Goal: Task Accomplishment & Management: Manage account settings

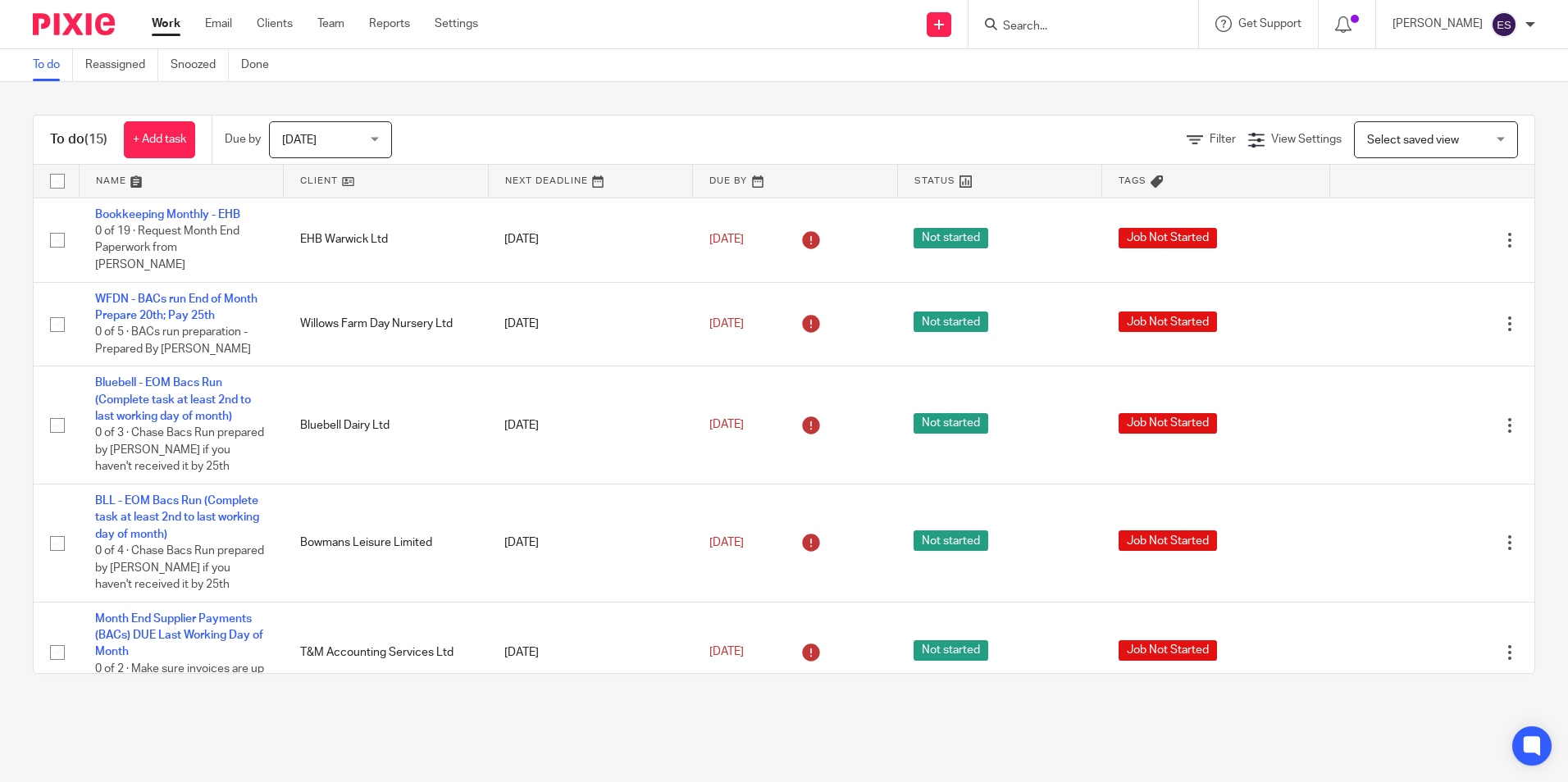
click at [1059, 27] on input "Search" at bounding box center [1075, 27] width 147 height 15
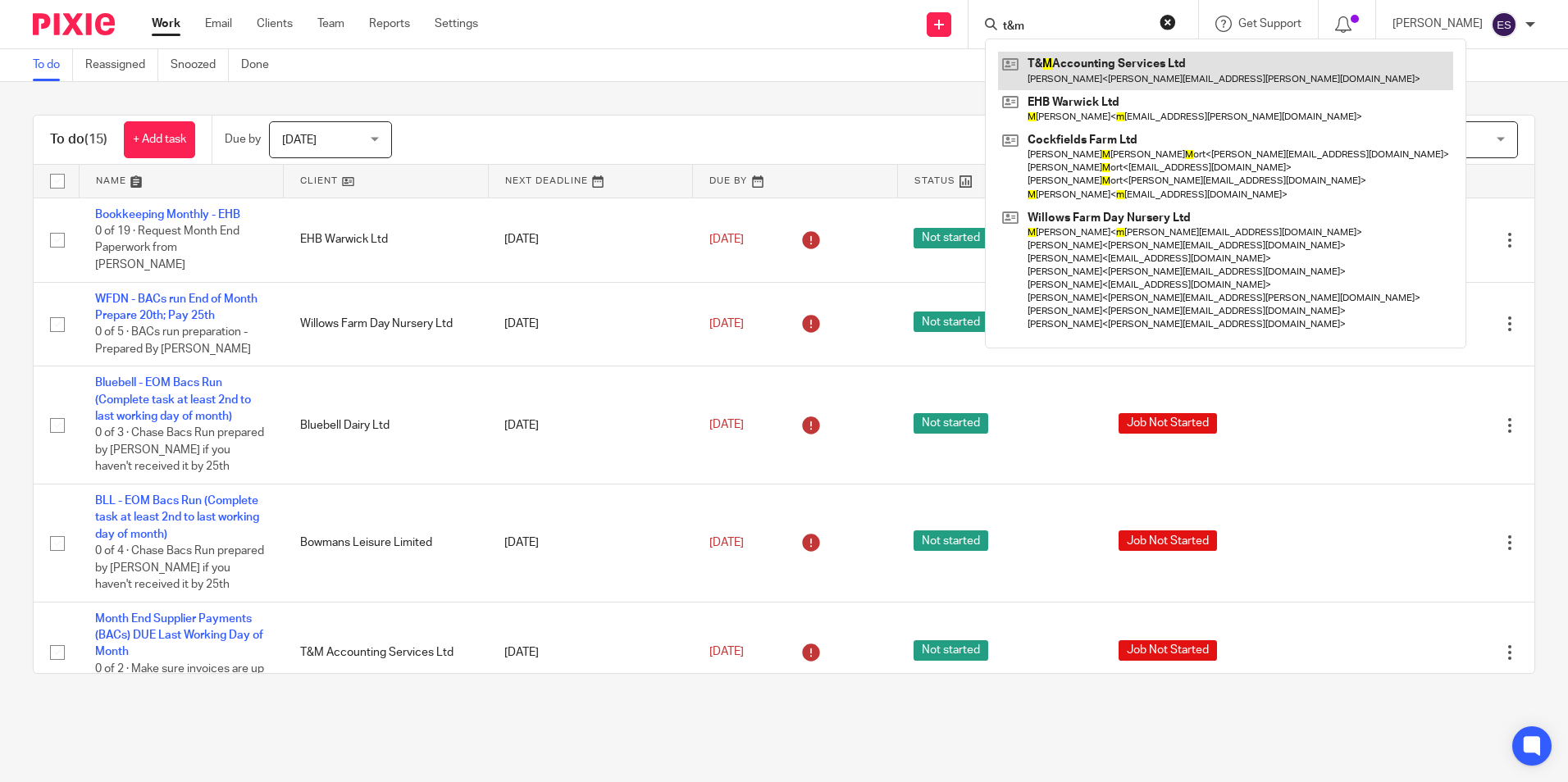
type input "t&m"
click at [1074, 55] on link at bounding box center [1226, 71] width 455 height 38
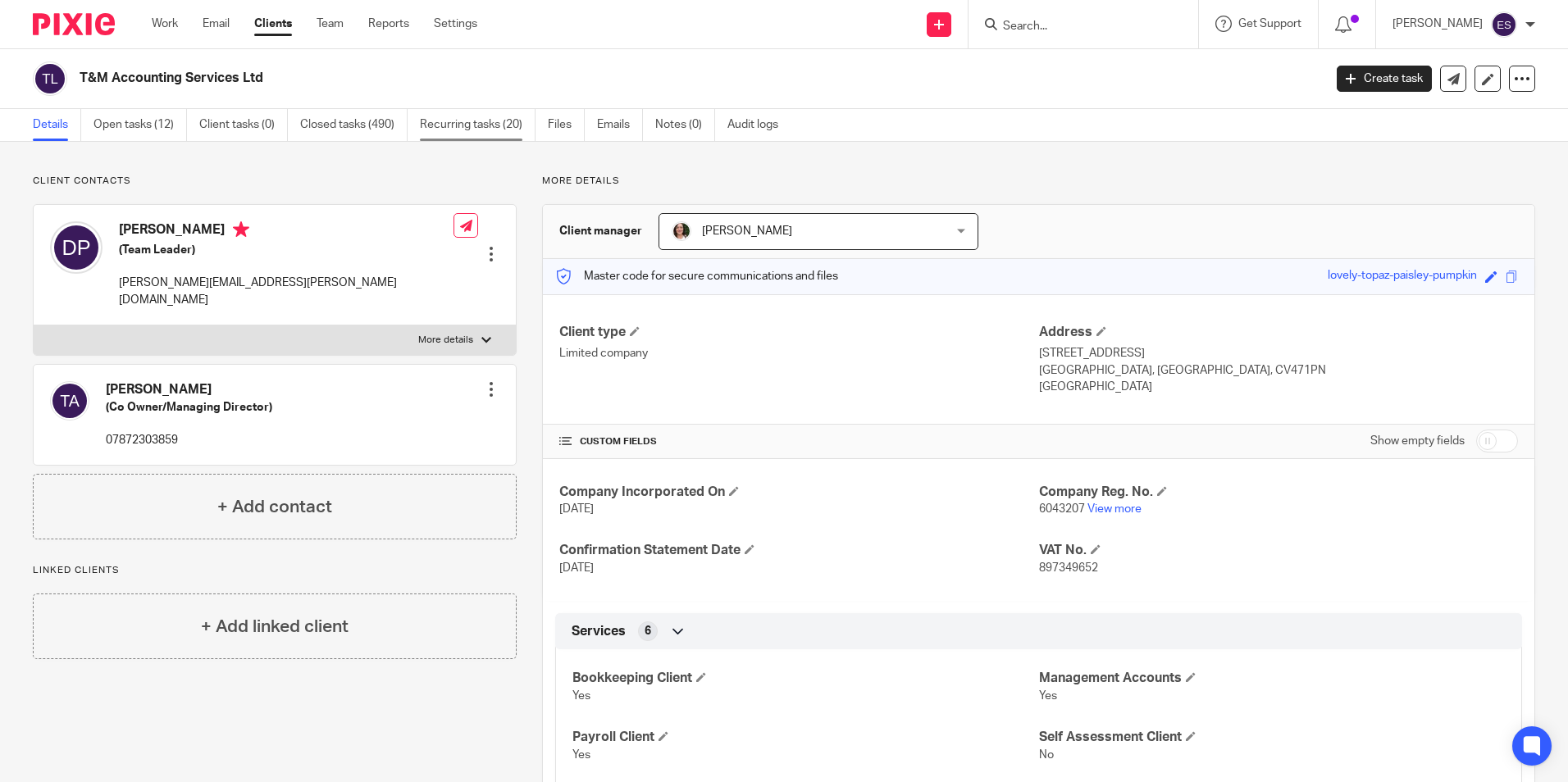
click at [465, 123] on link "Recurring tasks (20)" at bounding box center [477, 125] width 116 height 32
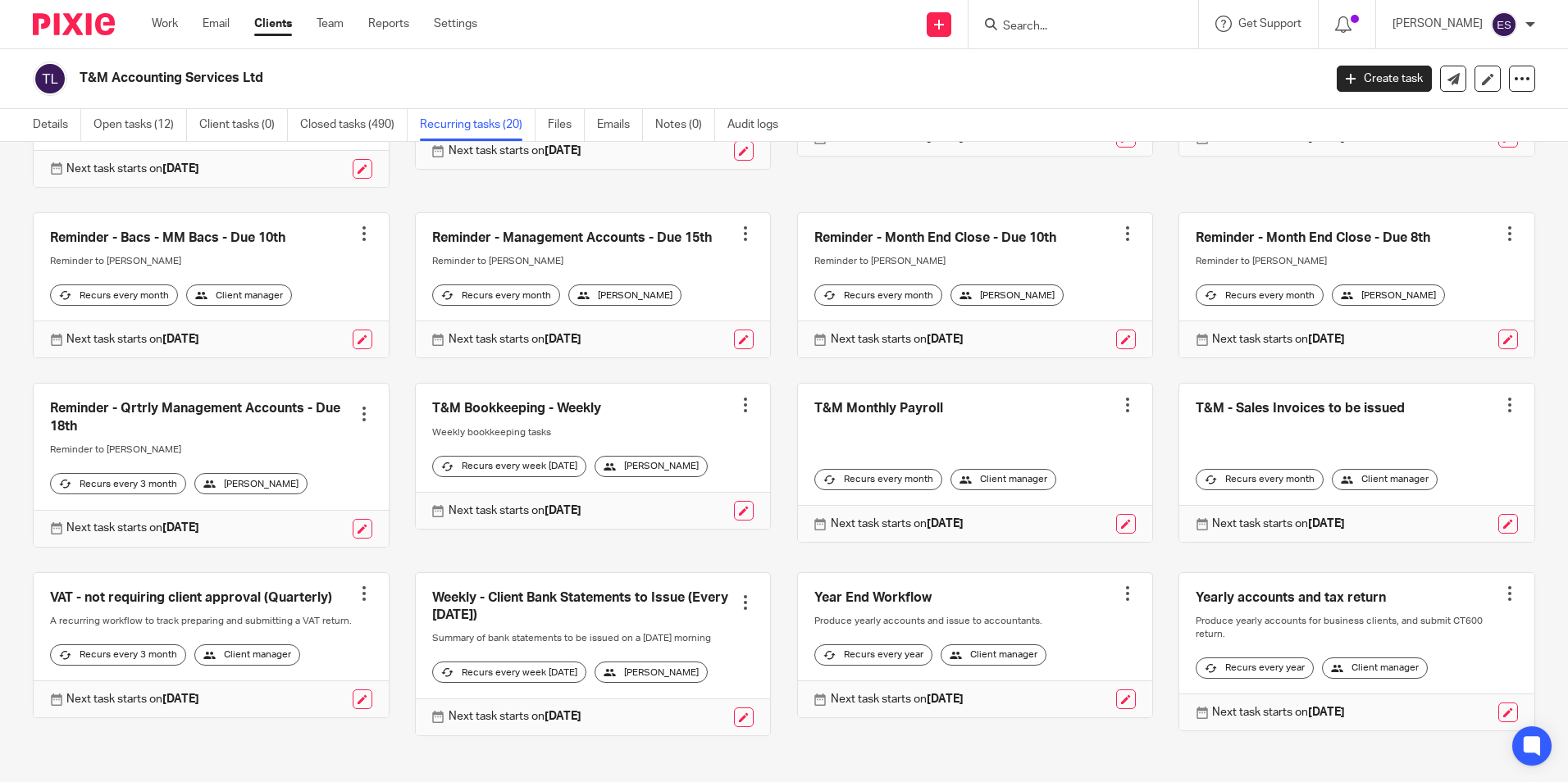
scroll to position [478, 0]
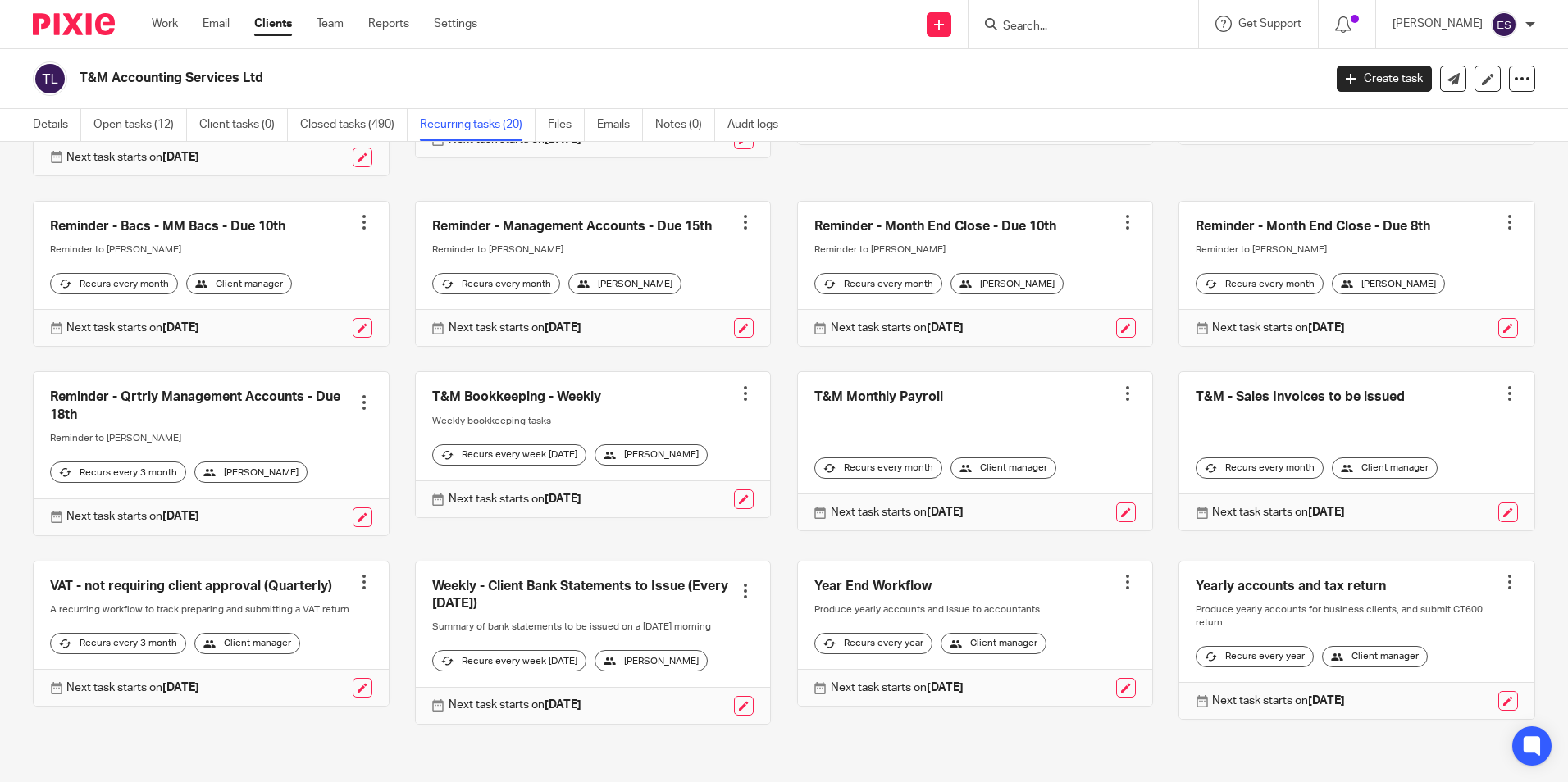
click at [518, 568] on link at bounding box center [593, 642] width 355 height 162
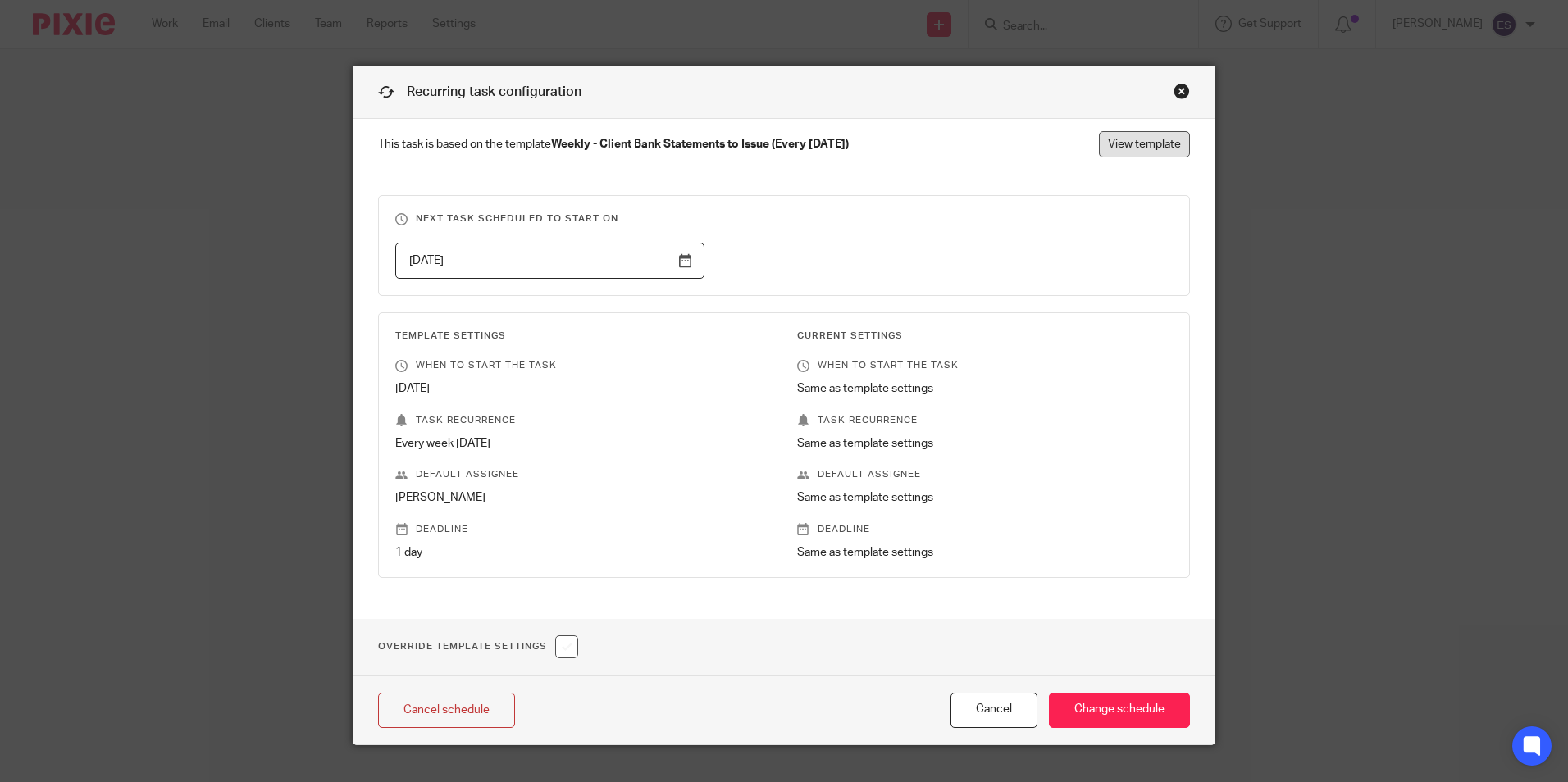
click at [1148, 138] on link "View template" at bounding box center [1144, 144] width 91 height 26
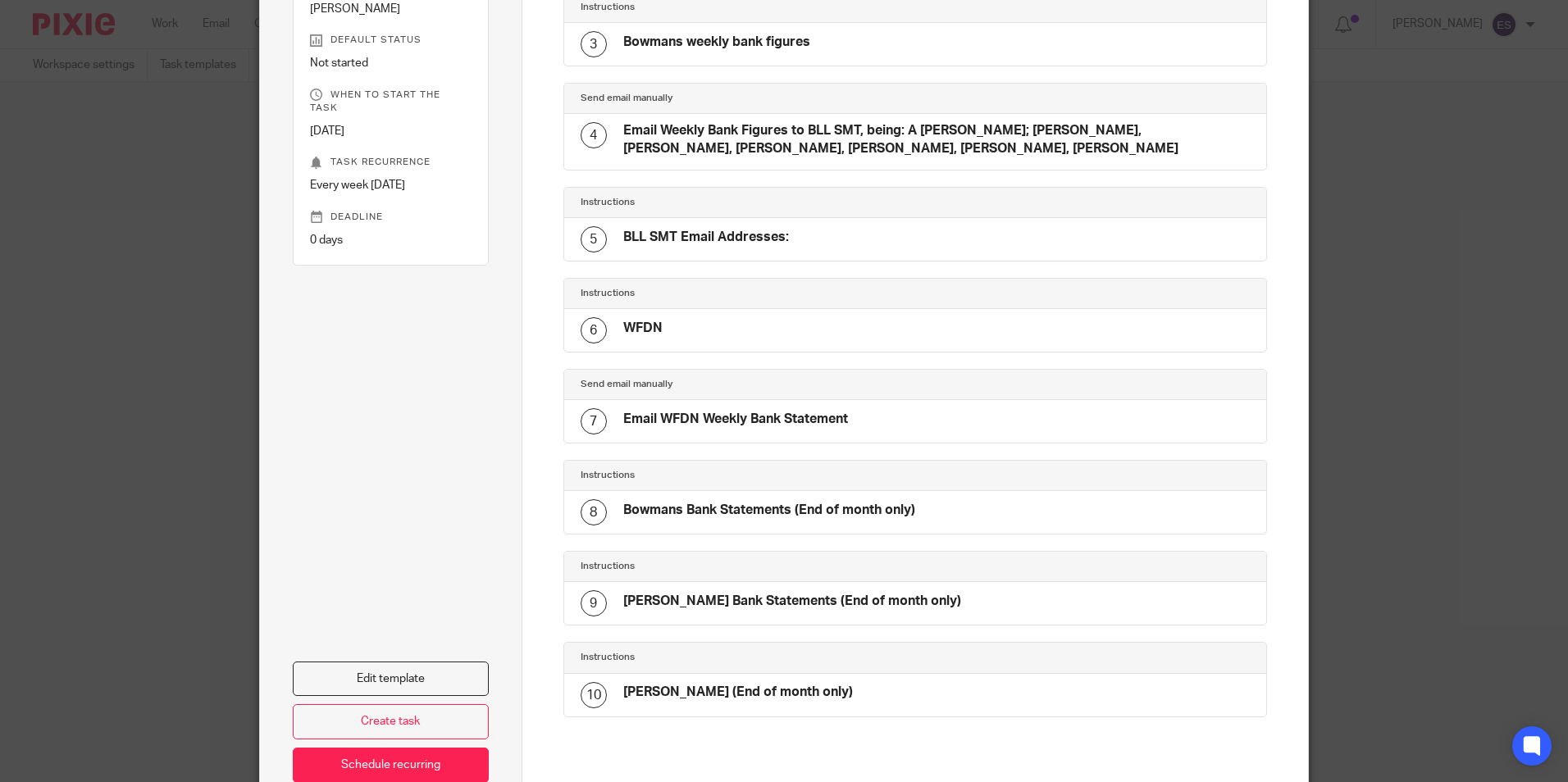
scroll to position [441, 0]
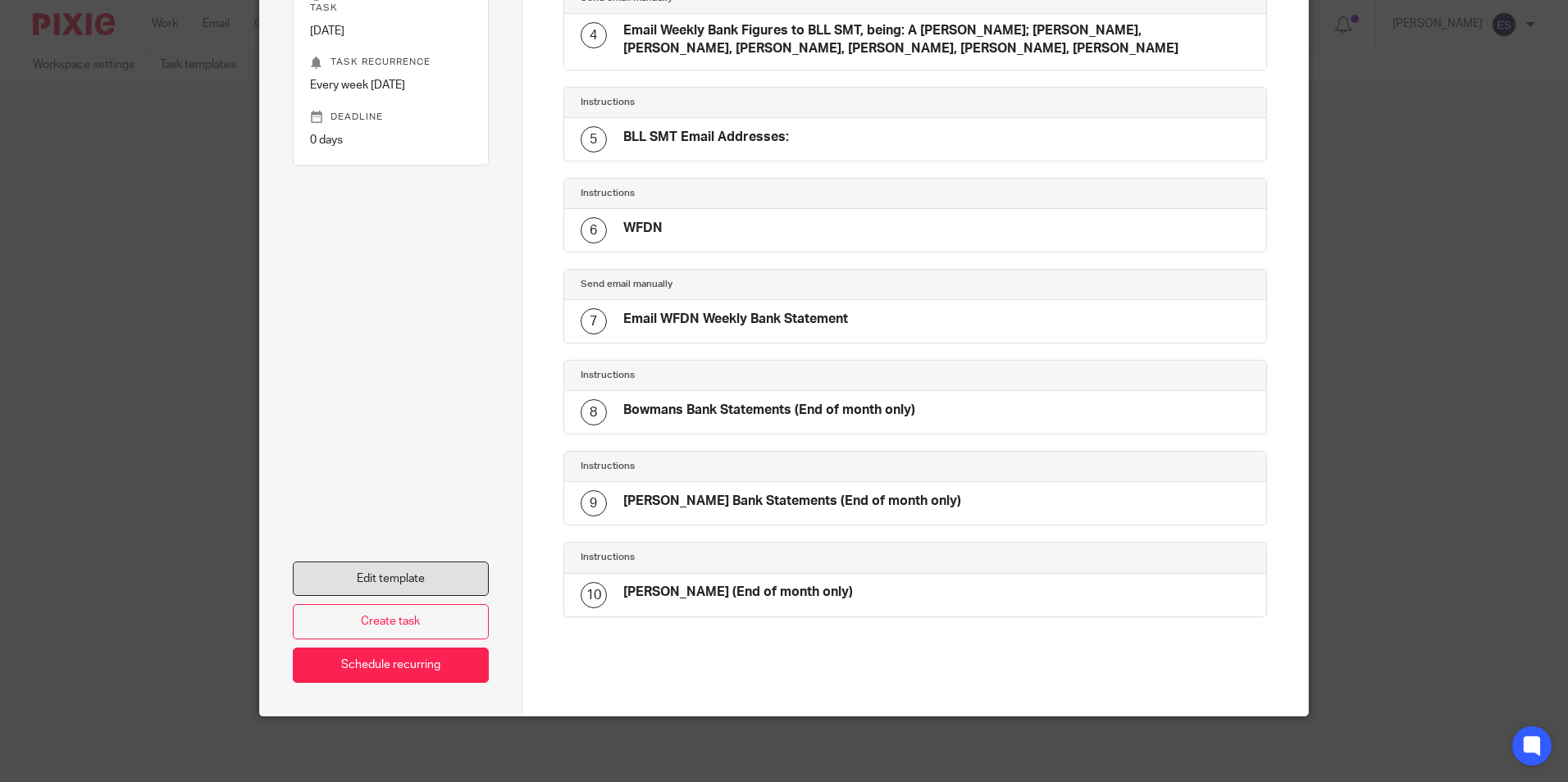
click at [398, 581] on link "Edit template" at bounding box center [391, 578] width 196 height 35
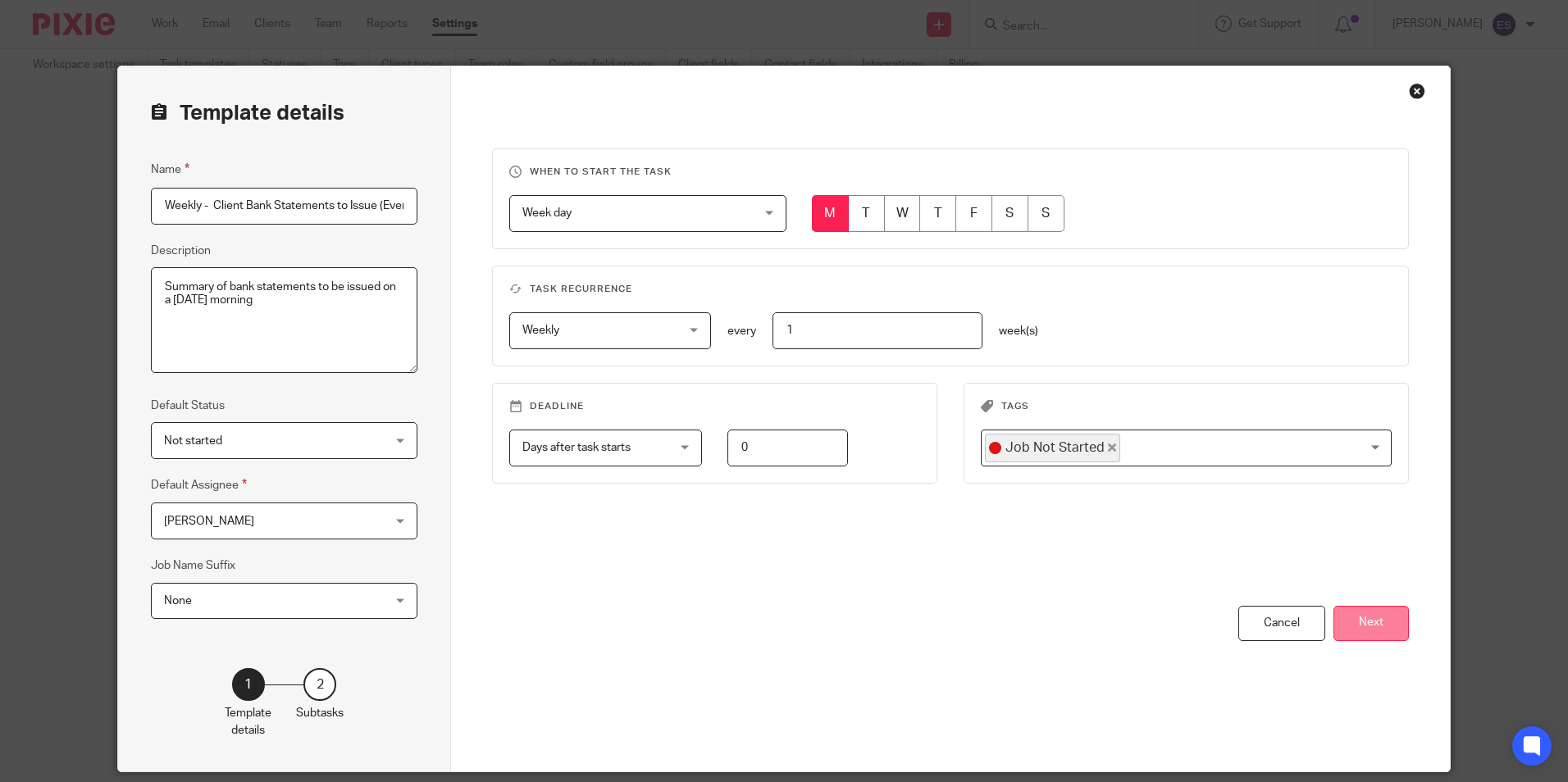
click at [1393, 628] on button "Next" at bounding box center [1371, 623] width 75 height 35
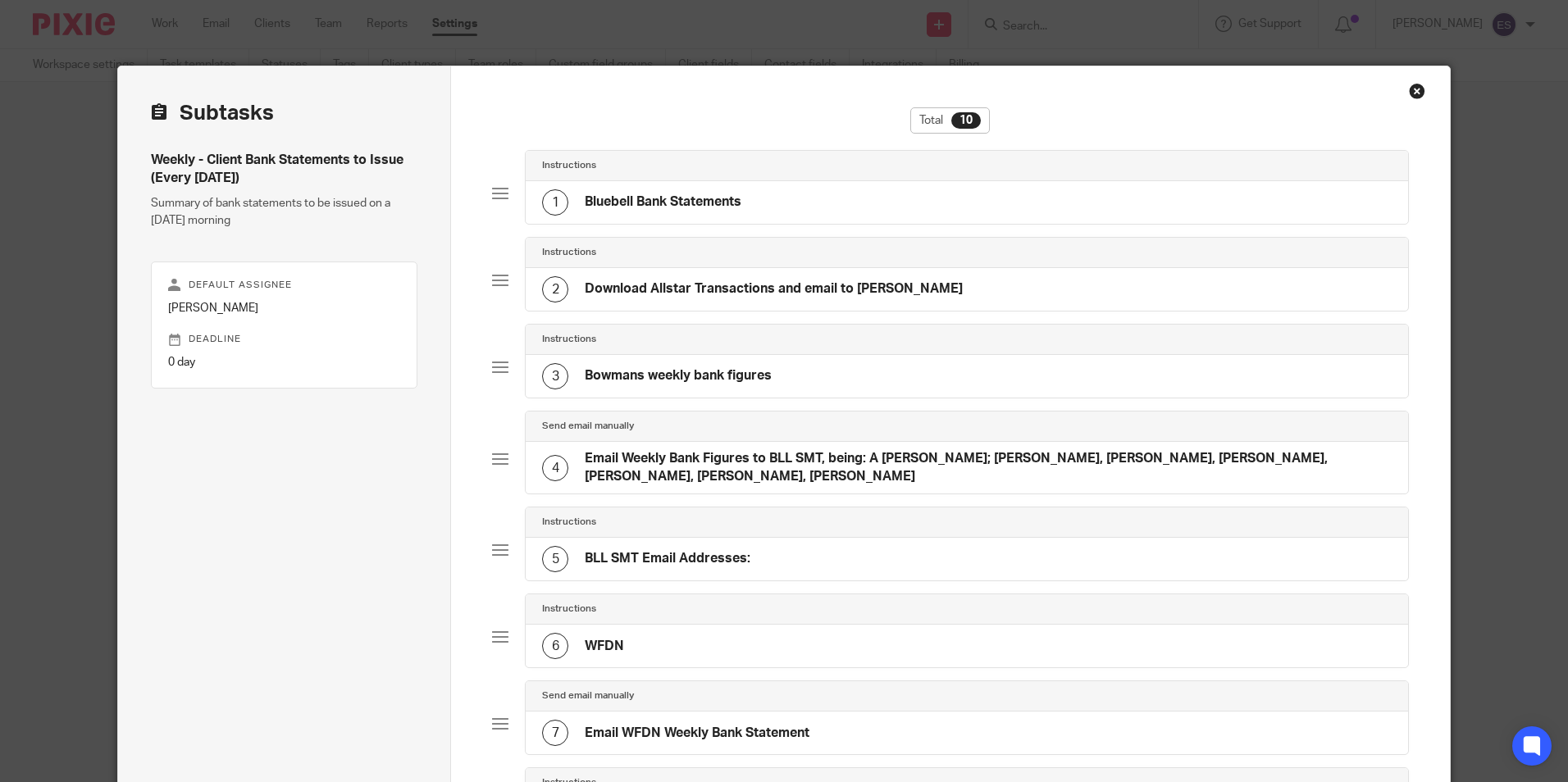
click at [730, 204] on h4 "Bluebell Bank Statements" at bounding box center [663, 202] width 157 height 17
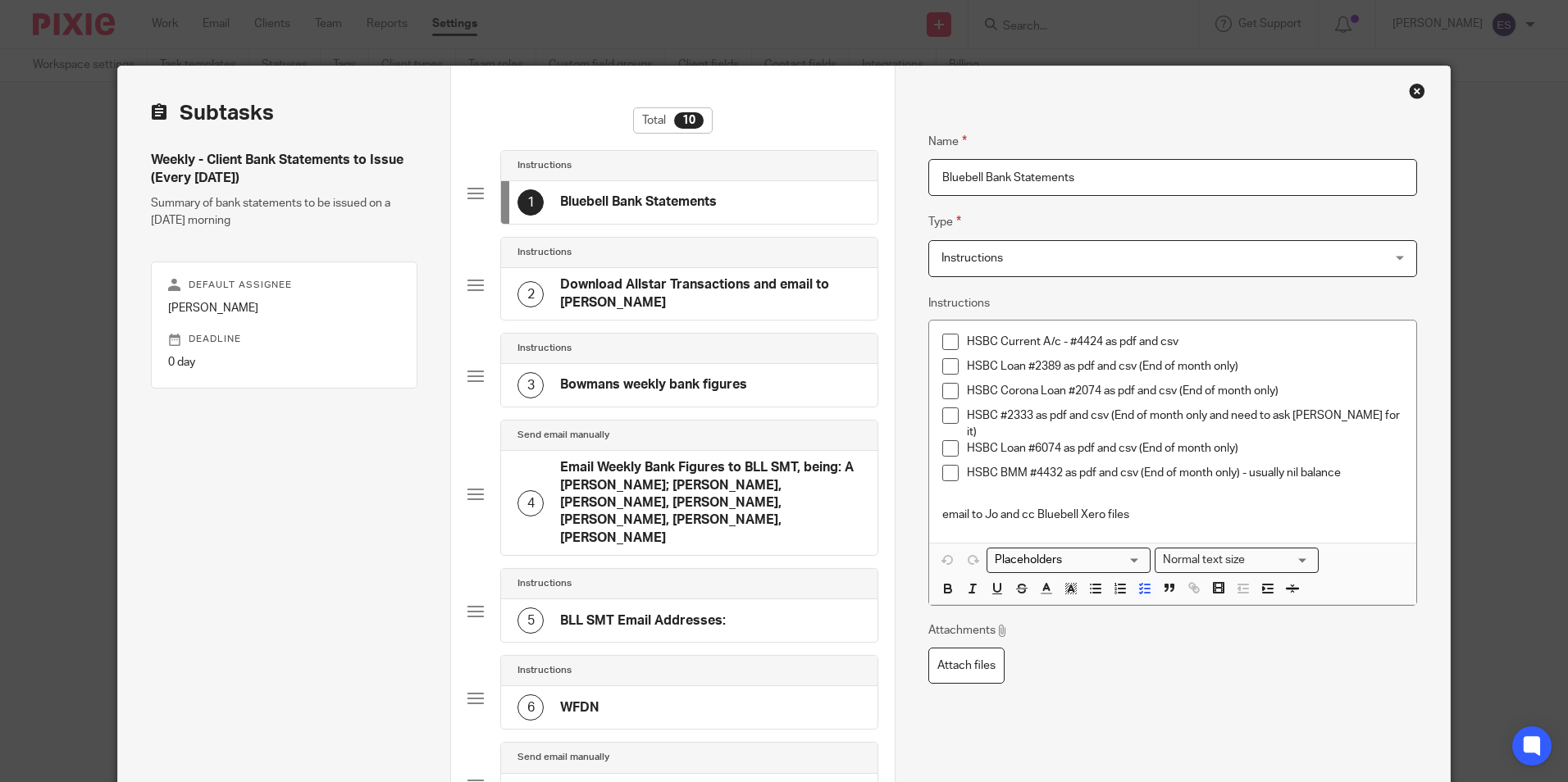
click at [603, 291] on h4 "Download Allstar Transactions and email to Dipak" at bounding box center [710, 293] width 301 height 35
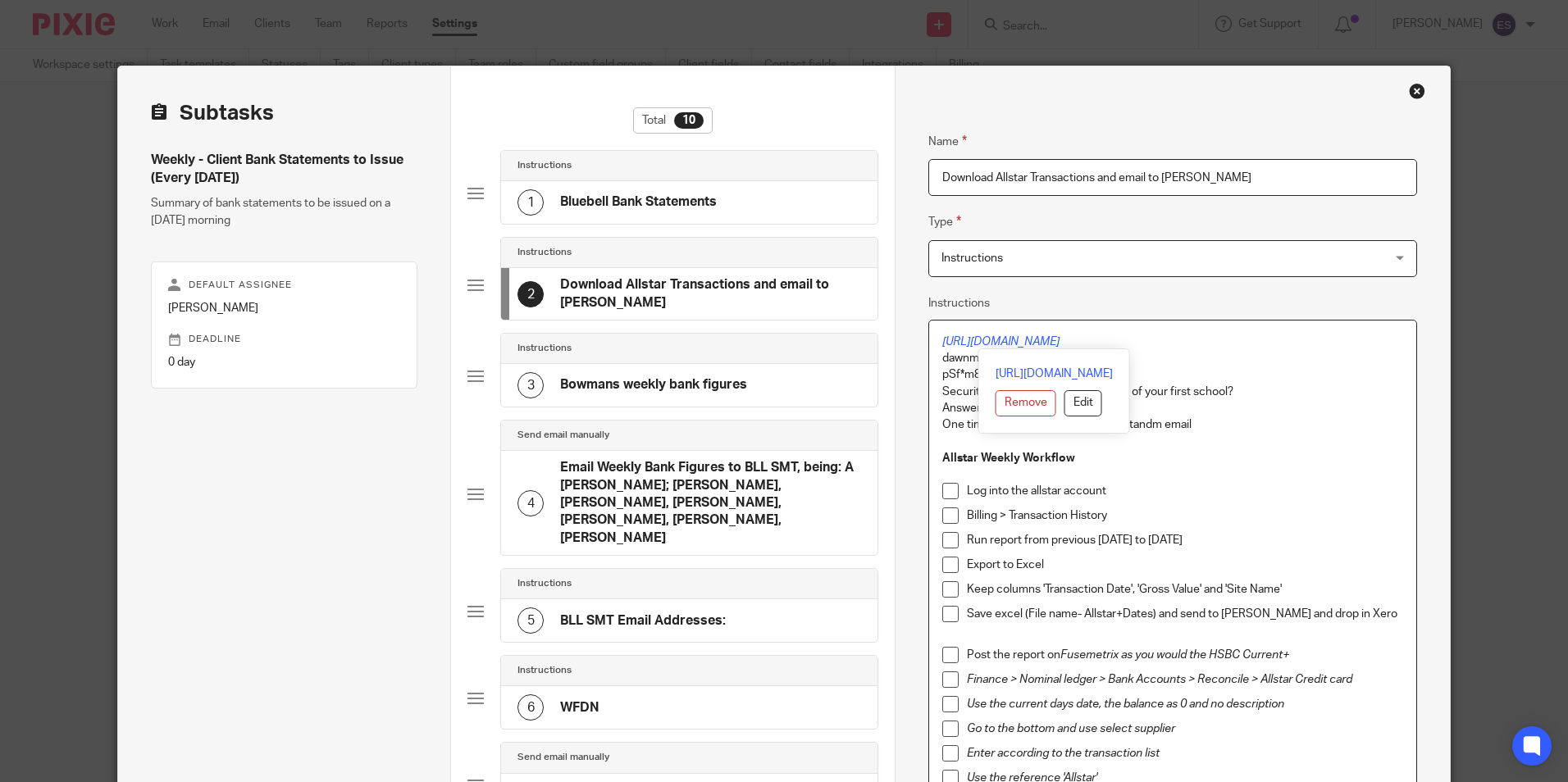
drag, startPoint x: 1164, startPoint y: 341, endPoint x: 919, endPoint y: 344, distance: 245.0
click at [1256, 403] on p "Answer: bowl tea planet" at bounding box center [1173, 408] width 460 height 16
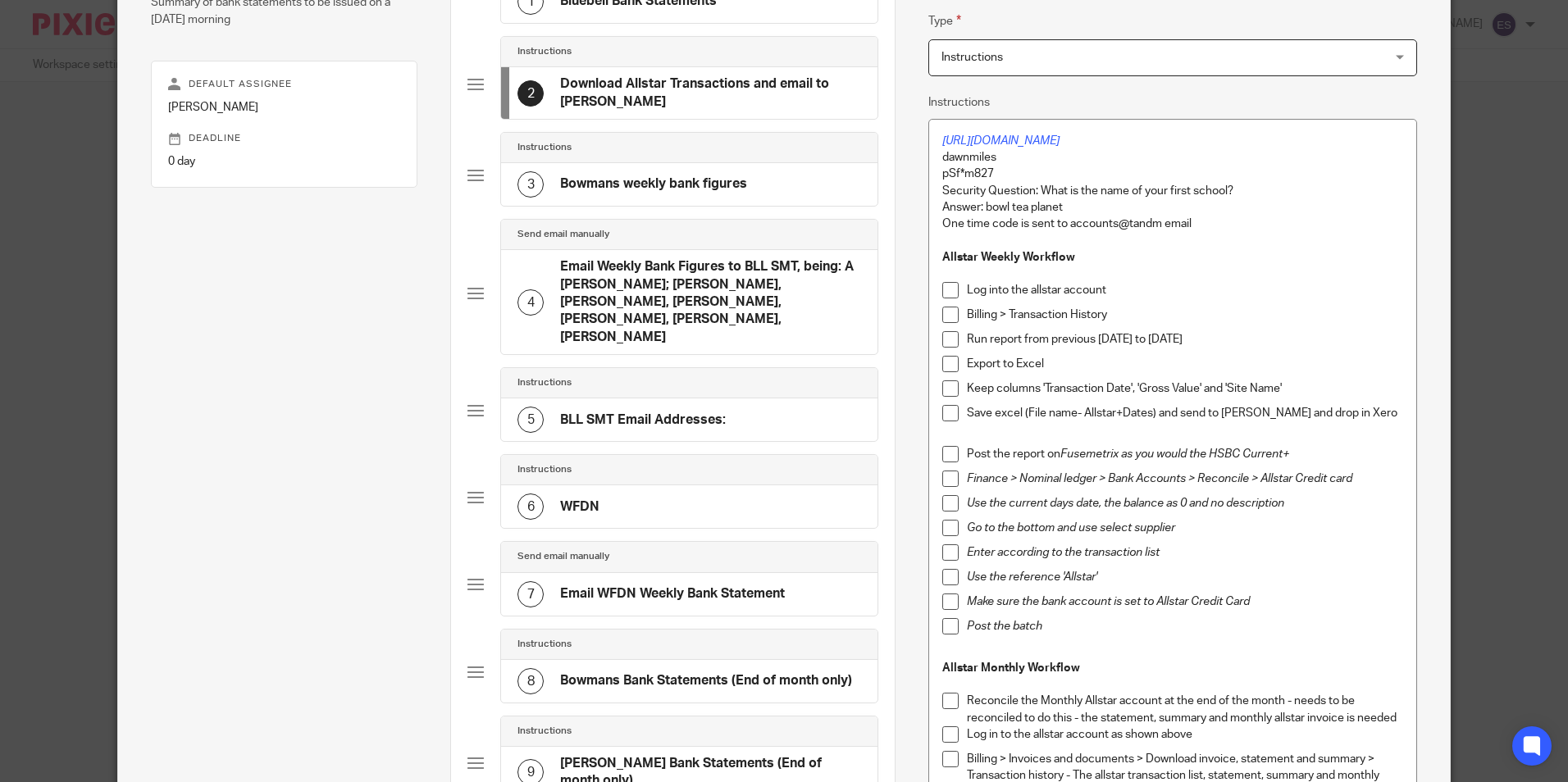
scroll to position [164, 0]
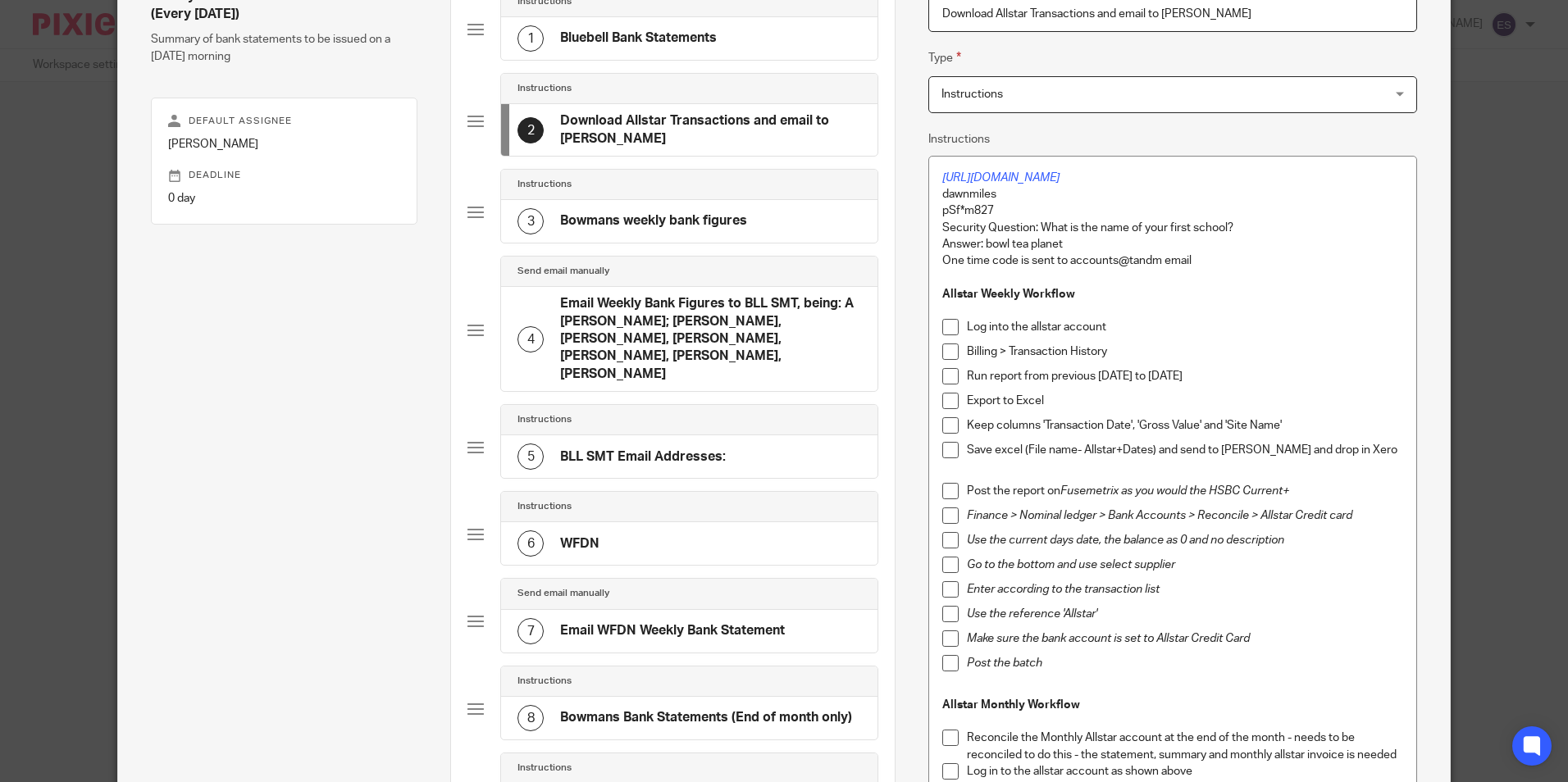
click at [684, 219] on h4 "Bowmans weekly bank figures" at bounding box center [654, 221] width 187 height 17
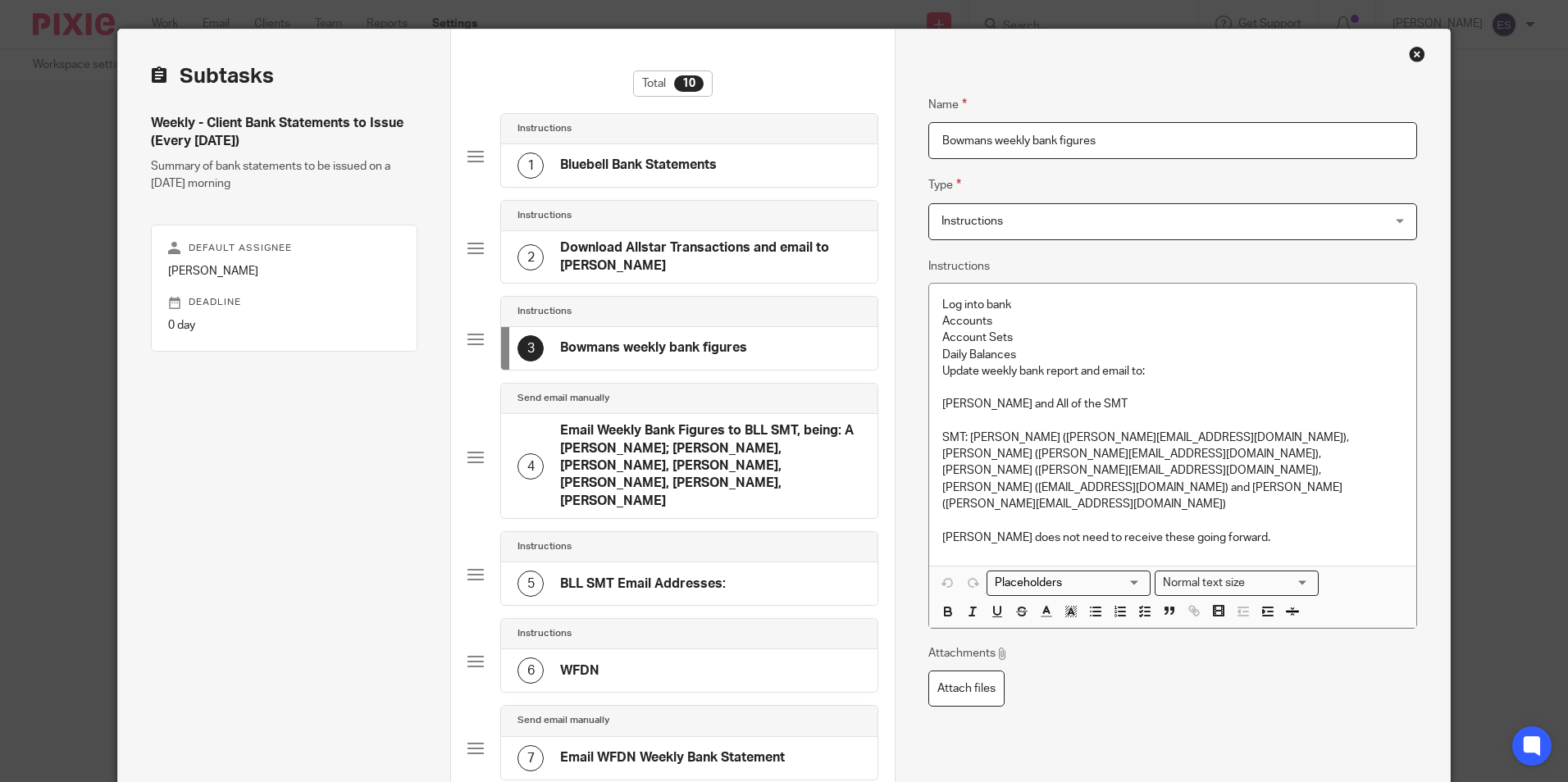
scroll to position [0, 0]
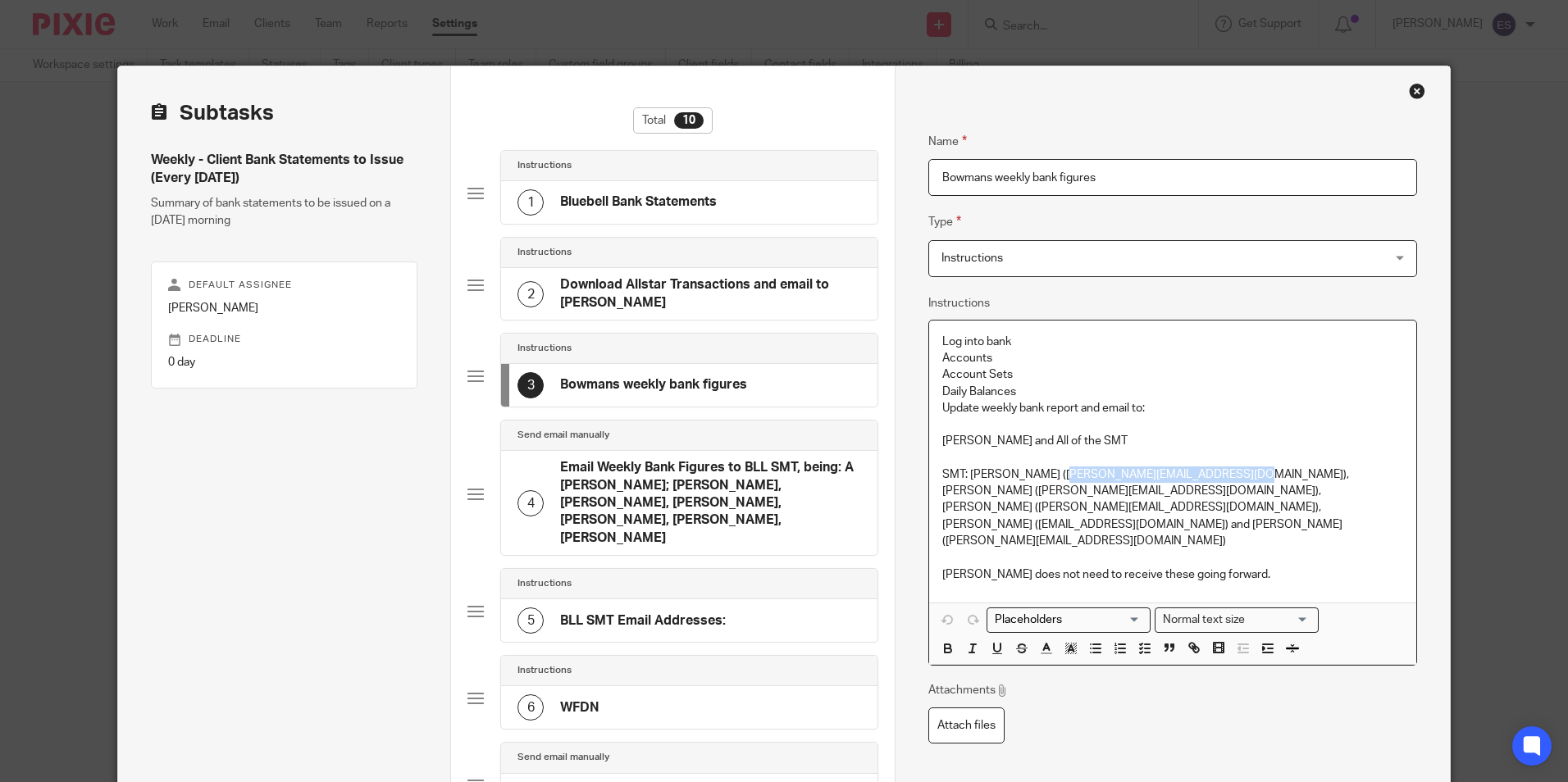
drag, startPoint x: 1047, startPoint y: 474, endPoint x: 1205, endPoint y: 474, distance: 158.0
click at [1205, 474] on p "SMT: Sally Reynolds (sallyr@willowsactivityfarm.com), Hayleigh Smith (HayleighS…" at bounding box center [1173, 508] width 460 height 83
copy p "sallyr@willowsactivityfarm.com"
drag, startPoint x: 941, startPoint y: 490, endPoint x: 1125, endPoint y: 496, distance: 184.1
click at [1125, 496] on p "SMT: Sally Reynolds (sallyr@willowsactivityfarm.com), Hayleigh Smith (HayleighS…" at bounding box center [1173, 508] width 460 height 83
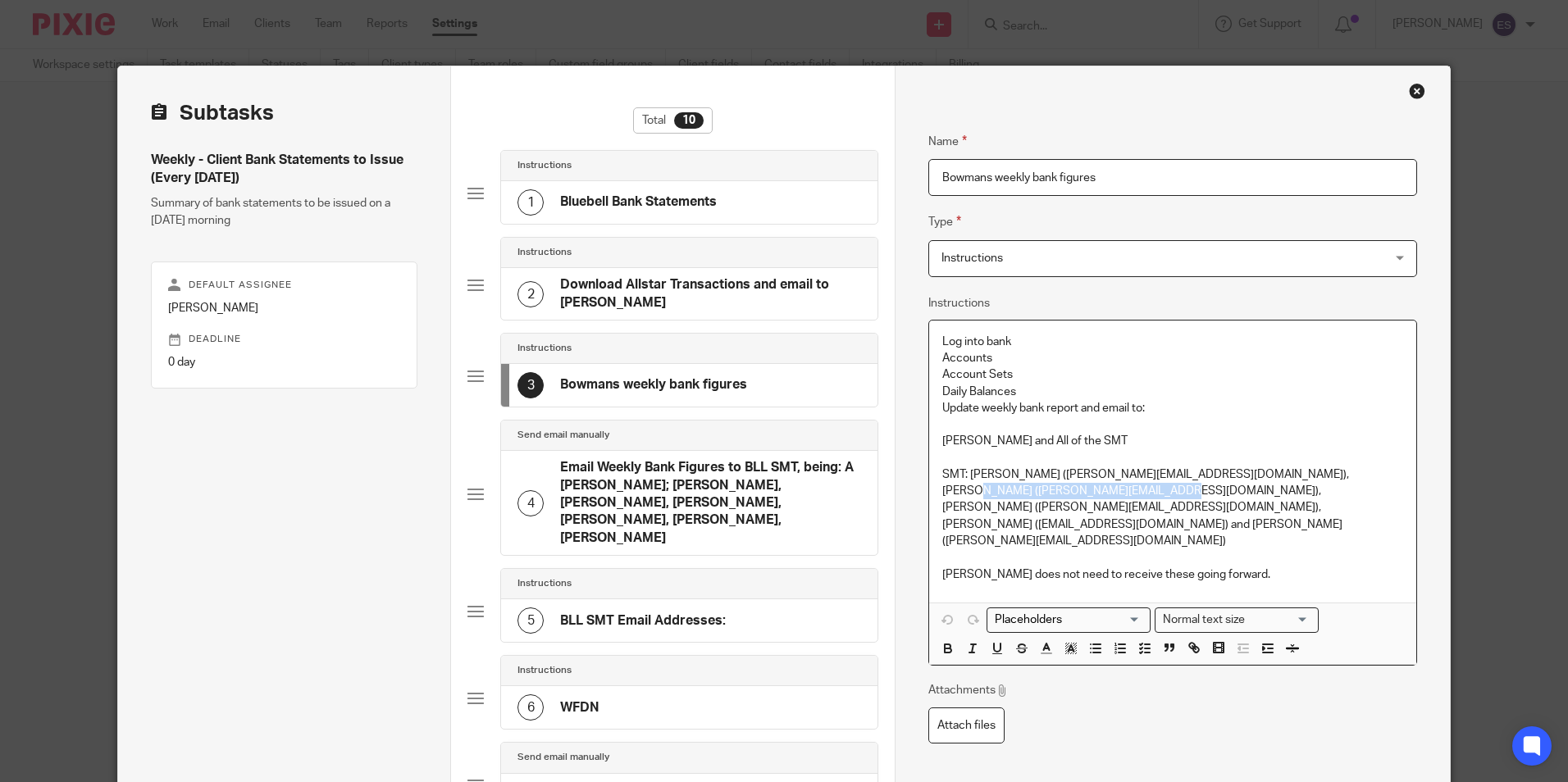
copy p "HayleighS@willowsactivityfarm.com"
drag, startPoint x: 1209, startPoint y: 493, endPoint x: 1367, endPoint y: 493, distance: 158.0
click at [1367, 493] on p "SMT: Sally Reynolds (sallyr@willowsactivityfarm.com), Hayleigh Smith (HayleighS…" at bounding box center [1173, 508] width 460 height 83
copy p "katie@willowsactivityfarm.com"
drag, startPoint x: 1008, startPoint y: 512, endPoint x: 1172, endPoint y: 508, distance: 164.0
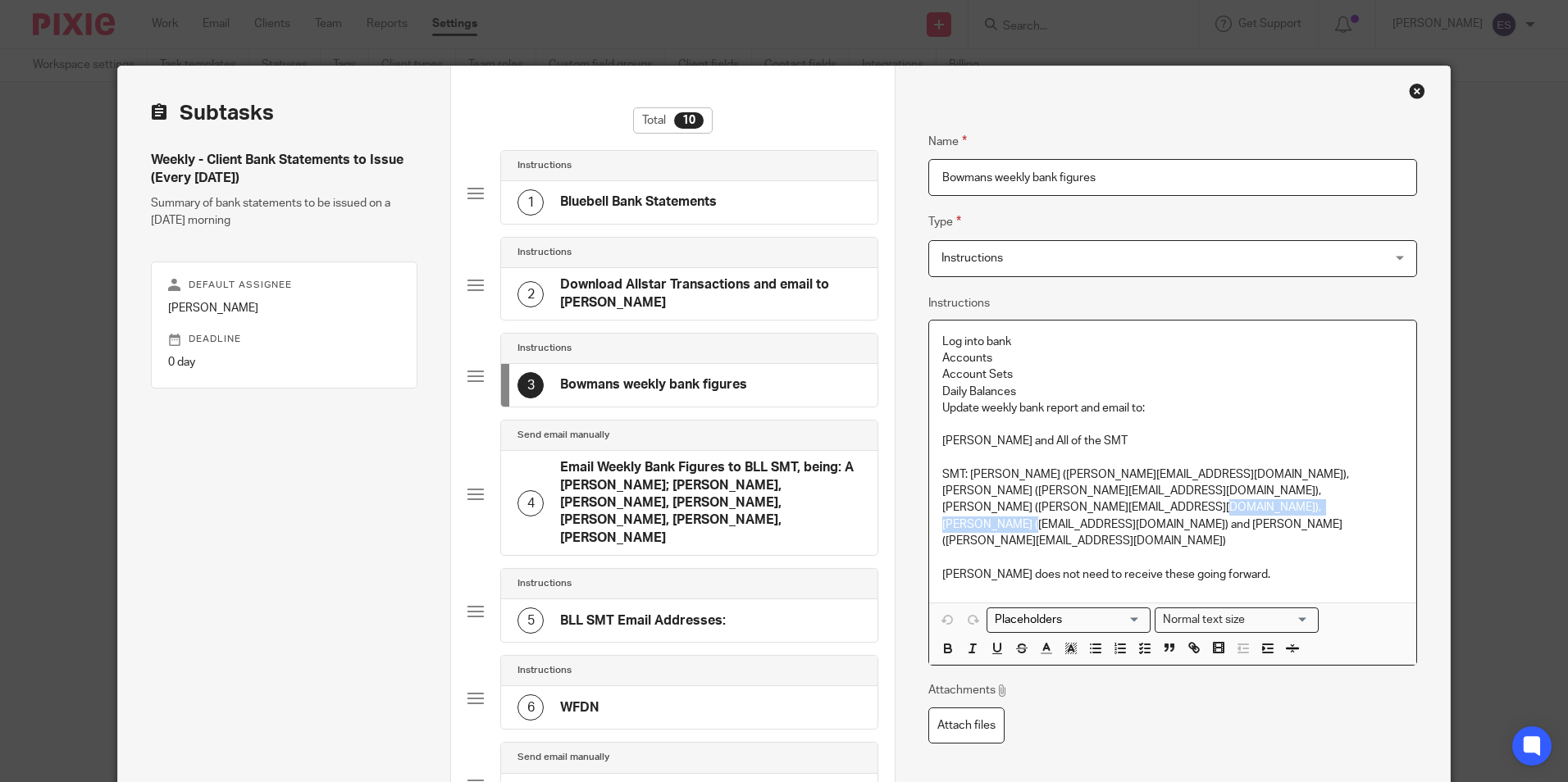
click at [1172, 508] on p "SMT: Sally Reynolds (sallyr@willowsactivityfarm.com), Hayleigh Smith (HayleighS…" at bounding box center [1173, 508] width 460 height 83
copy p "SarahT@willowsactivityfarm.com"
drag, startPoint x: 939, startPoint y: 526, endPoint x: 1124, endPoint y: 524, distance: 185.0
click at [1124, 524] on p "SMT: Sally Reynolds (sallyr@willowsactivityfarm.com), Hayleigh Smith (HayleighS…" at bounding box center [1173, 508] width 460 height 83
copy p "Samantha@willowsactivityfarm.com"
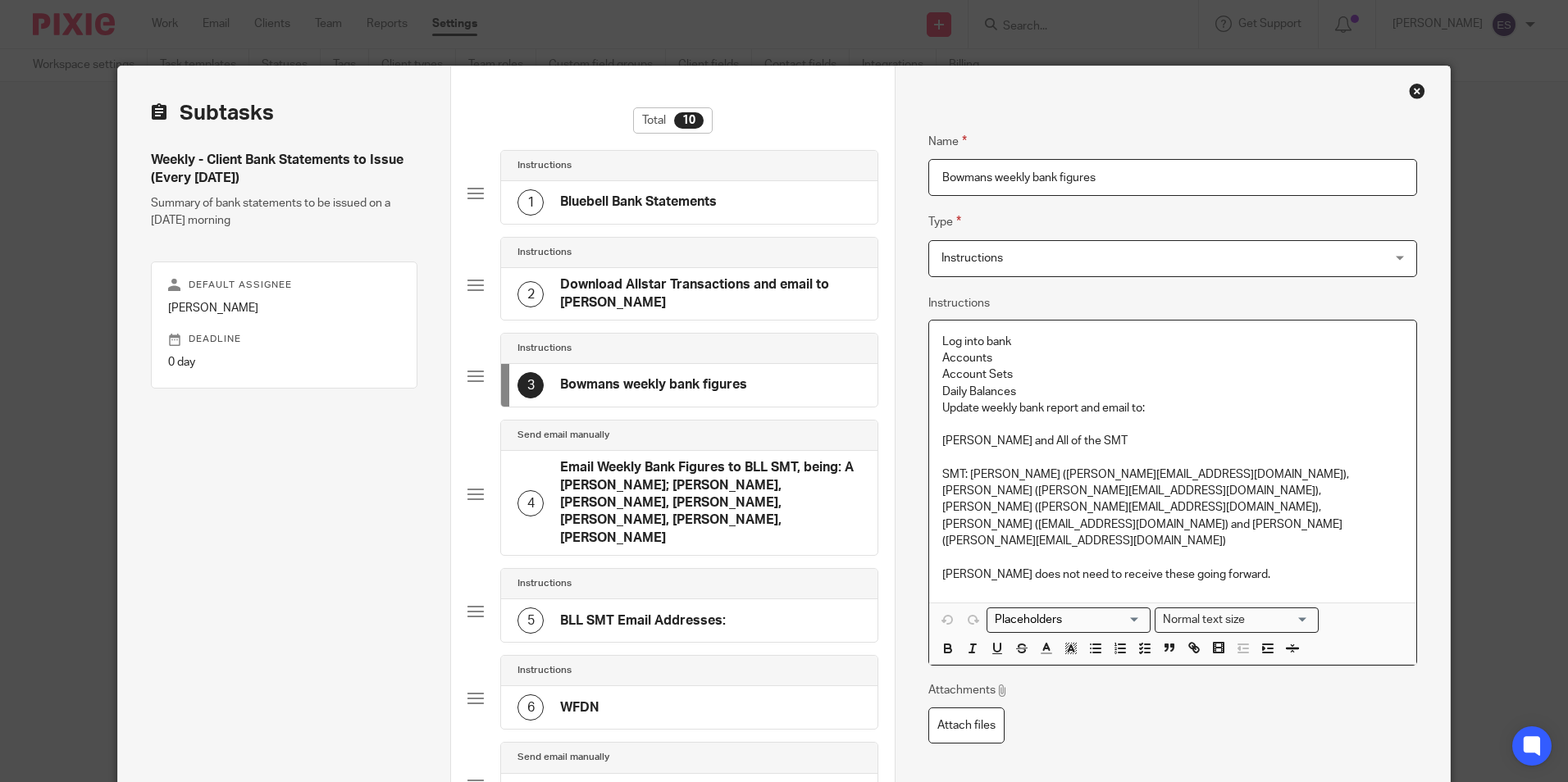
click at [1207, 737] on div "Name Bowmans weekly bank figures Type Instructions Instructions Instructions Se…" at bounding box center [1172, 541] width 488 height 867
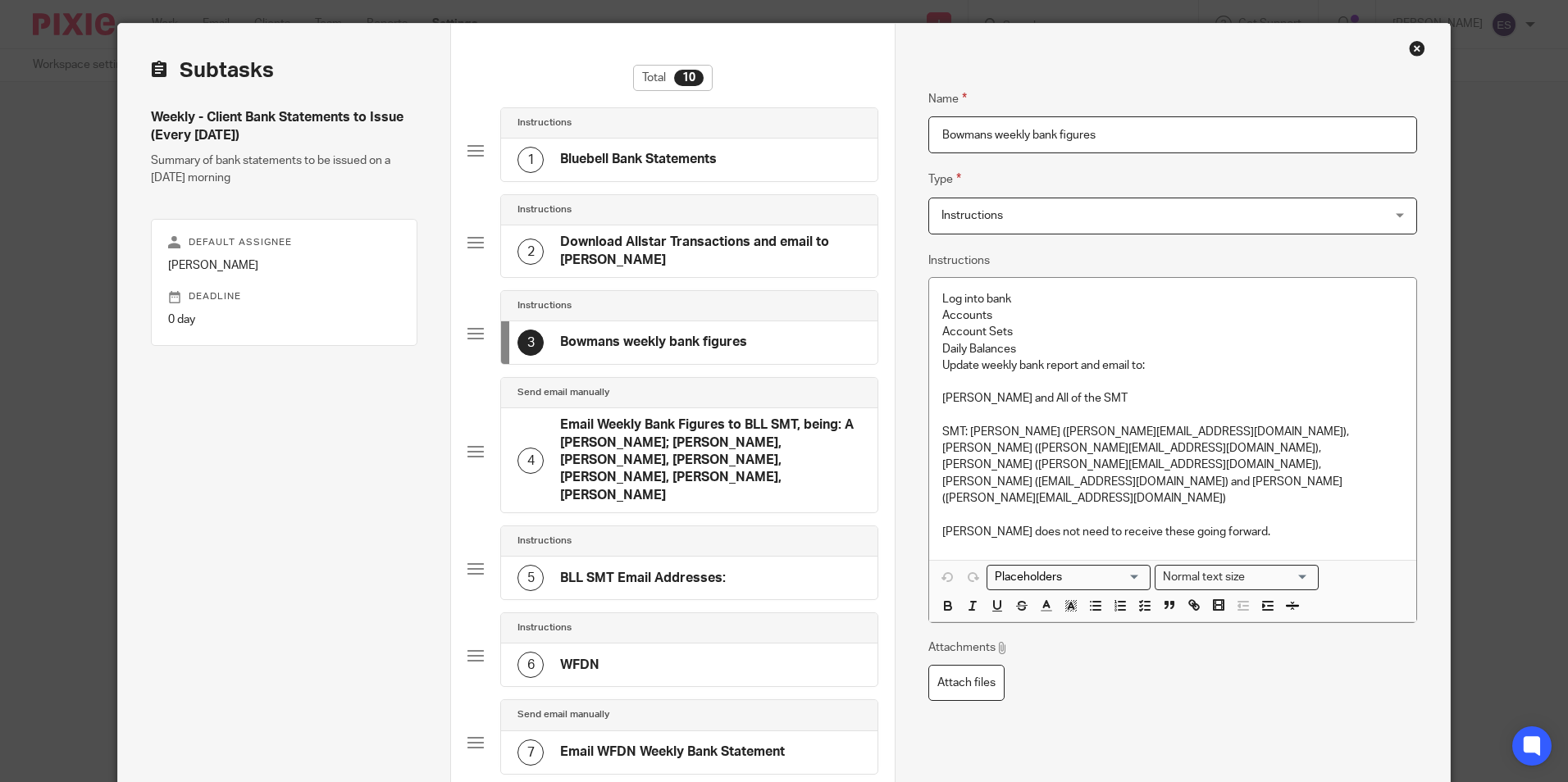
scroll to position [82, 0]
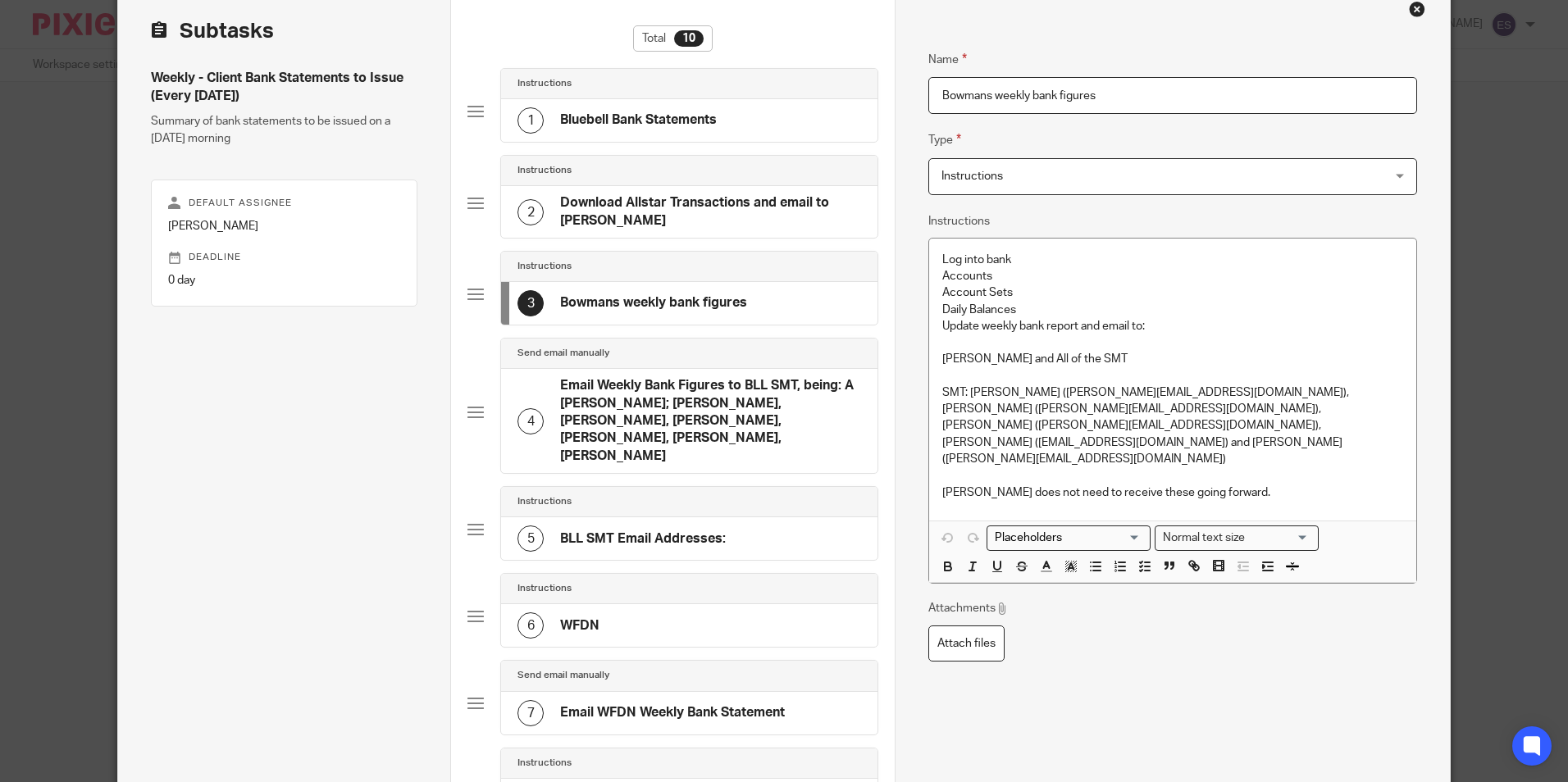
click at [668, 428] on h4 "Email Weekly Bank Figures to BLL SMT, being: A Wolfe, Sally Reynolds; Hayleigh …" at bounding box center [710, 421] width 301 height 88
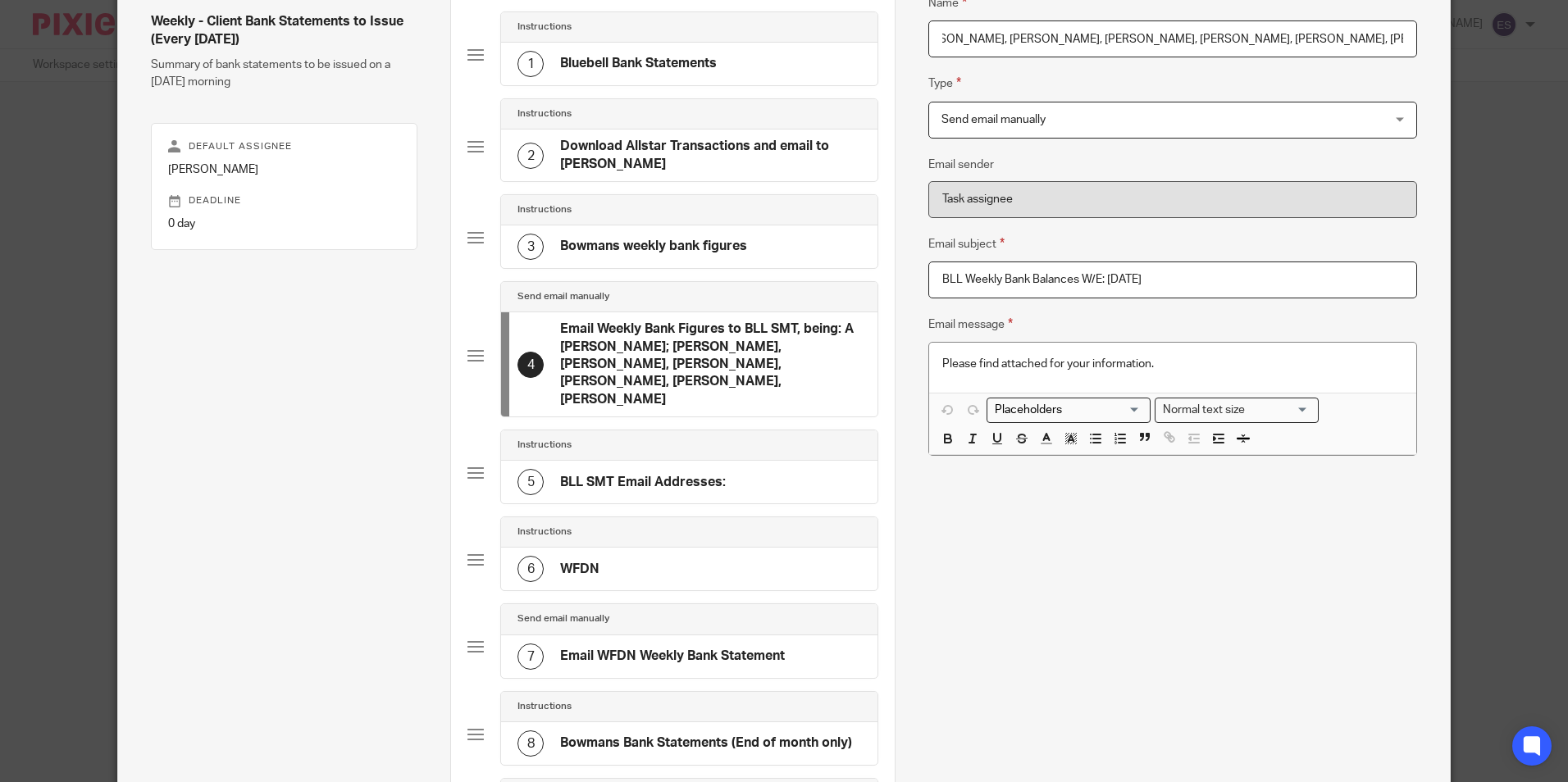
scroll to position [246, 0]
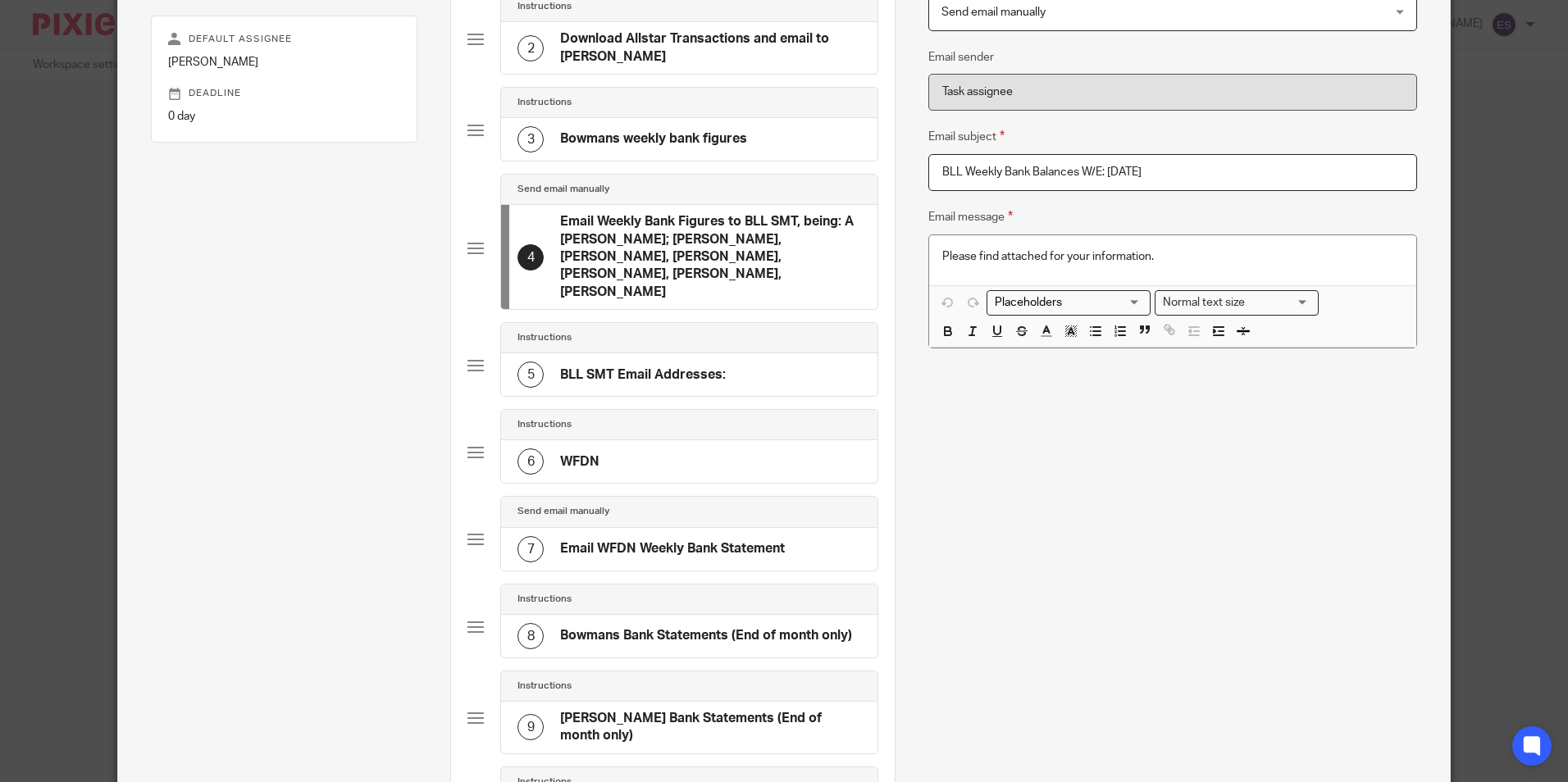
click at [675, 367] on h4 "BLL SMT Email Addresses:" at bounding box center [643, 375] width 166 height 17
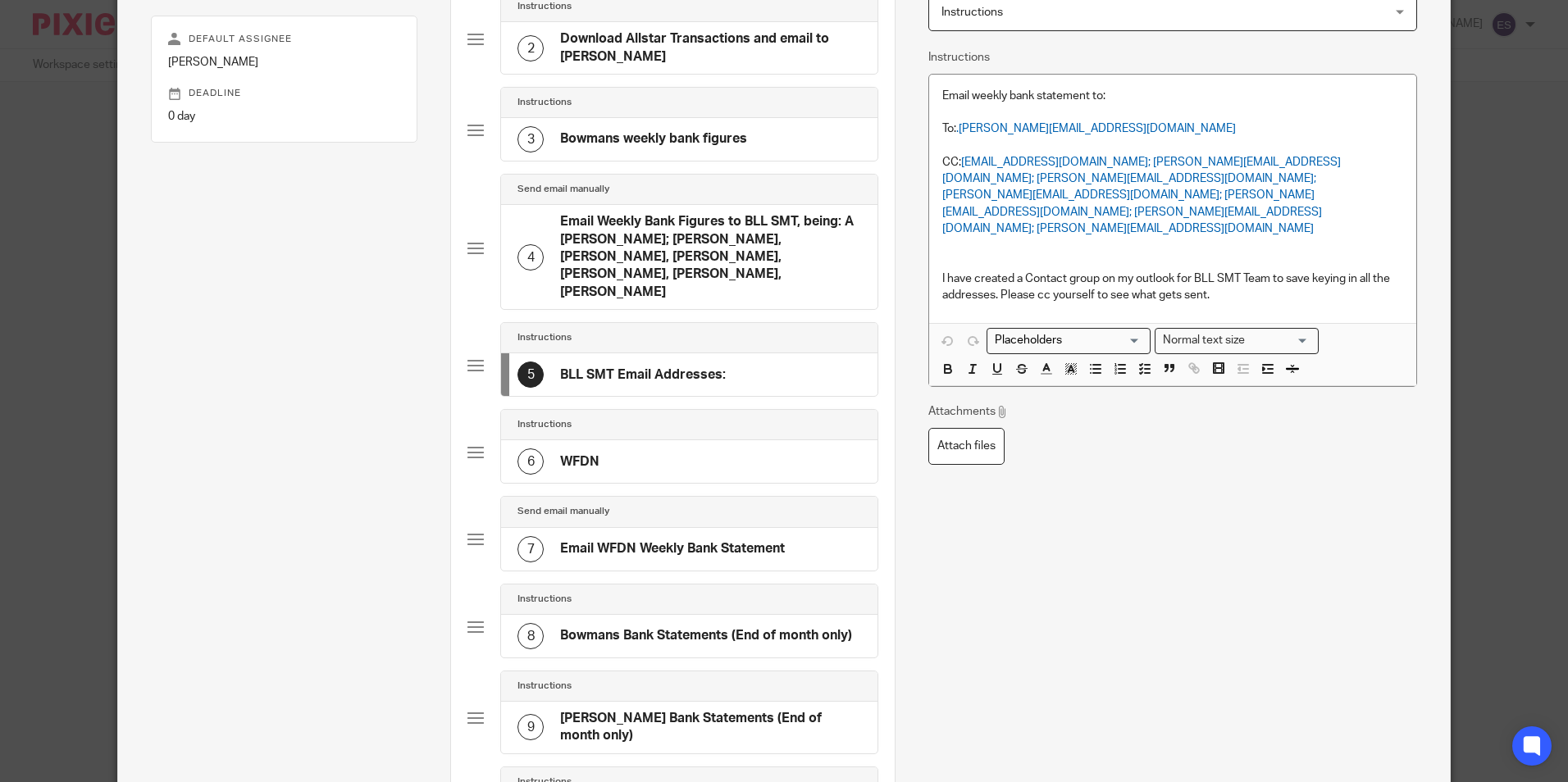
click at [624, 451] on div "6 WFDN" at bounding box center [689, 461] width 376 height 42
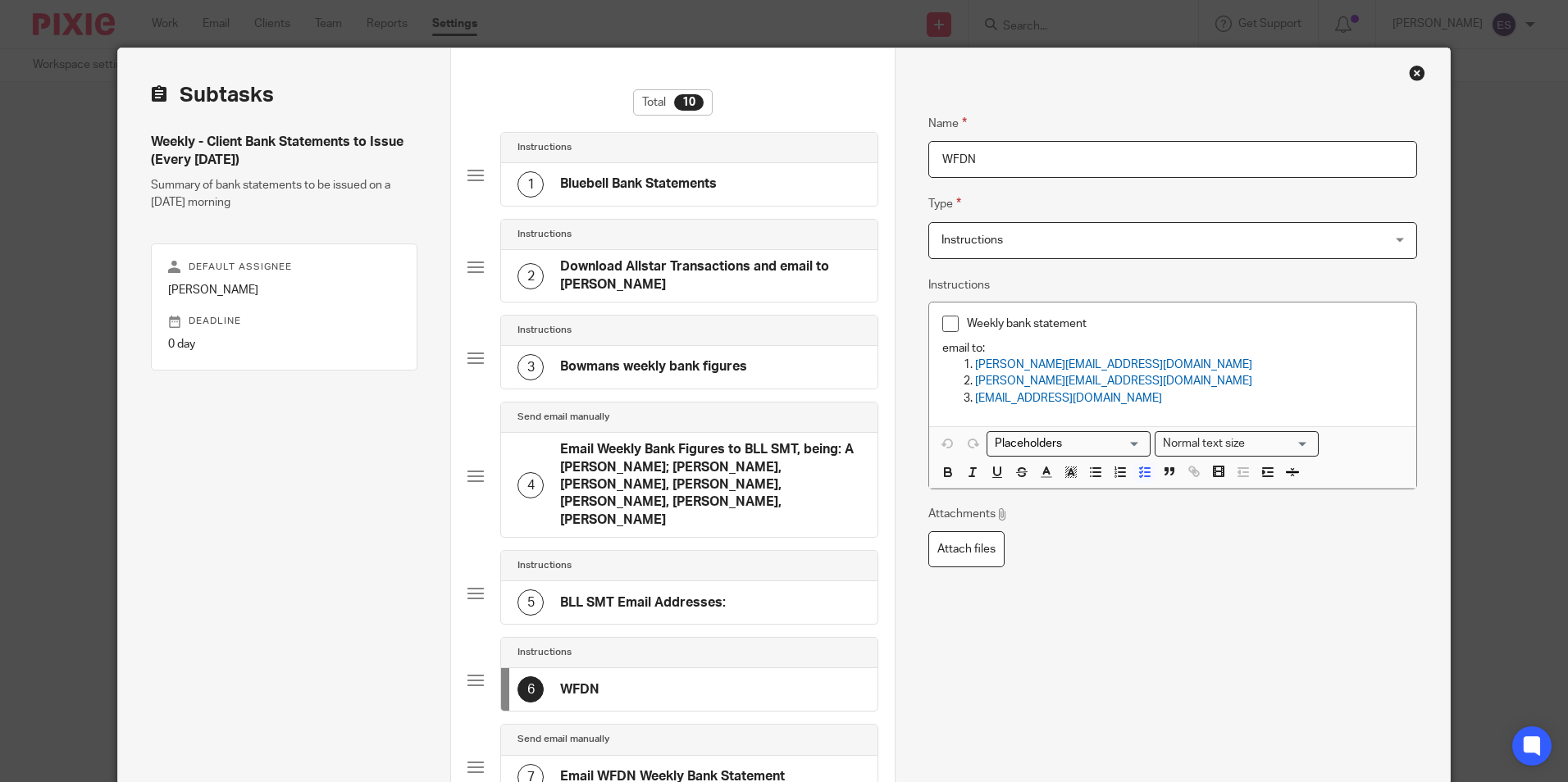
scroll to position [0, 0]
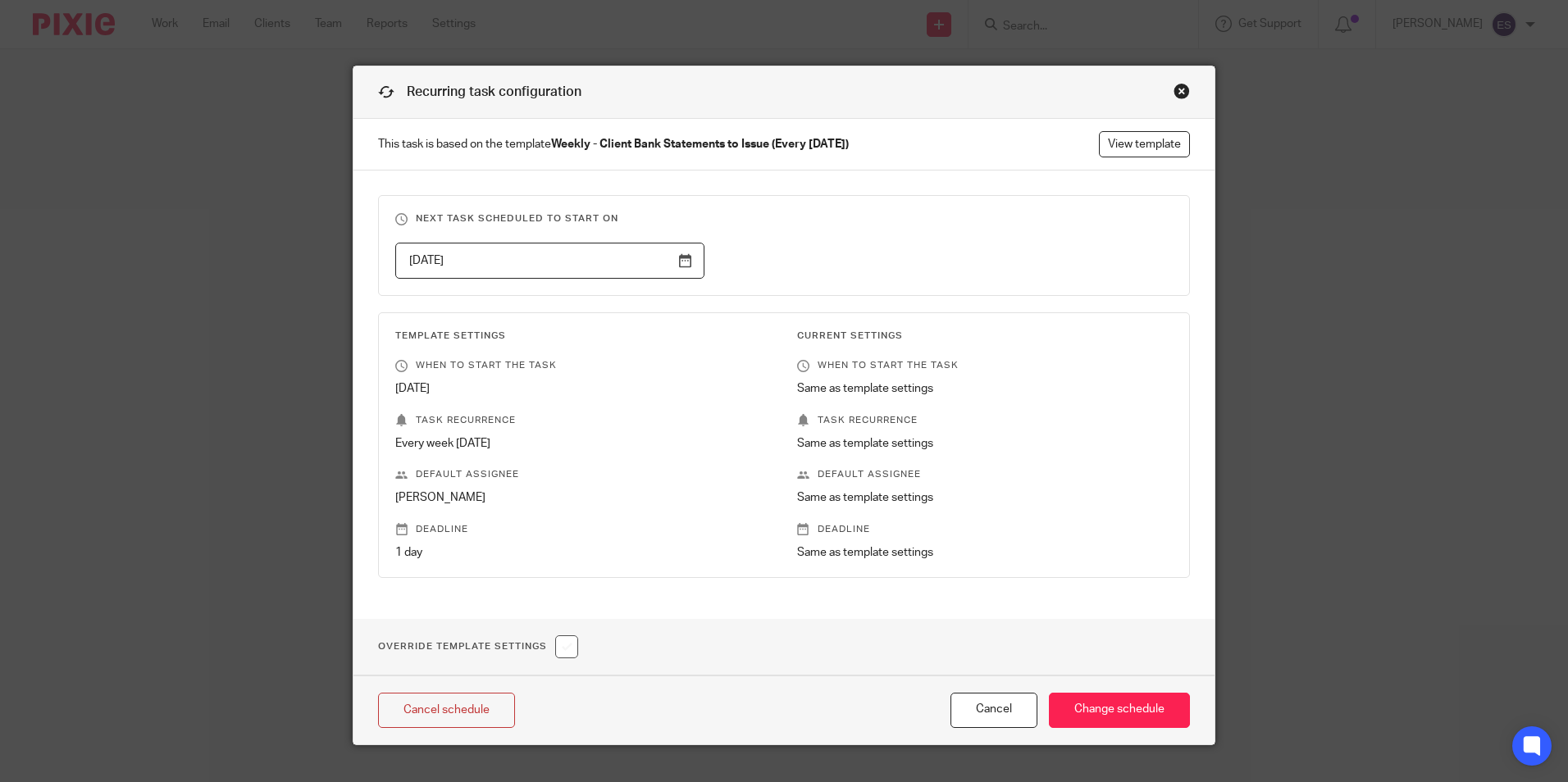
click at [1177, 90] on div "Close this dialog window" at bounding box center [1181, 91] width 16 height 16
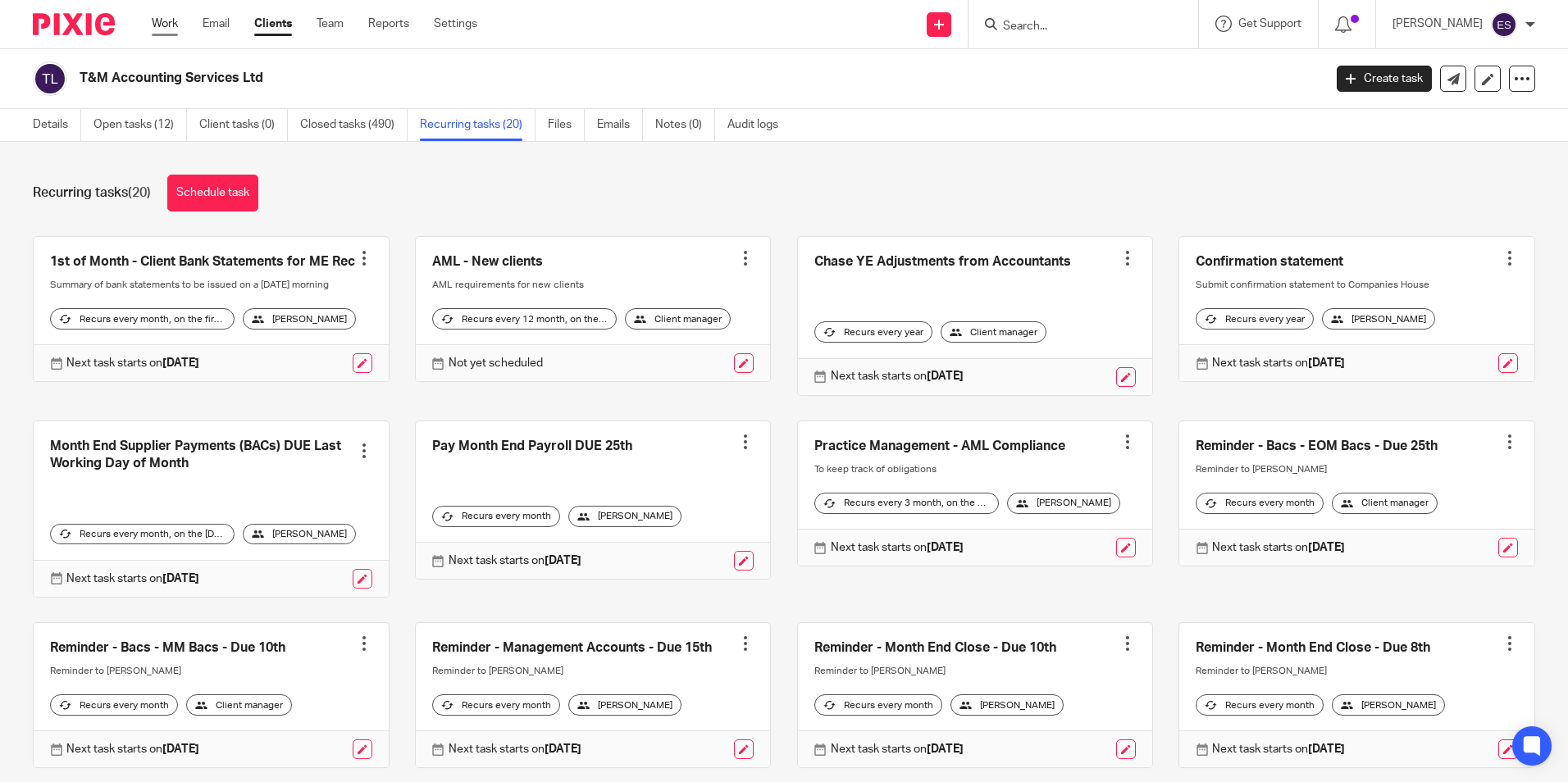
click at [175, 23] on link "Work" at bounding box center [165, 24] width 26 height 16
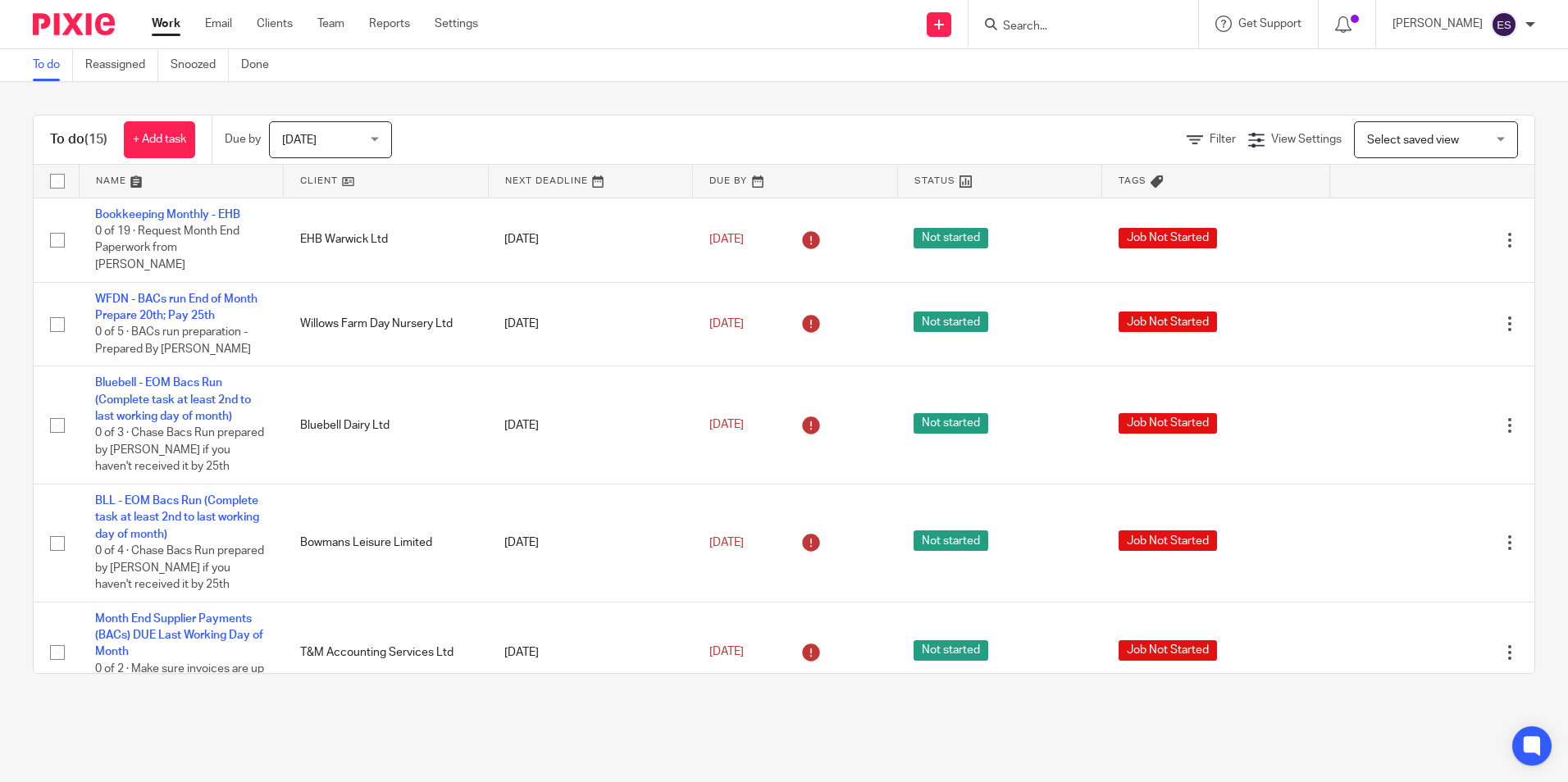
click at [1048, 18] on form at bounding box center [1088, 25] width 175 height 21
click at [1051, 33] on input "Search" at bounding box center [1075, 27] width 147 height 15
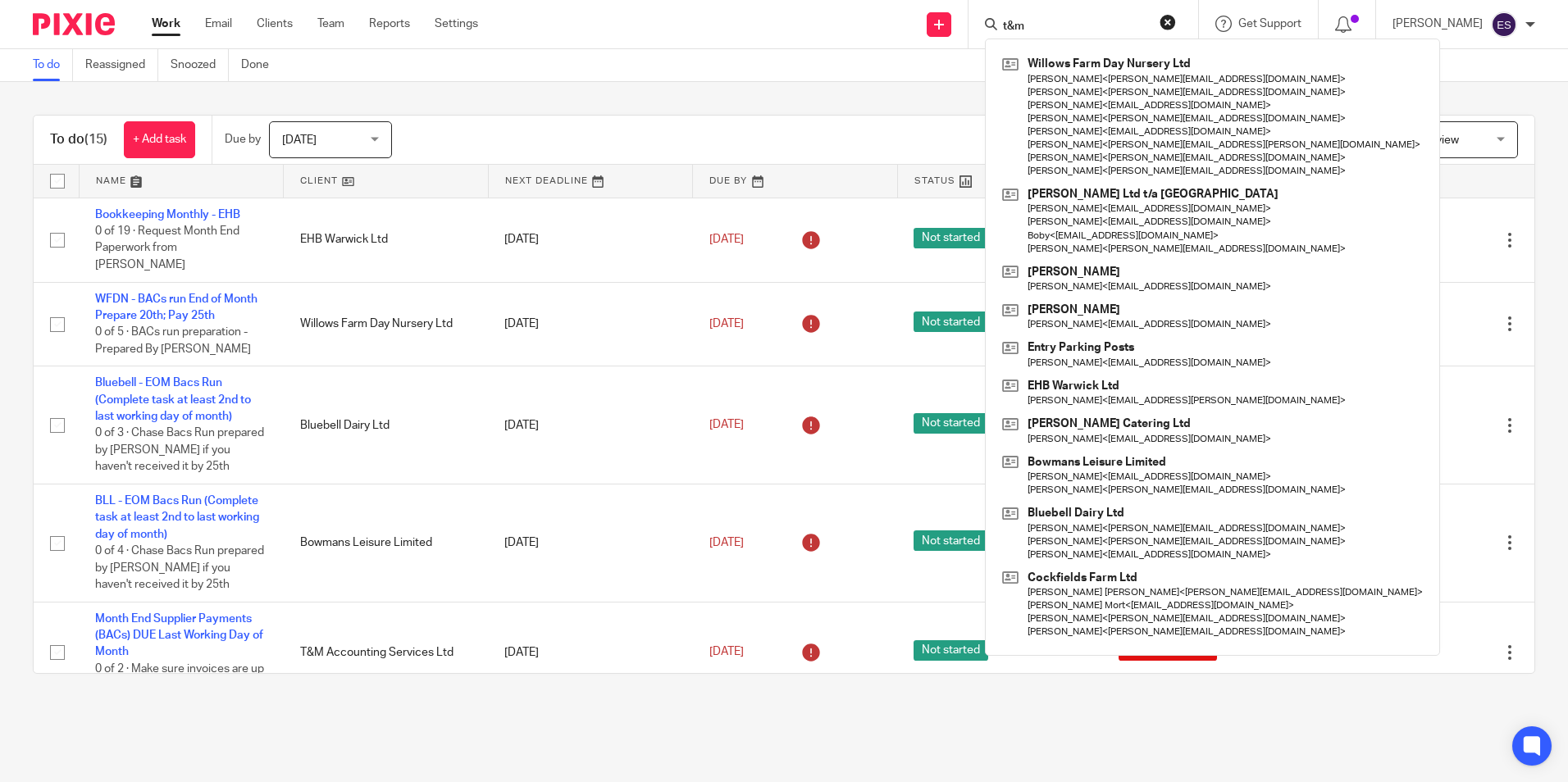
type input "t&m"
click button "submit" at bounding box center [0, 0] width 0 height 0
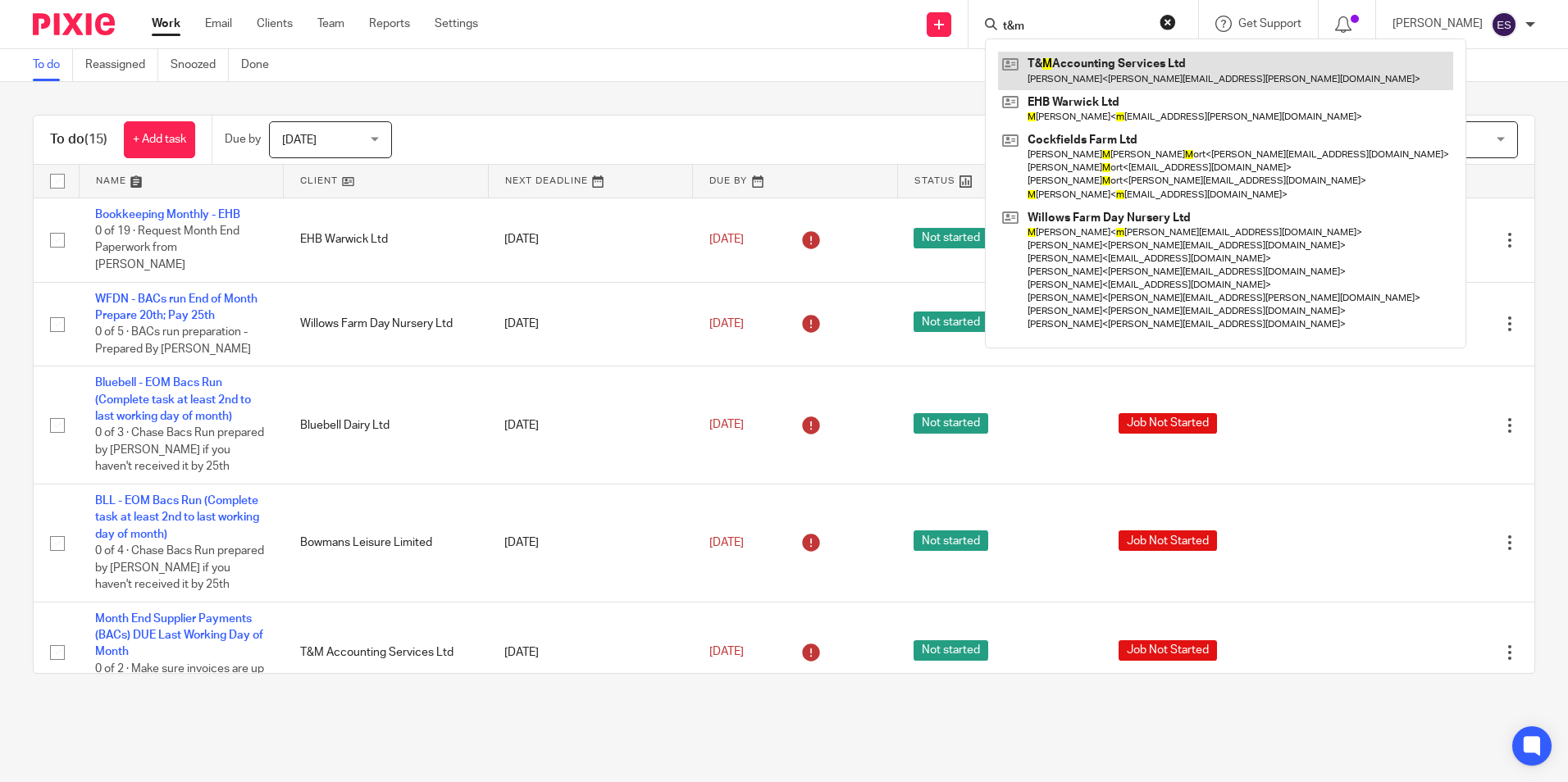
click at [1073, 88] on link at bounding box center [1226, 71] width 455 height 38
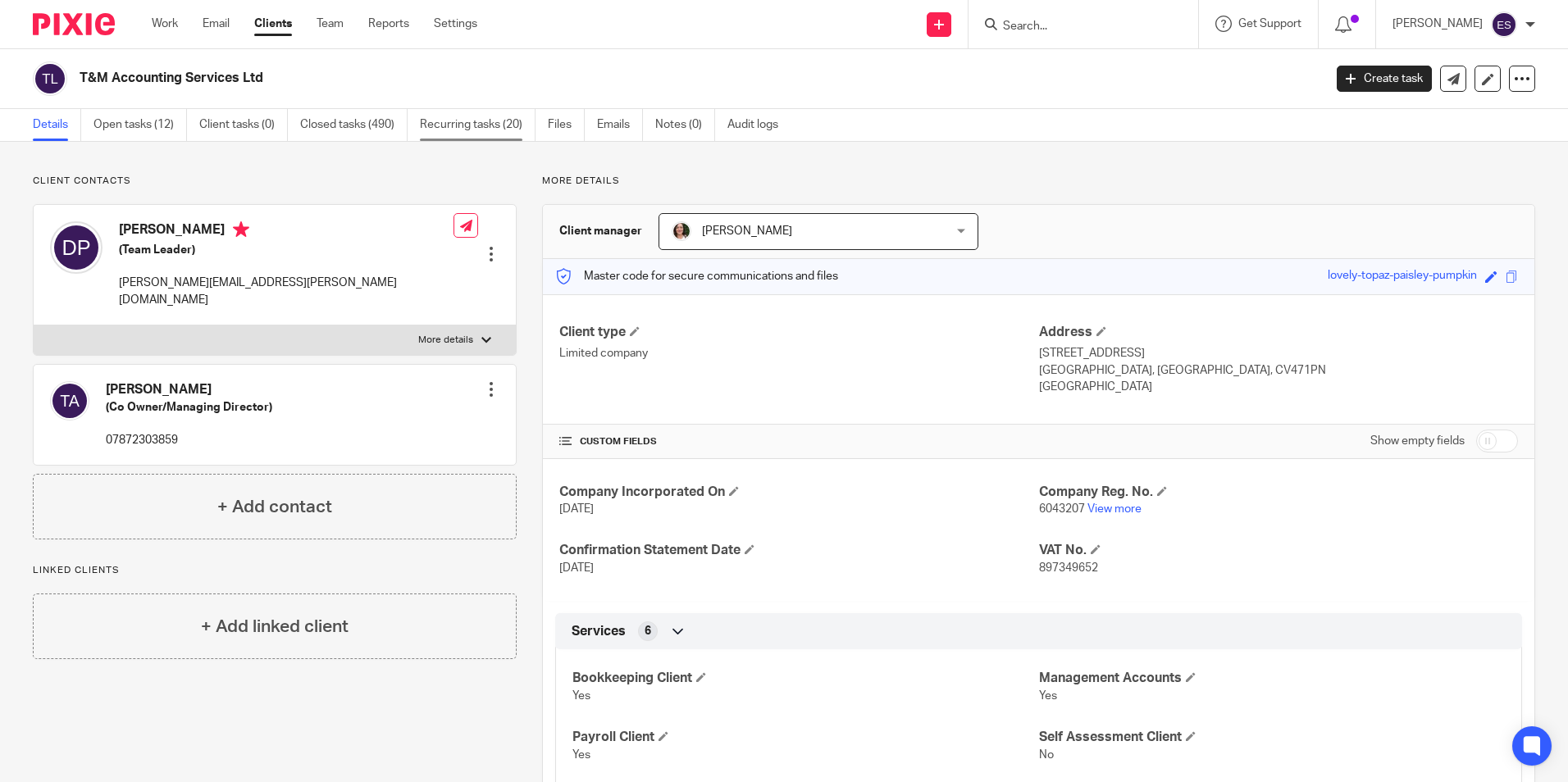
click at [460, 120] on link "Recurring tasks (20)" at bounding box center [477, 125] width 116 height 32
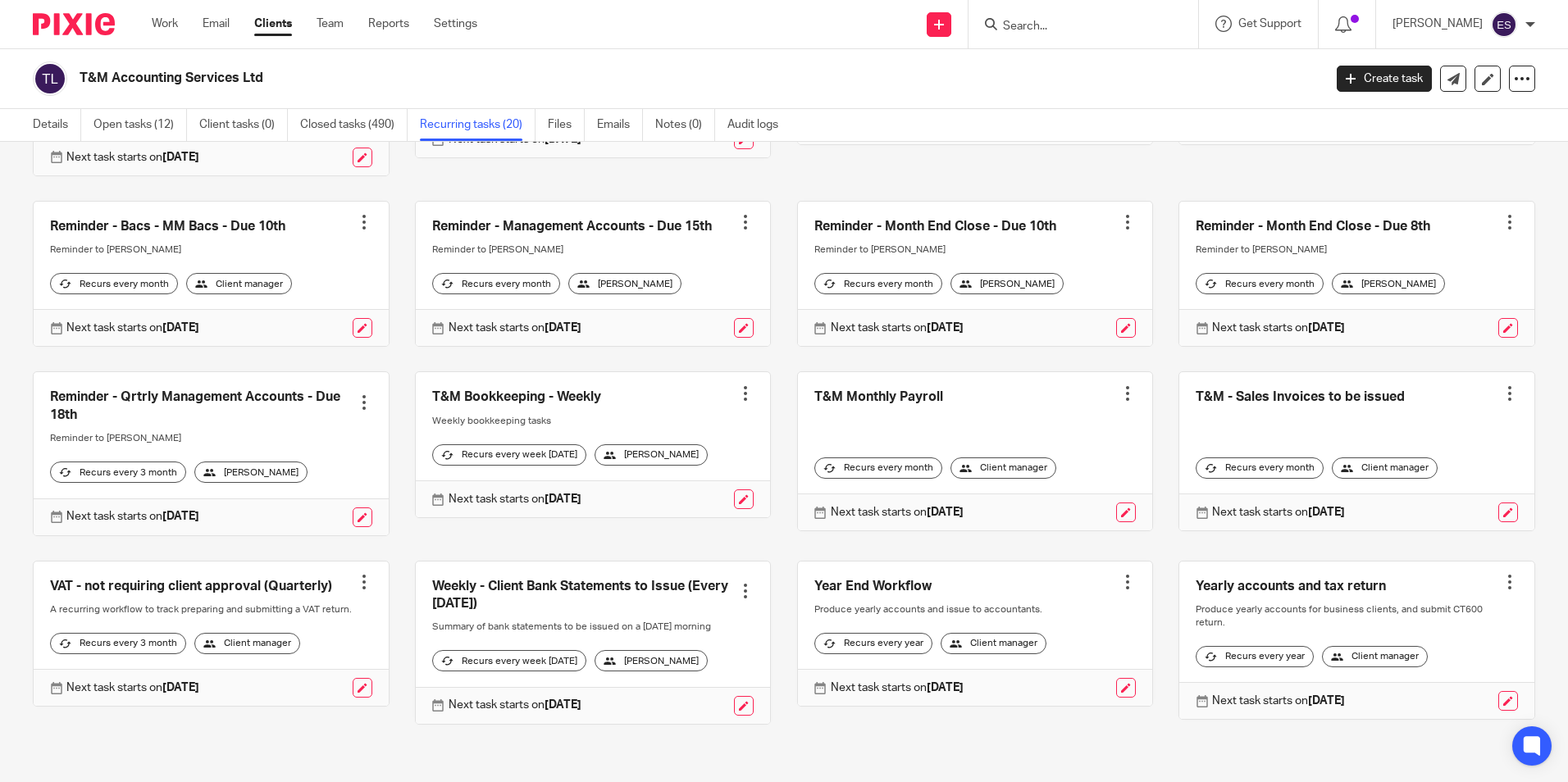
scroll to position [478, 0]
click at [563, 570] on link at bounding box center [593, 642] width 355 height 162
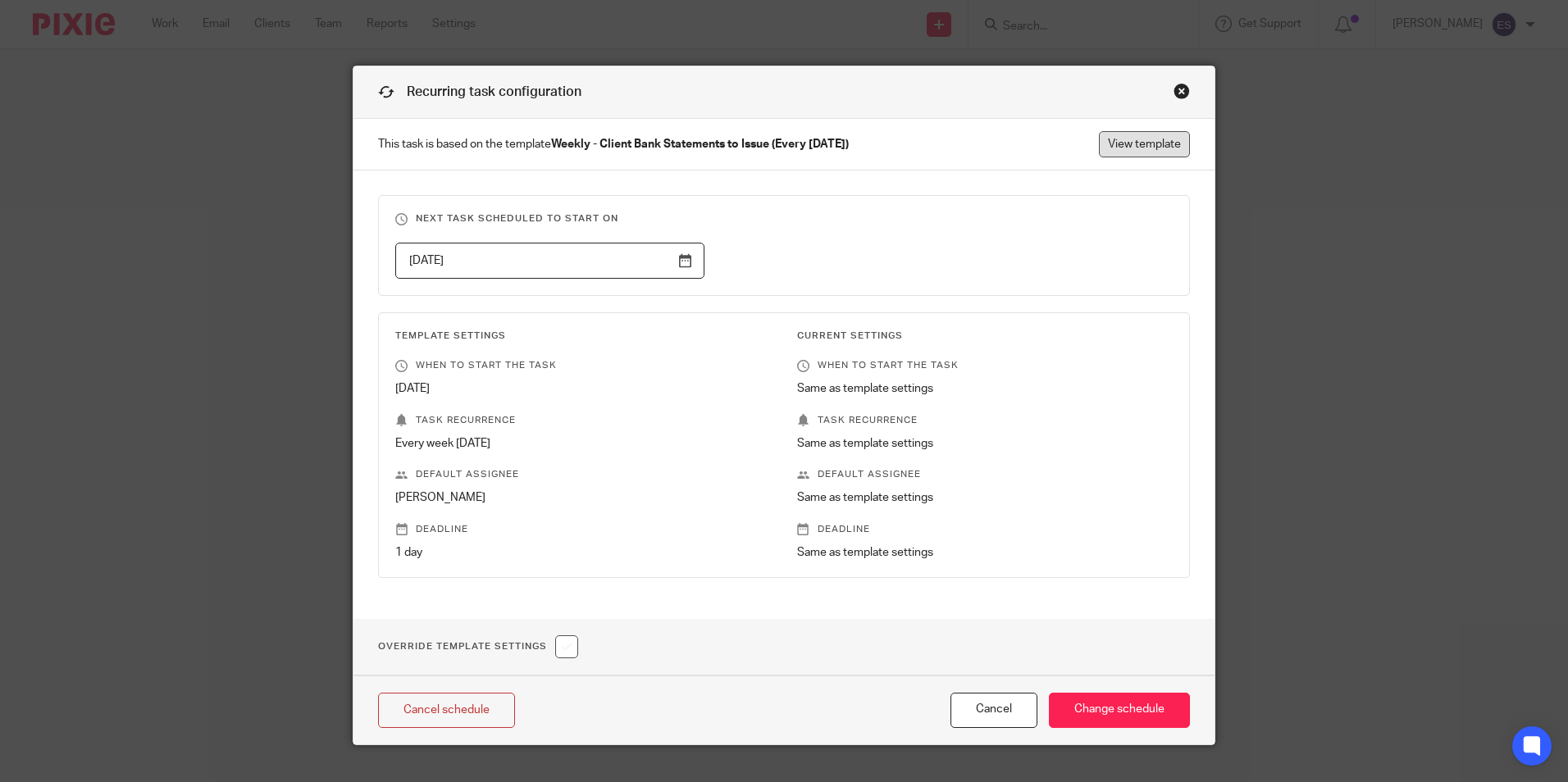
click at [1162, 155] on link "View template" at bounding box center [1144, 144] width 91 height 26
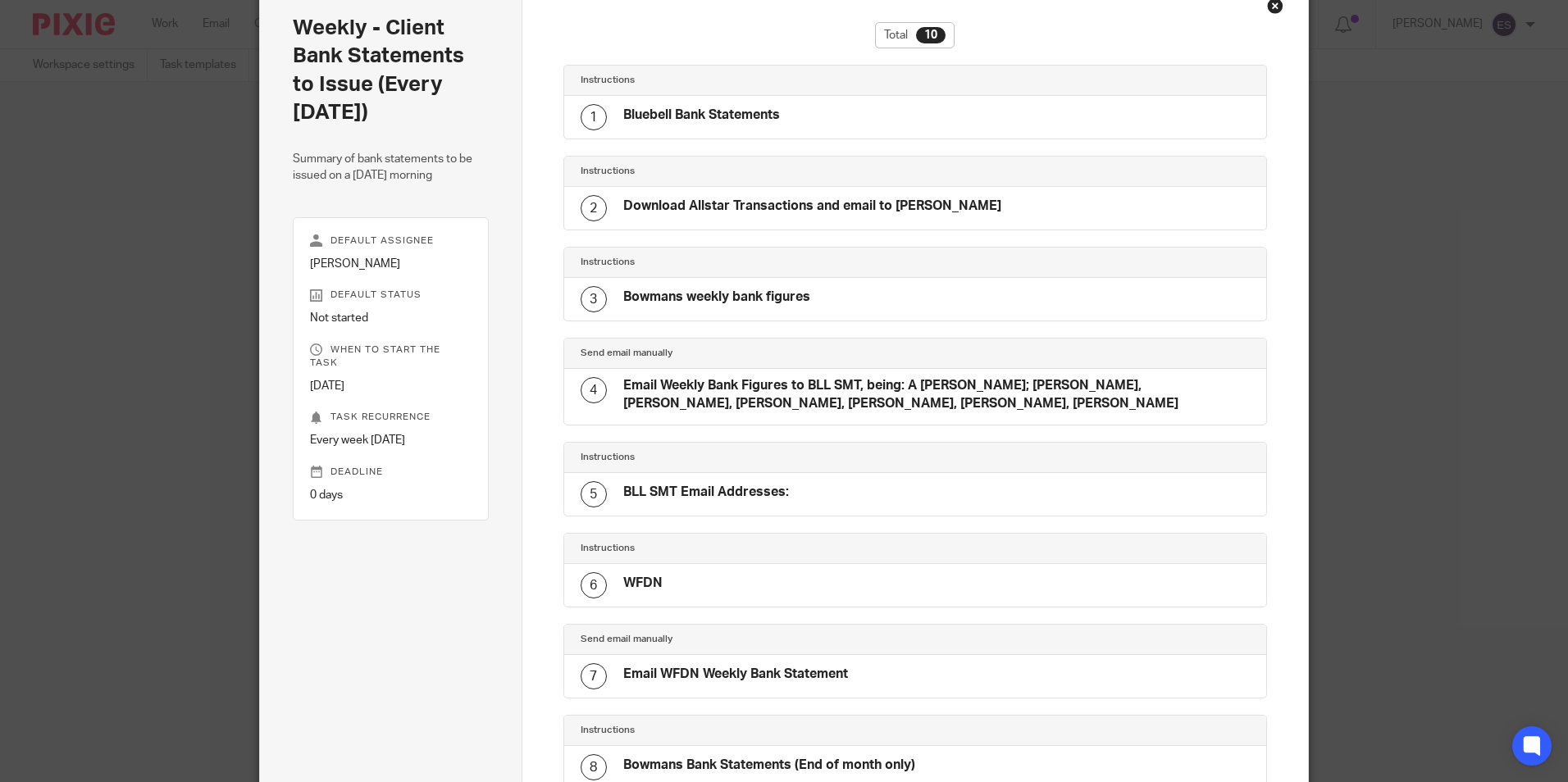
scroll to position [194, 0]
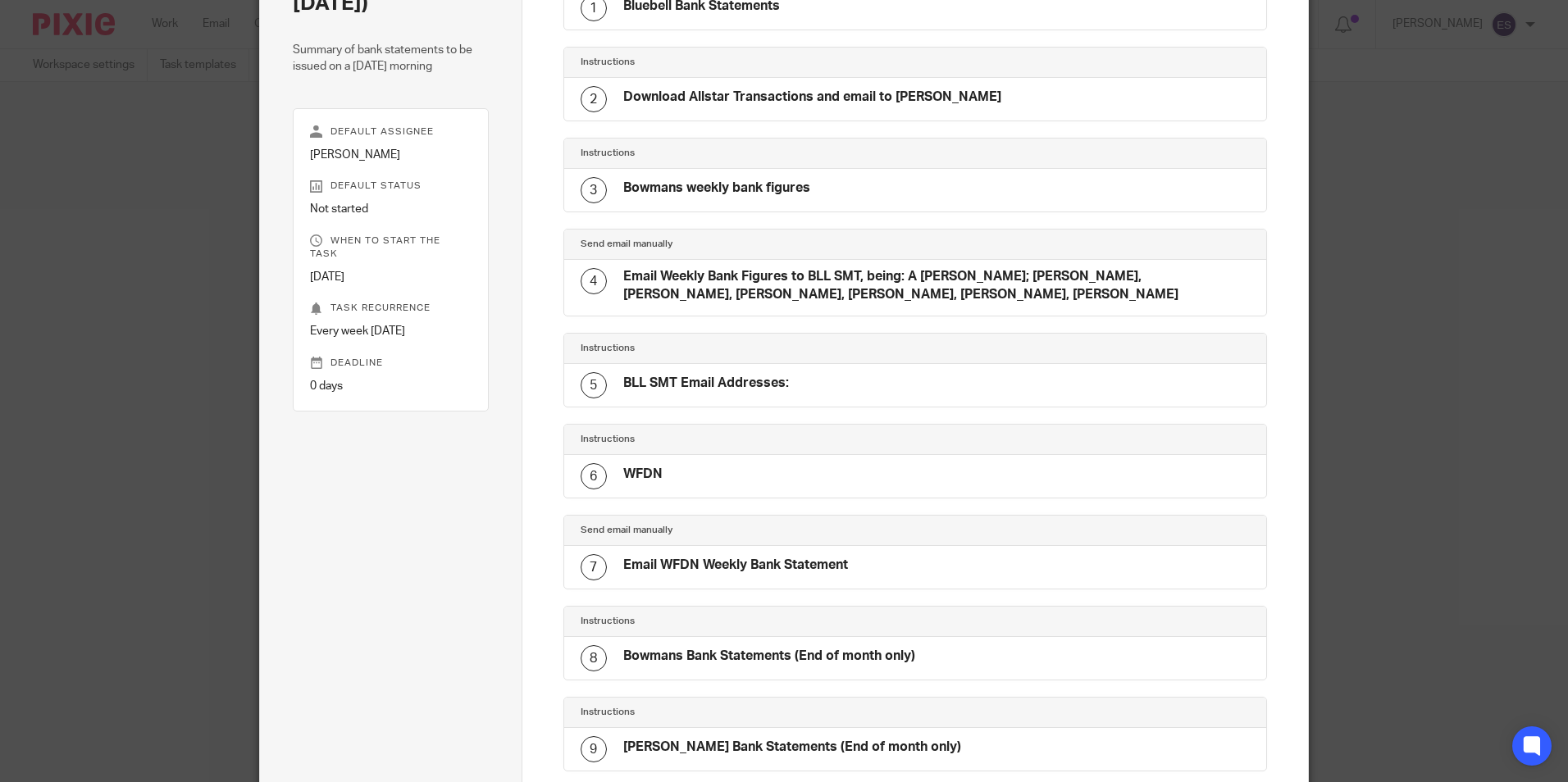
click at [793, 203] on div "3 Bowmans weekly bank figures" at bounding box center [694, 191] width 229 height 26
click at [911, 200] on div "3 Bowmans weekly bank figures" at bounding box center [915, 190] width 703 height 42
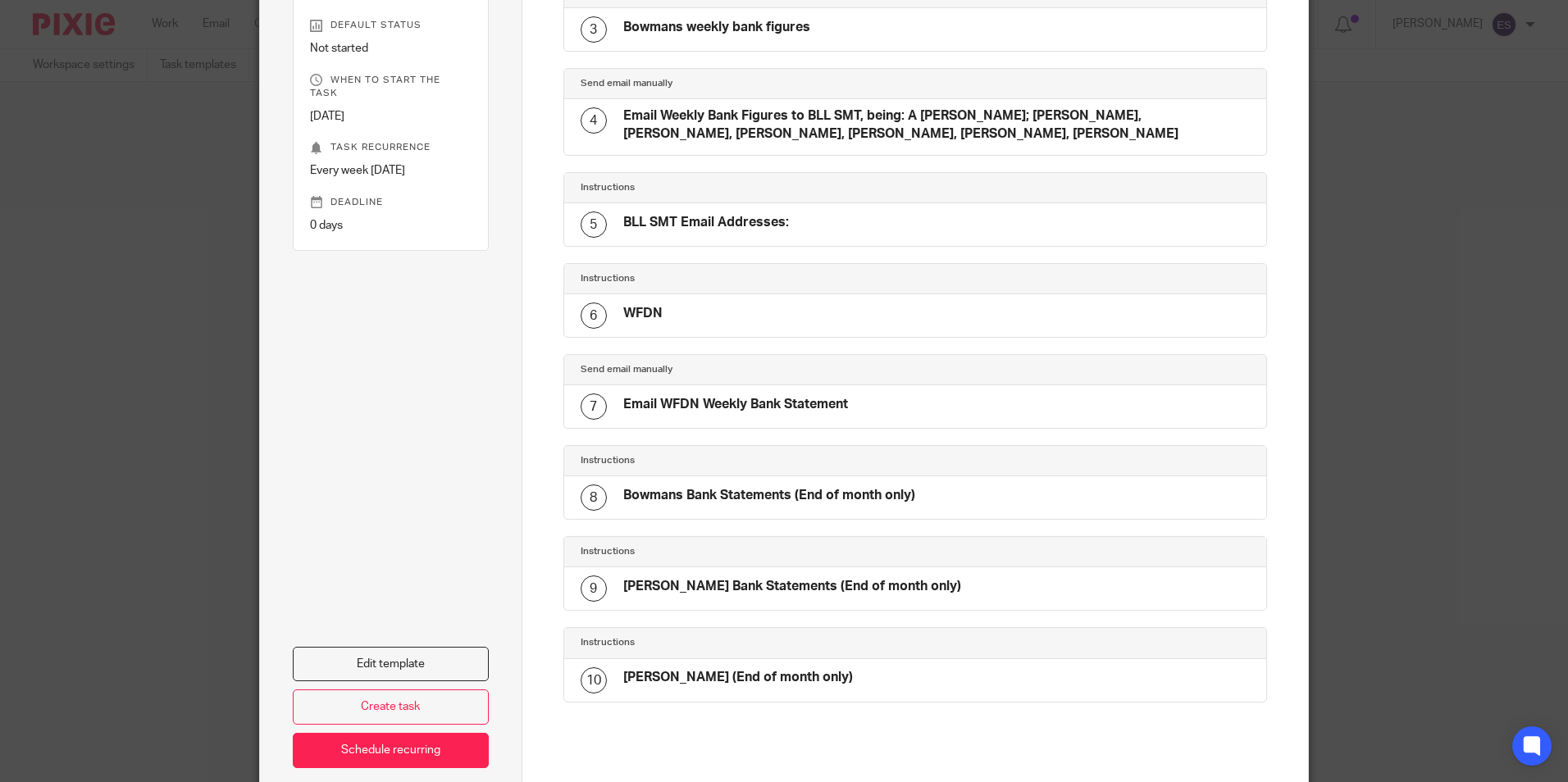
scroll to position [441, 0]
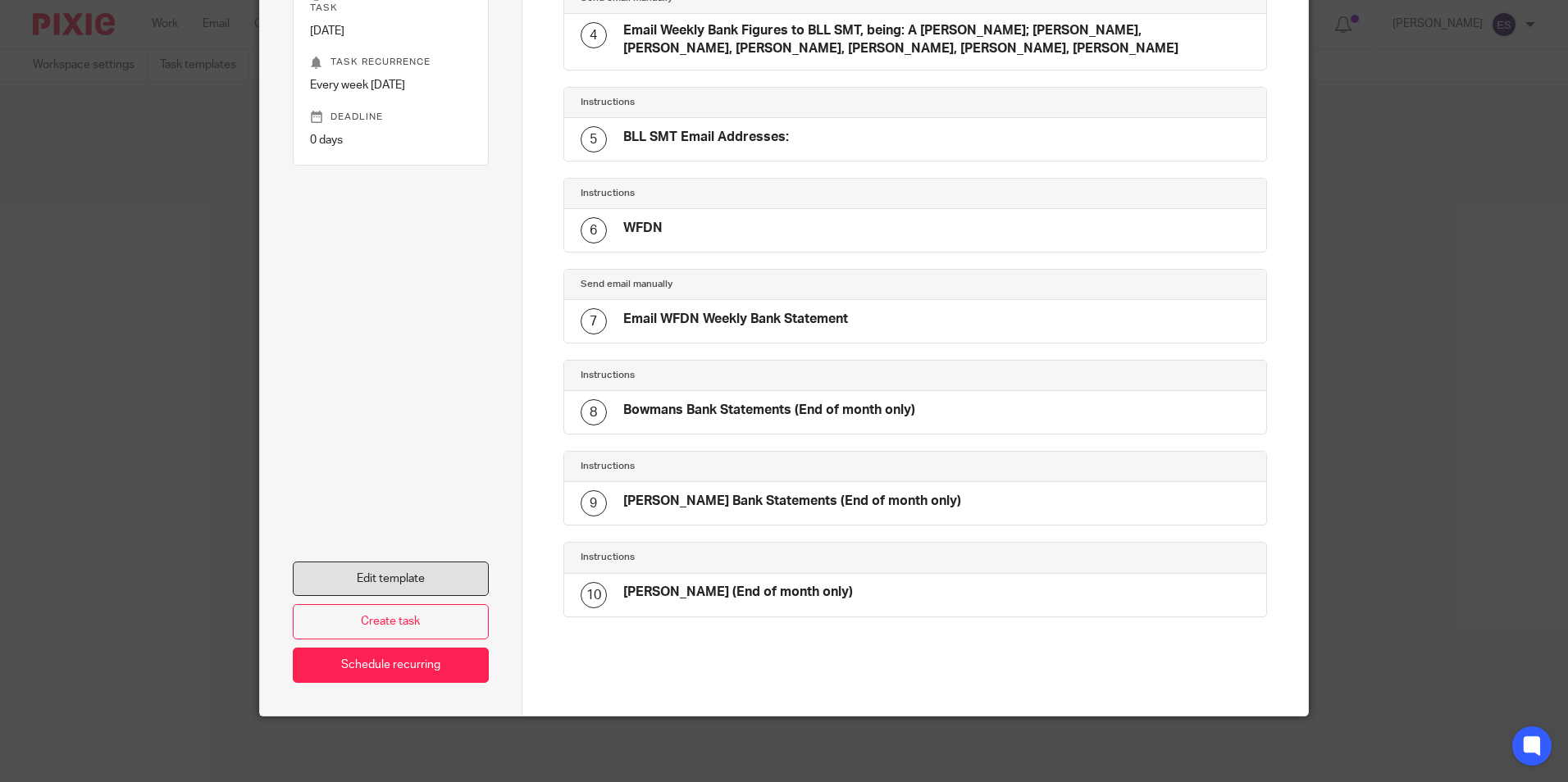
click at [441, 579] on link "Edit template" at bounding box center [391, 578] width 196 height 35
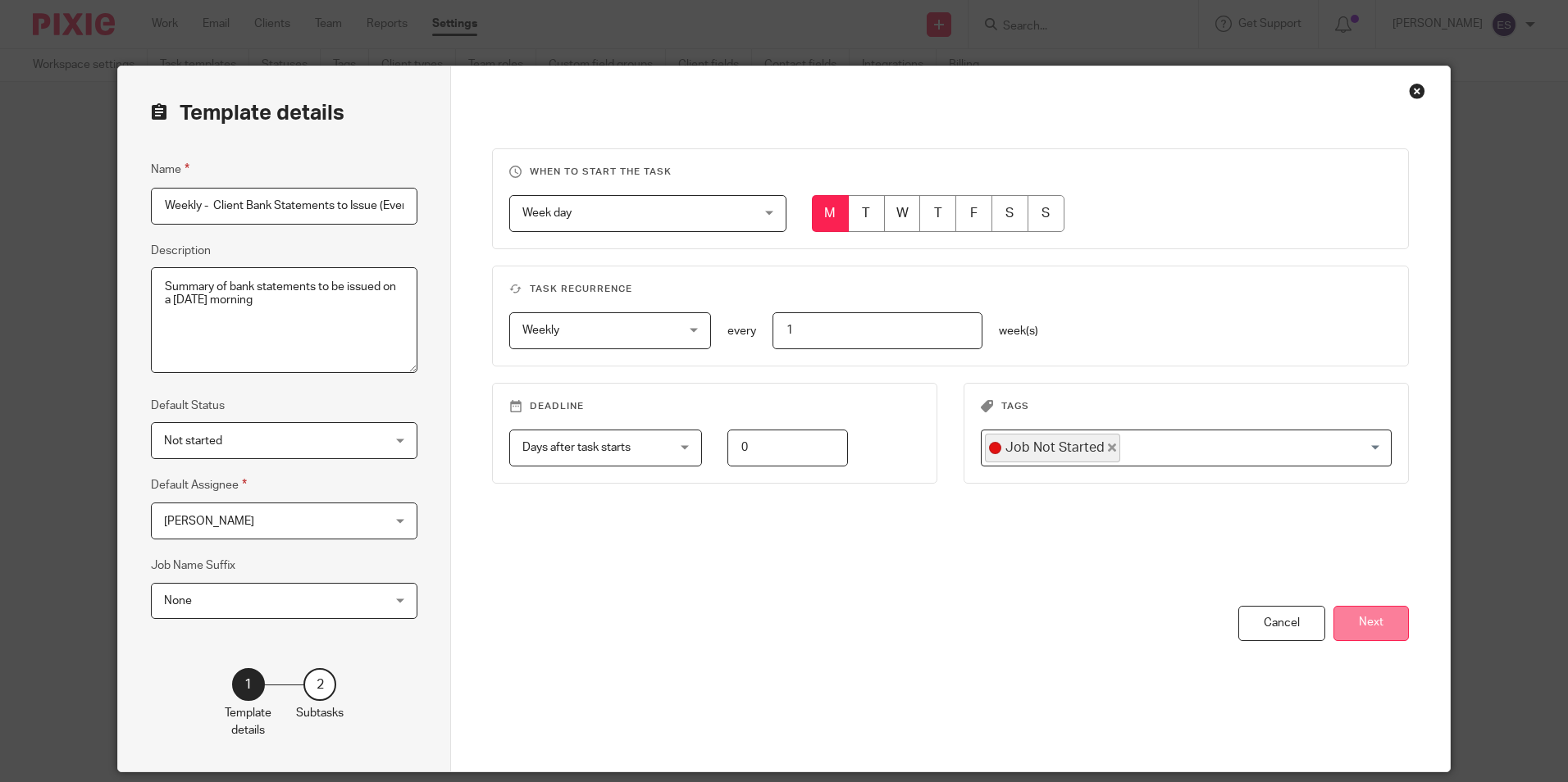
click at [1348, 632] on button "Next" at bounding box center [1371, 623] width 75 height 35
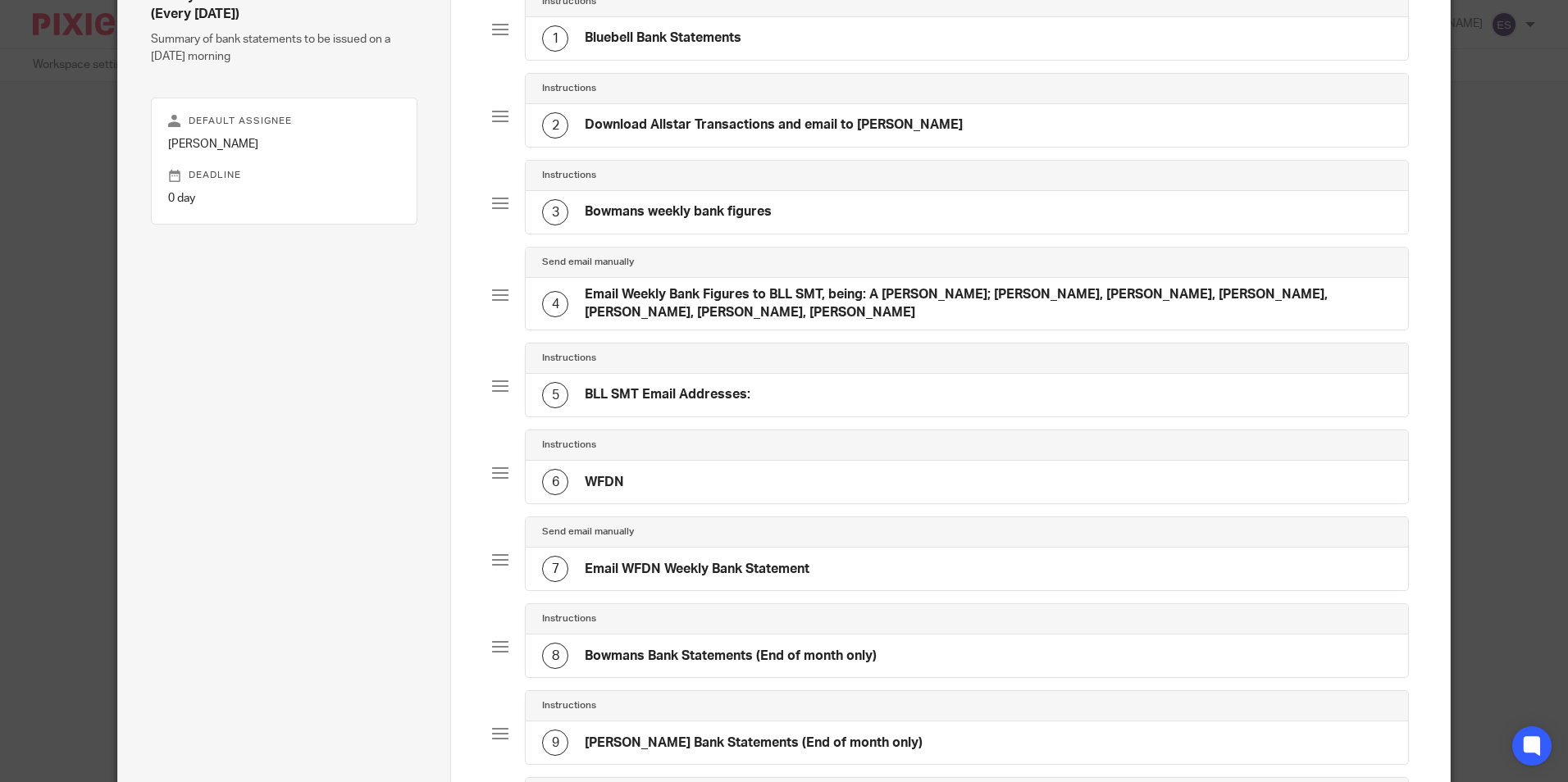
click at [704, 216] on h4 "Bowmans weekly bank figures" at bounding box center [678, 212] width 187 height 17
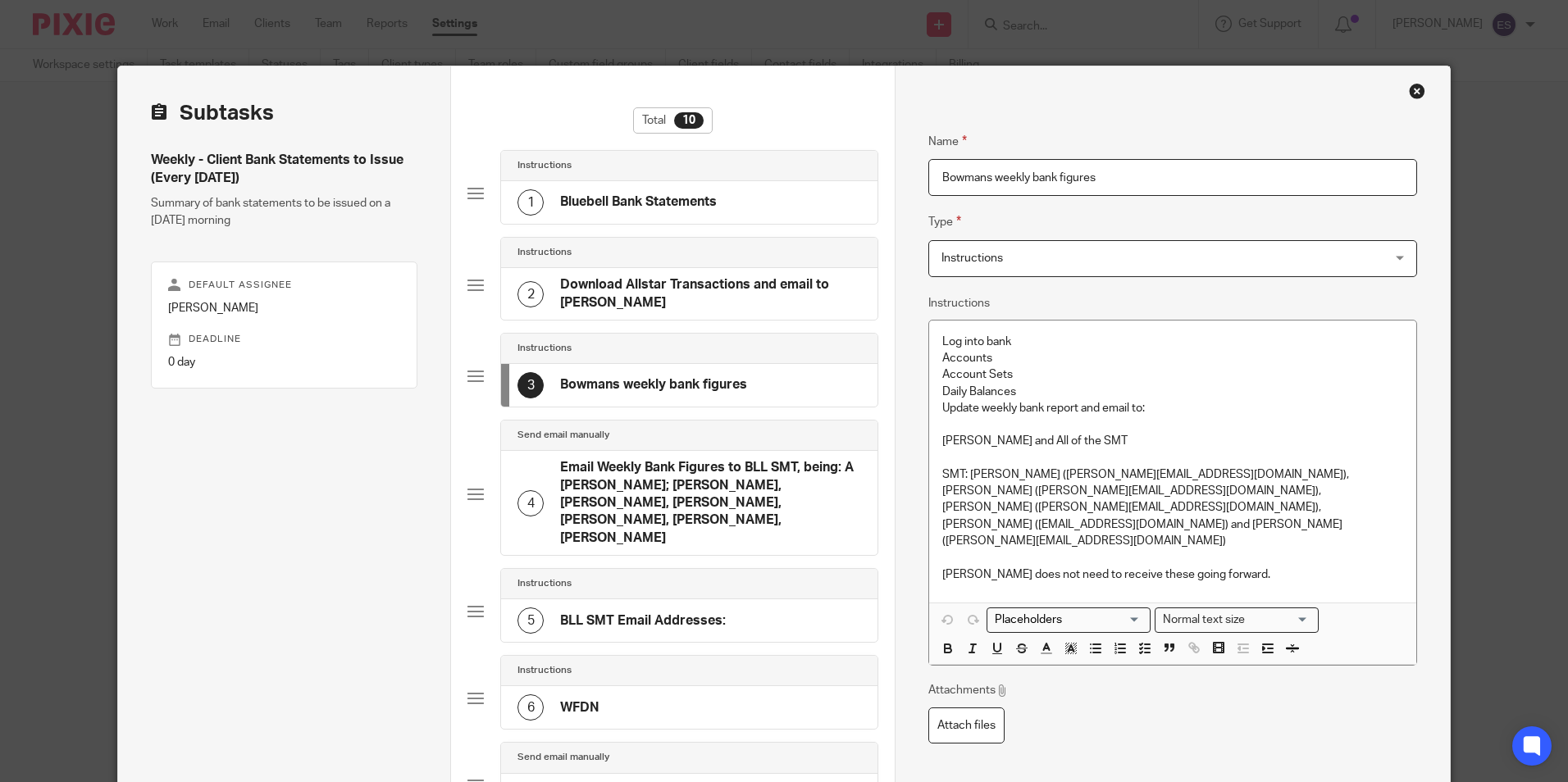
click at [1415, 91] on div "Close this dialog window" at bounding box center [1416, 91] width 16 height 16
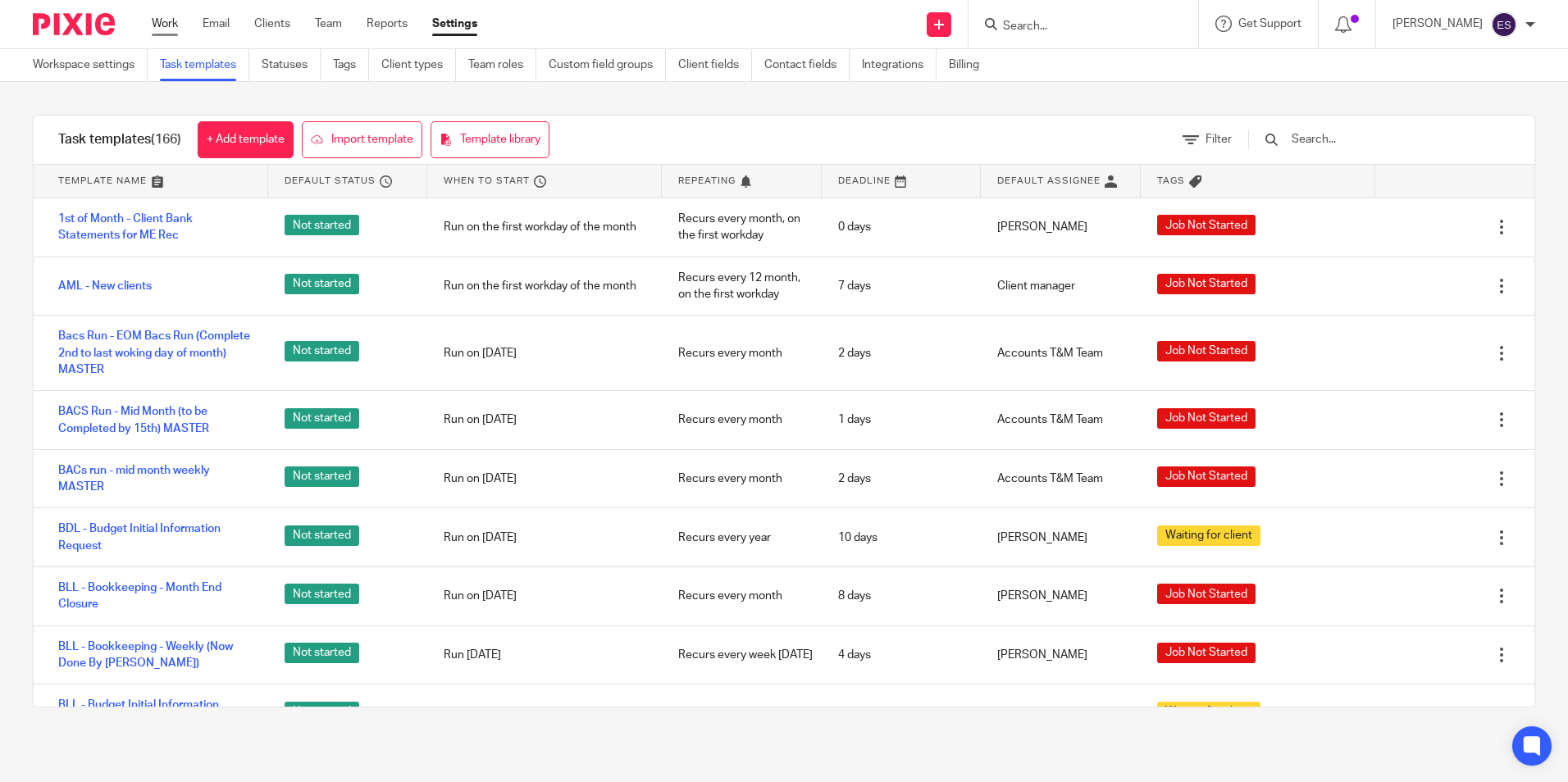
click at [167, 22] on link "Work" at bounding box center [165, 24] width 26 height 16
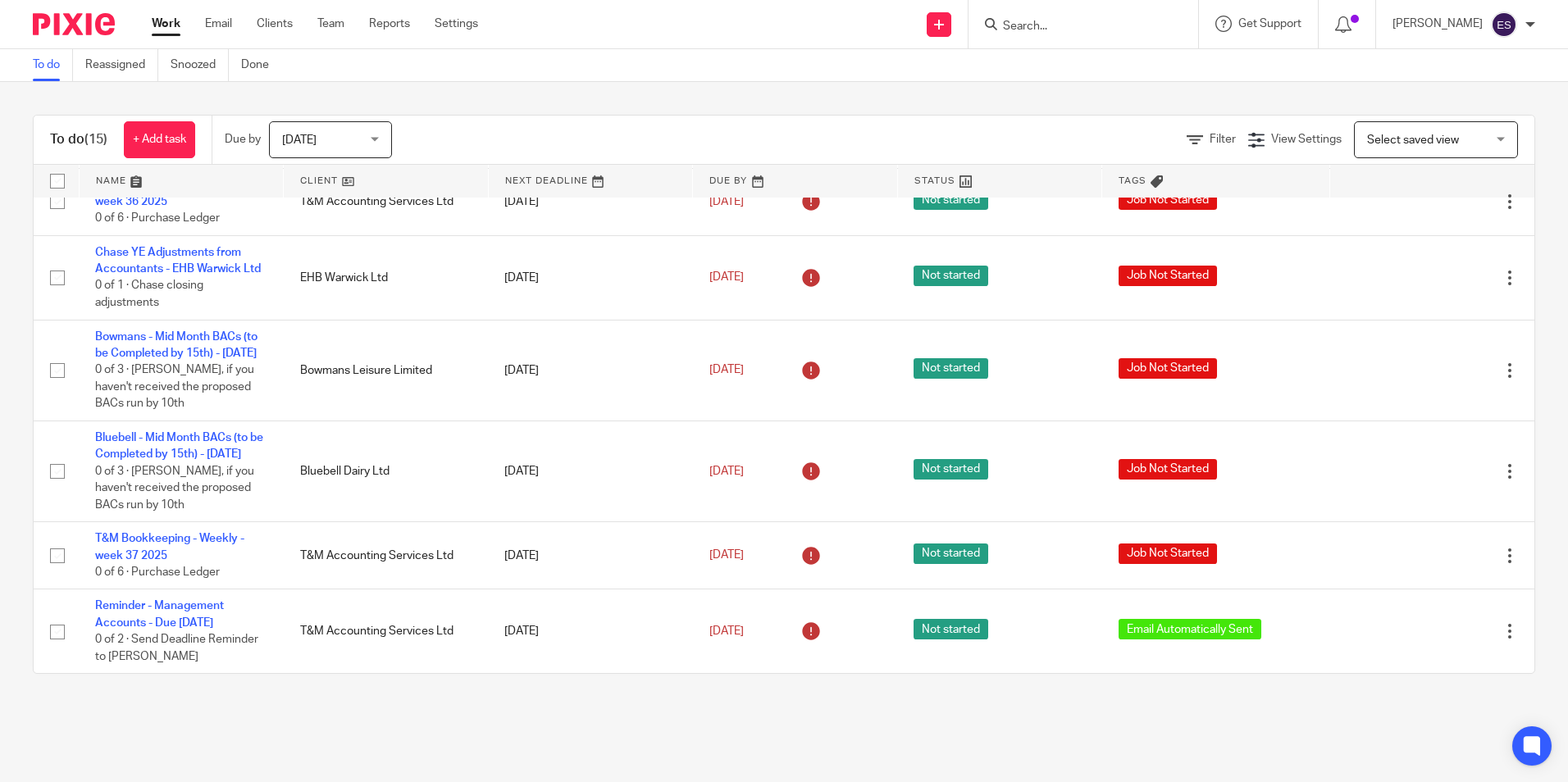
scroll to position [888, 0]
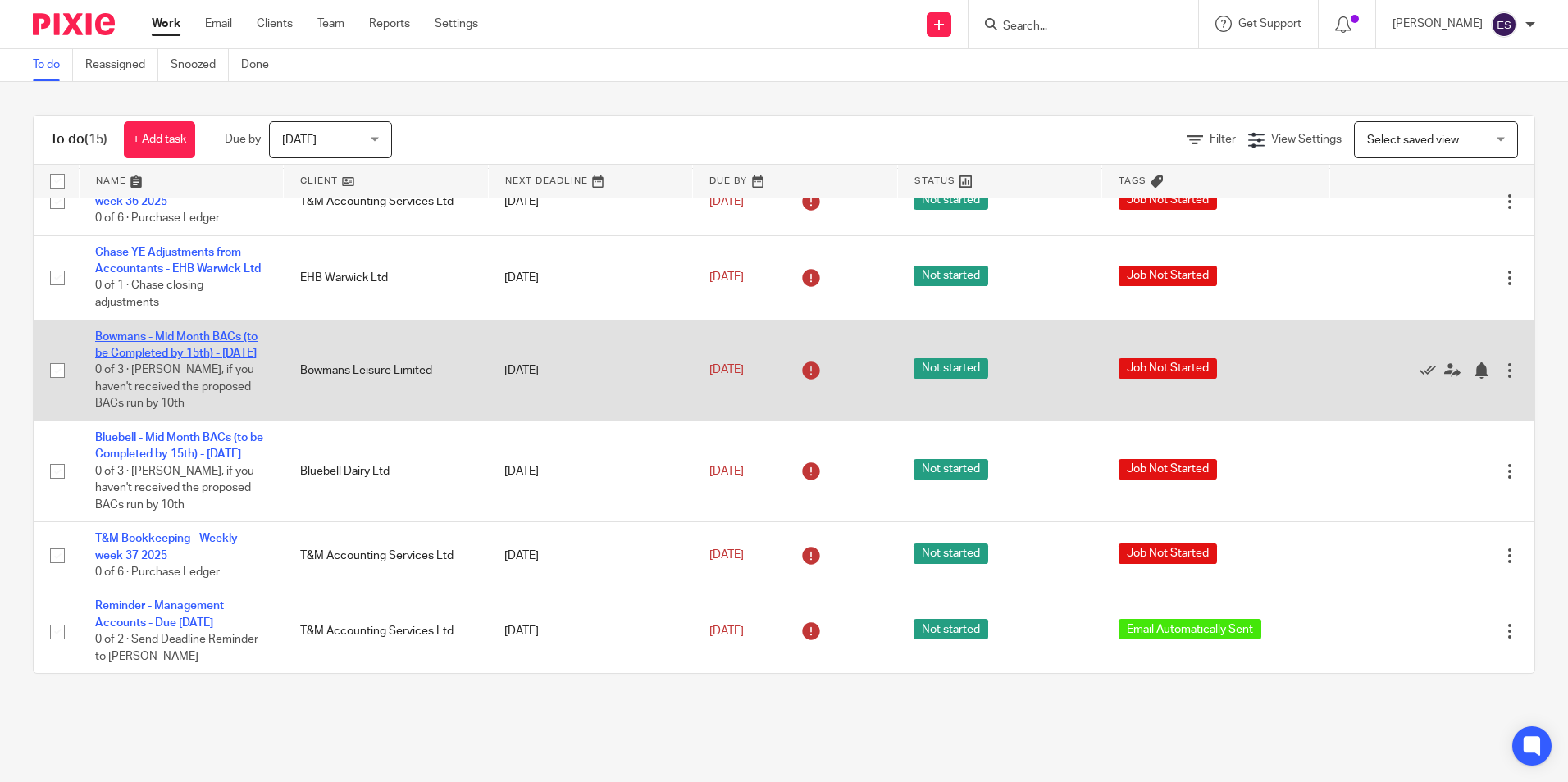
click at [171, 331] on link "Bowmans - Mid Month BACs (to be Completed by 15th) - [DATE]" at bounding box center [176, 345] width 162 height 28
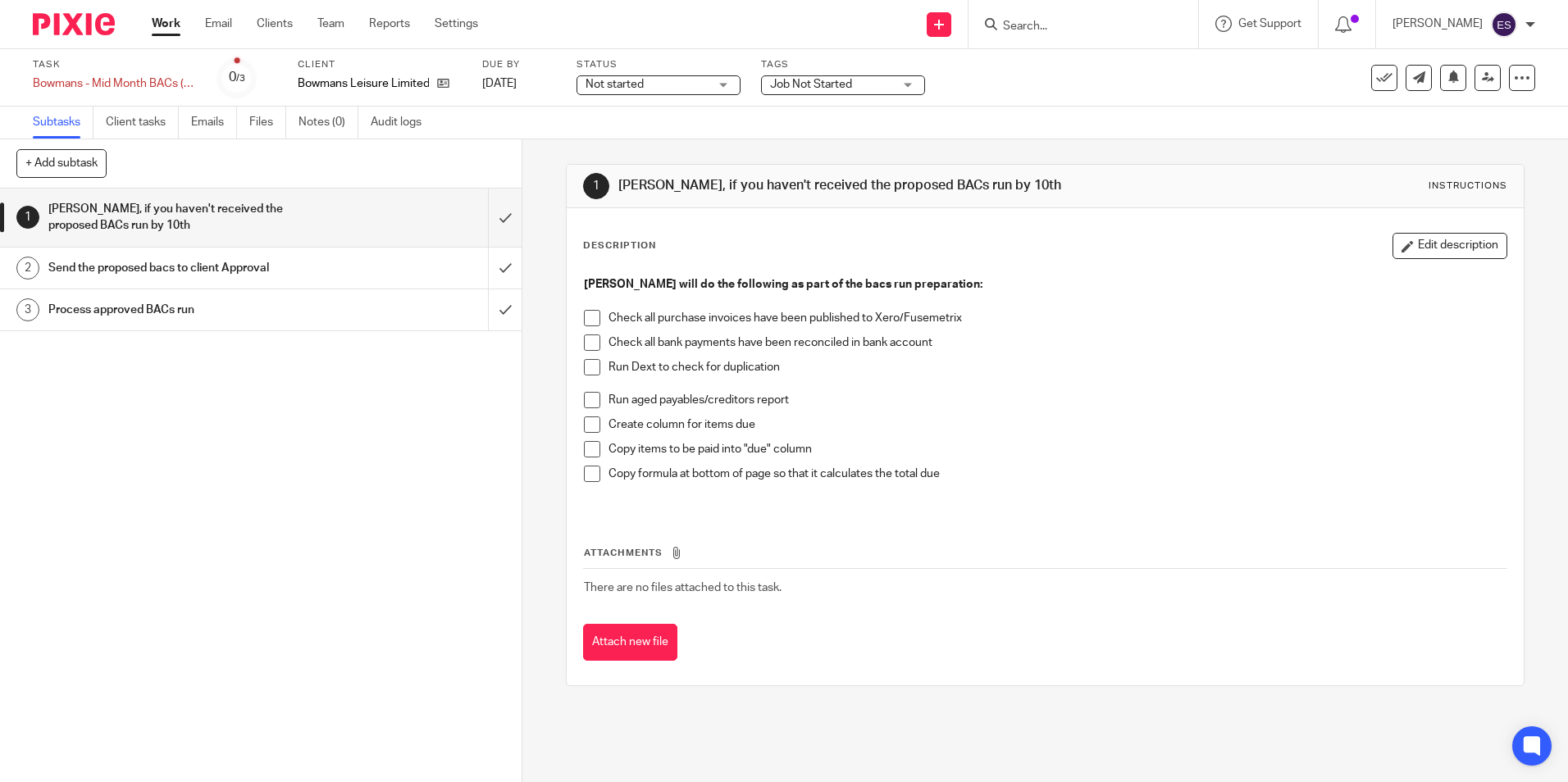
click at [159, 261] on h1 "Send the proposed bacs to client Approval" at bounding box center [189, 268] width 282 height 25
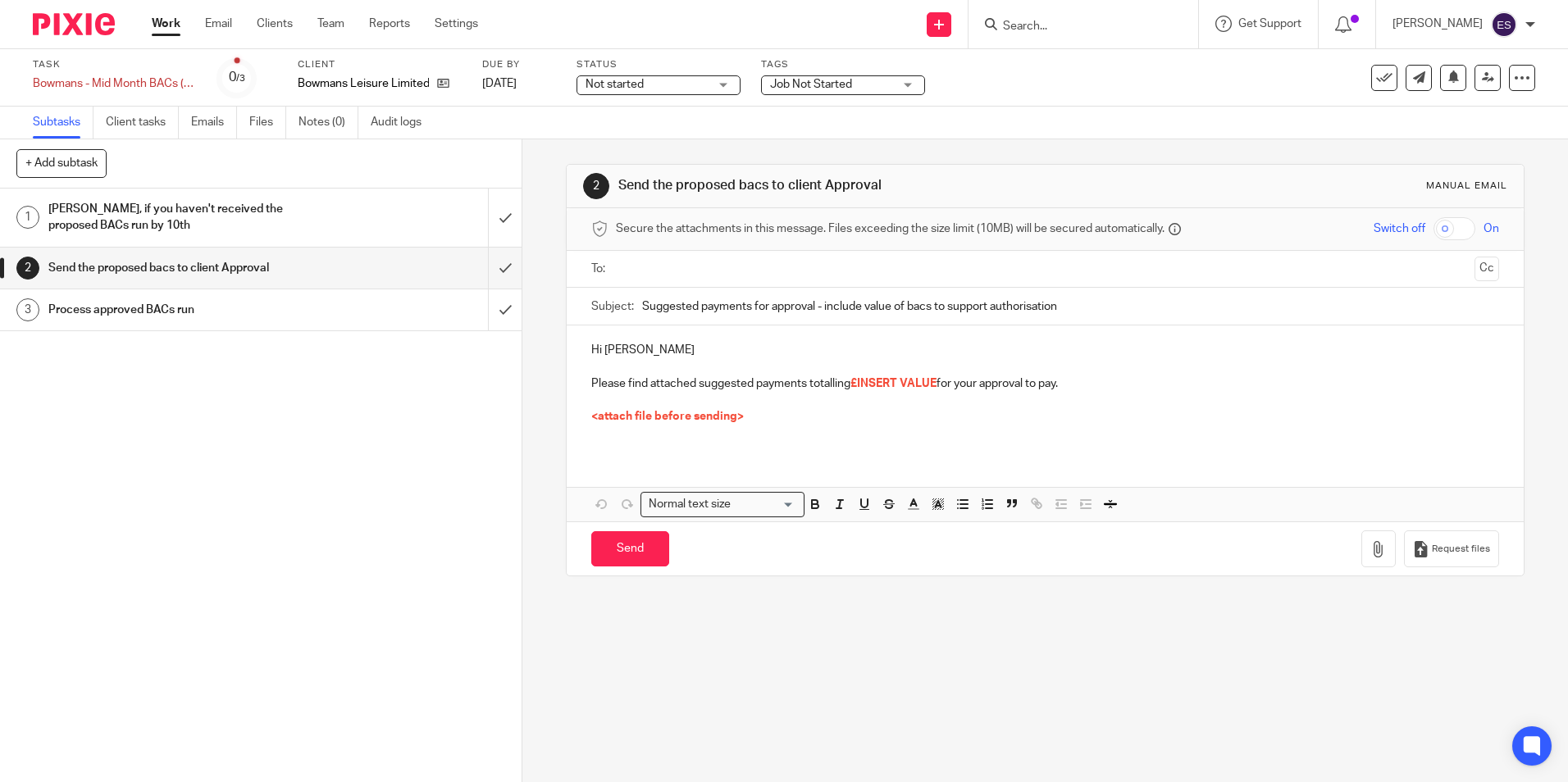
click at [175, 313] on h1 "Process approved BACs run" at bounding box center [189, 310] width 282 height 25
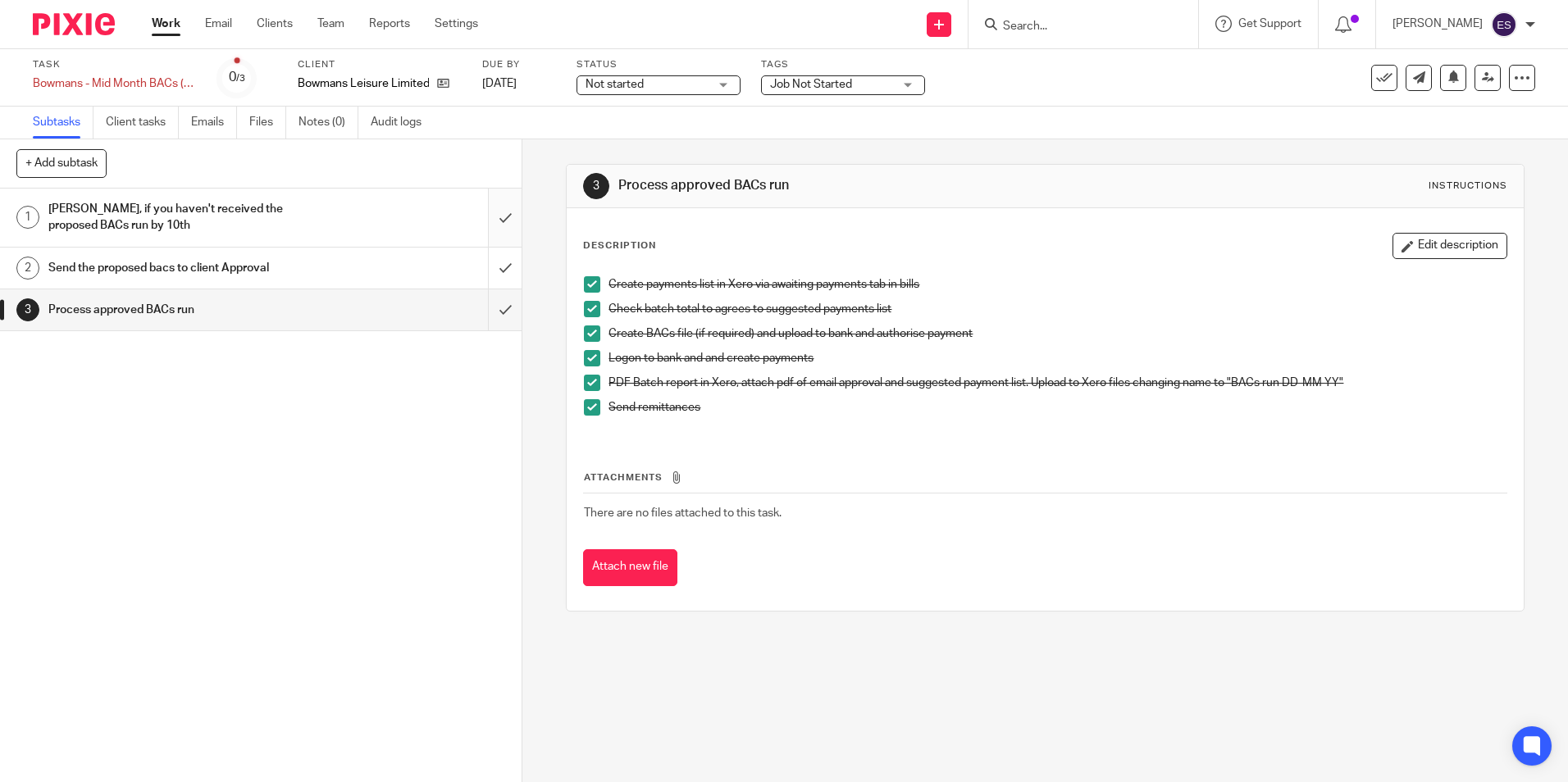
click at [485, 216] on input "submit" at bounding box center [260, 218] width 522 height 58
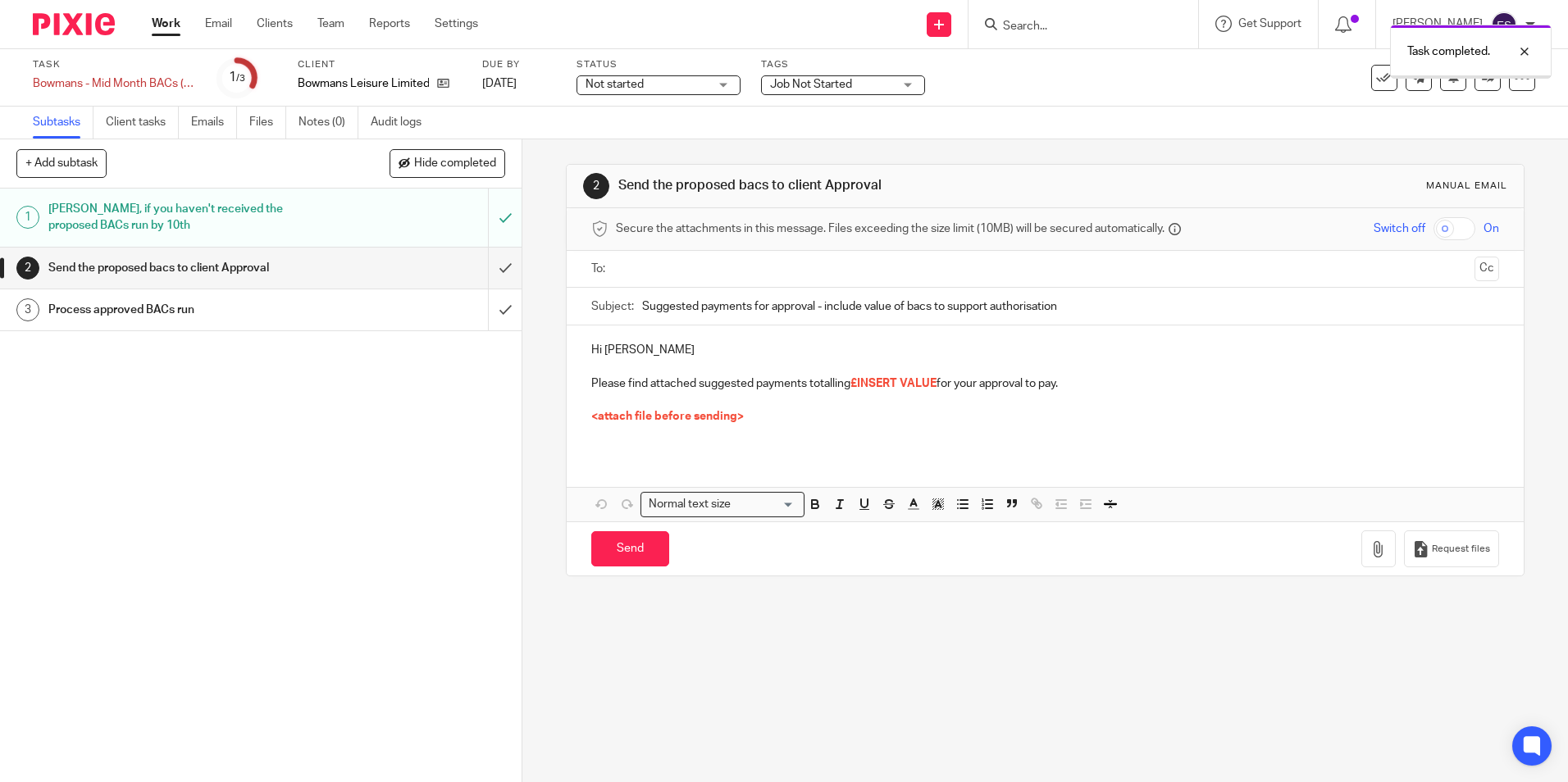
click at [486, 268] on input "submit" at bounding box center [260, 268] width 522 height 41
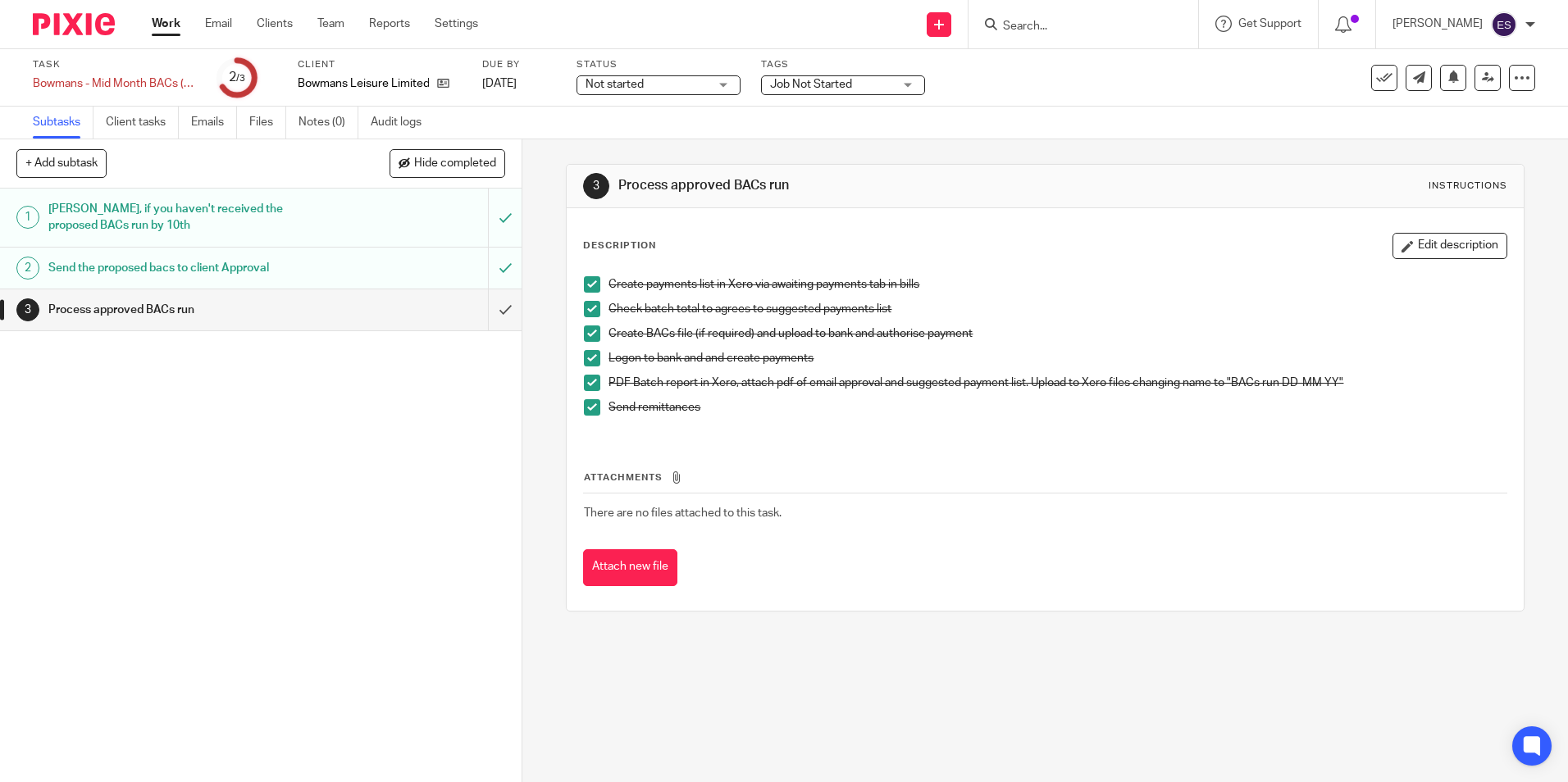
click at [591, 281] on span at bounding box center [592, 284] width 16 height 16
click at [591, 309] on span at bounding box center [592, 308] width 16 height 16
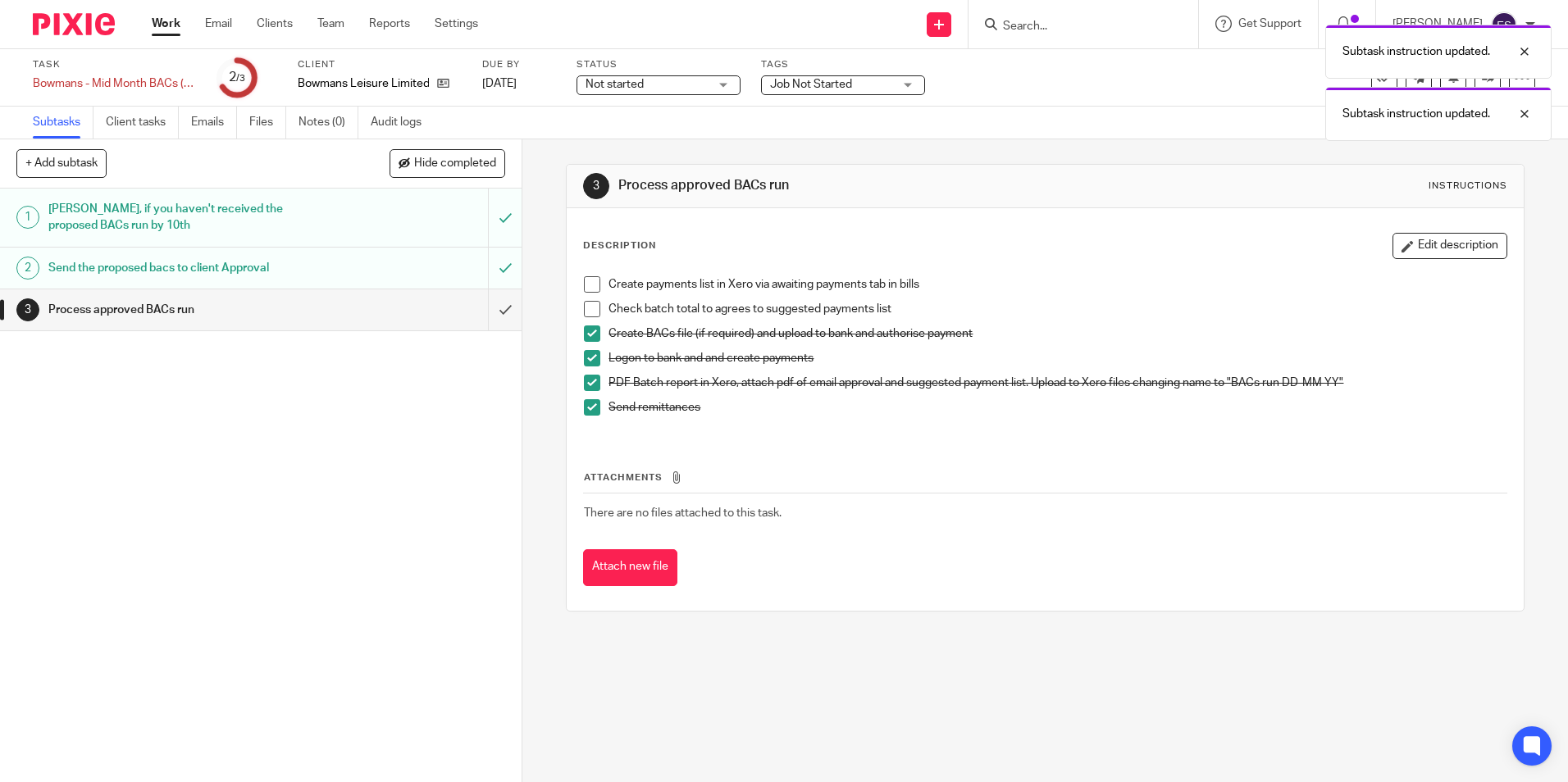
click at [592, 334] on span at bounding box center [592, 333] width 16 height 16
click at [590, 356] on span at bounding box center [592, 358] width 16 height 16
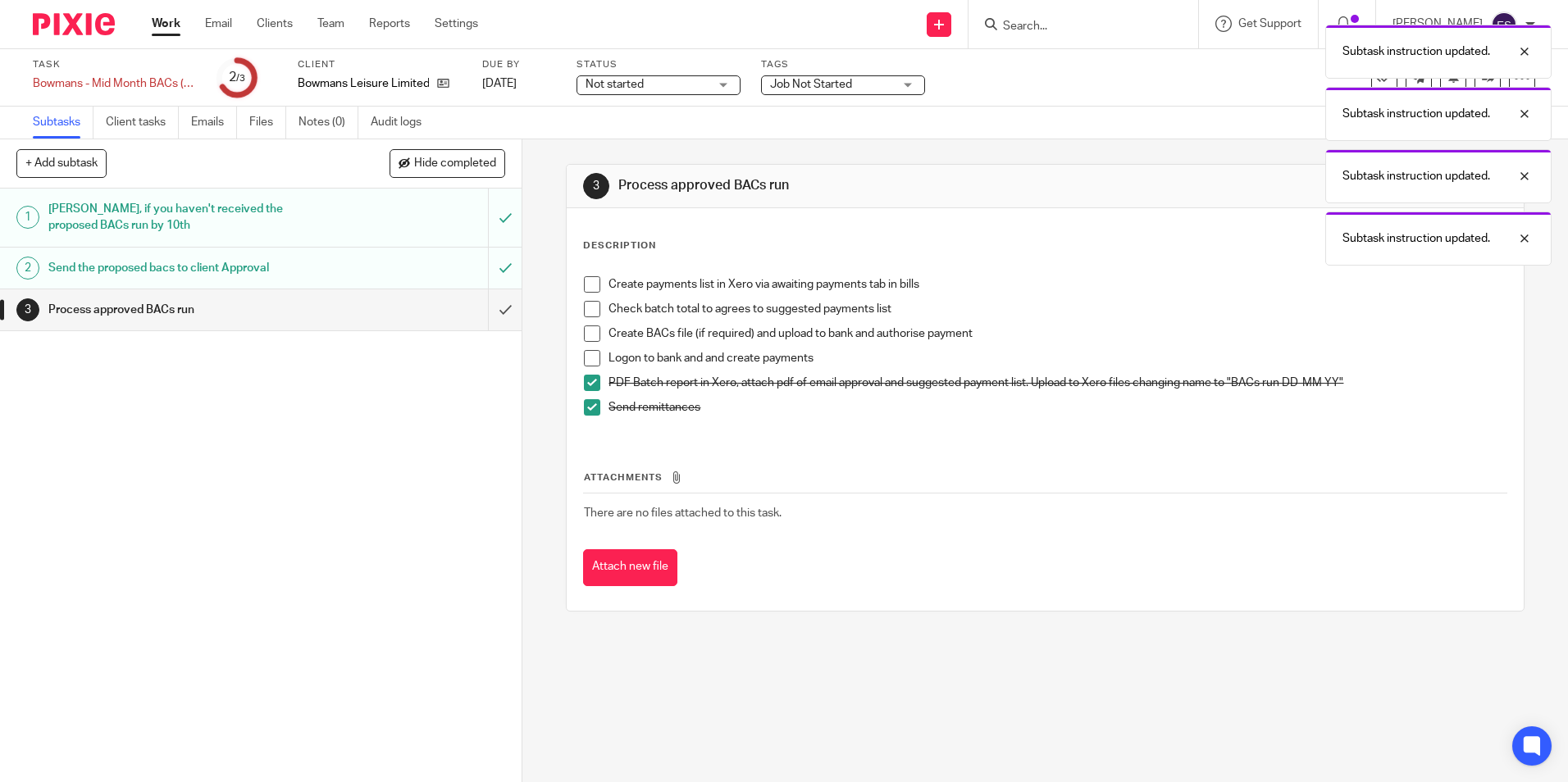
click at [584, 391] on span at bounding box center [592, 382] width 16 height 16
click at [586, 403] on span at bounding box center [592, 407] width 16 height 16
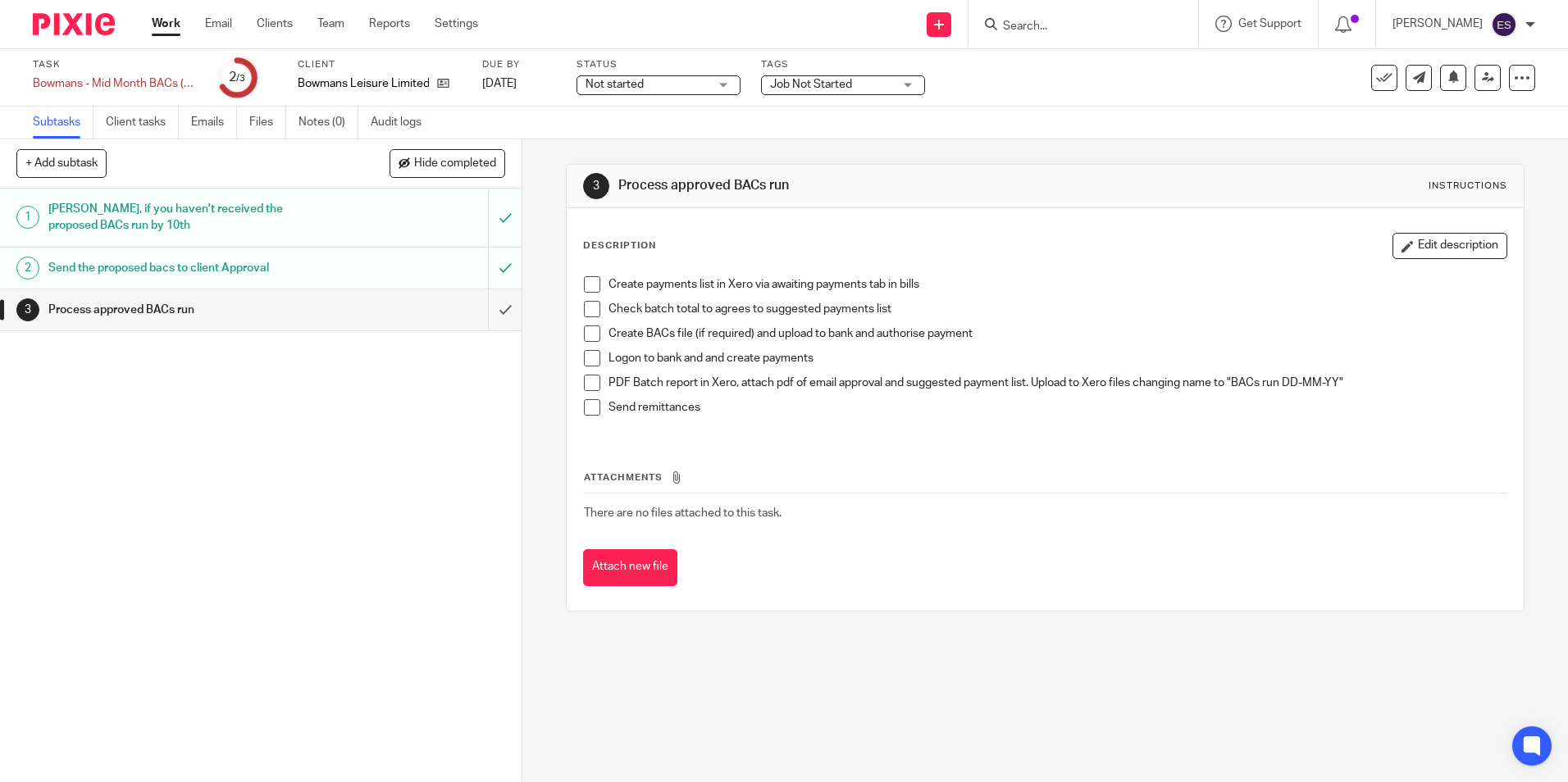
click at [592, 355] on span at bounding box center [592, 358] width 16 height 16
click at [592, 328] on span at bounding box center [592, 333] width 16 height 16
click at [589, 312] on span at bounding box center [592, 308] width 16 height 16
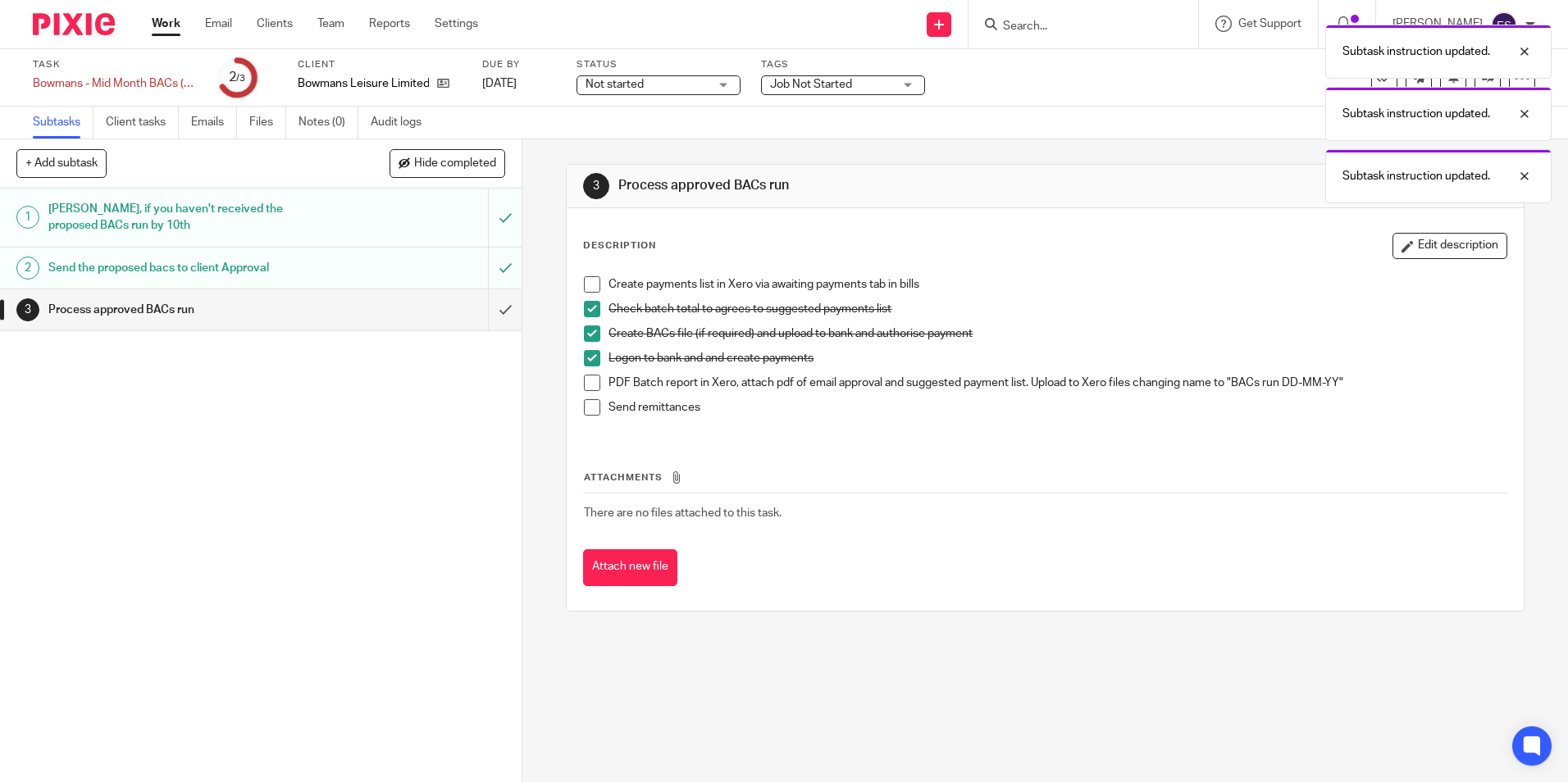
click at [586, 291] on span at bounding box center [592, 284] width 16 height 16
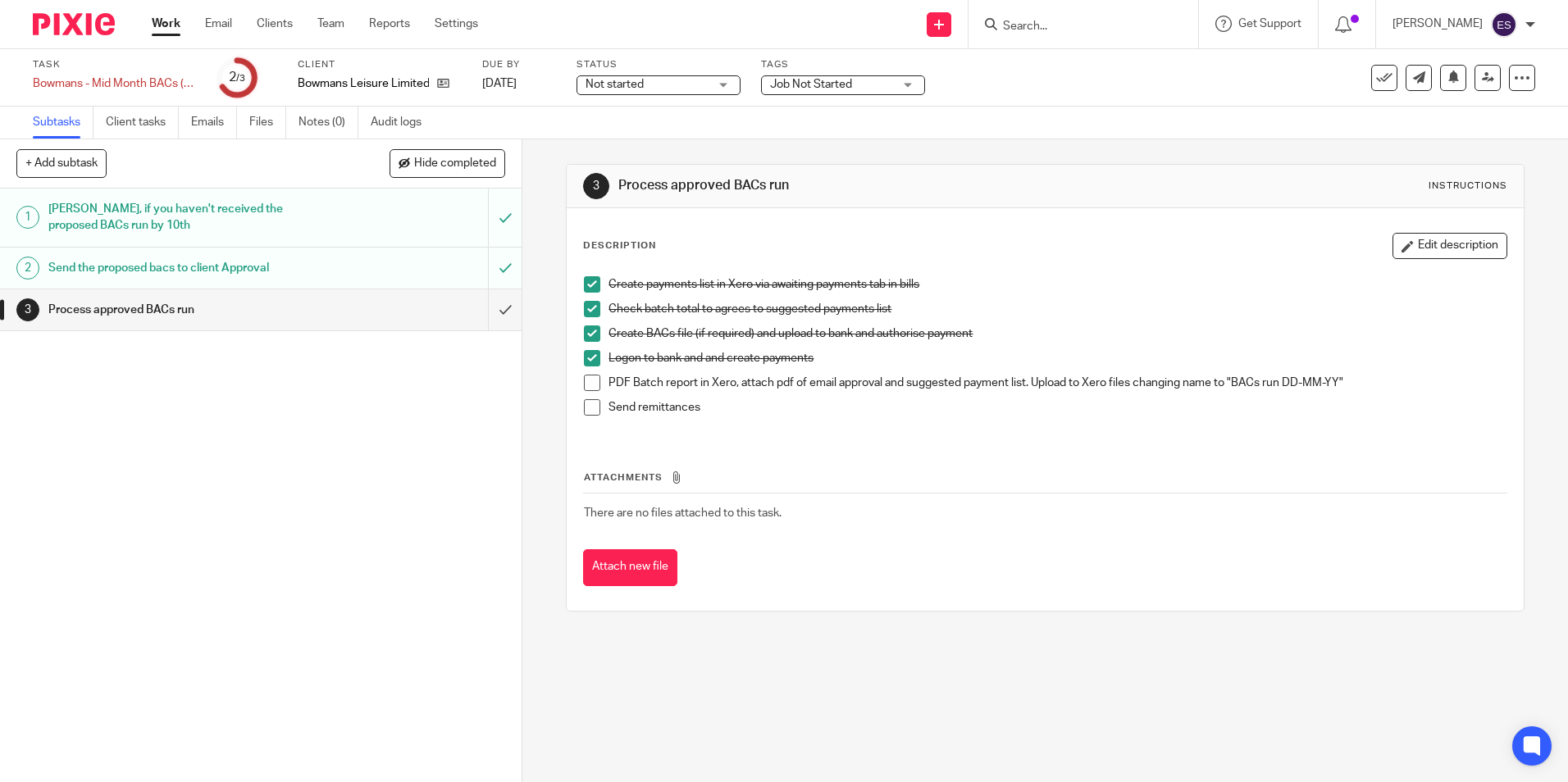
click at [592, 385] on span at bounding box center [592, 382] width 16 height 16
click at [589, 405] on span at bounding box center [592, 407] width 16 height 16
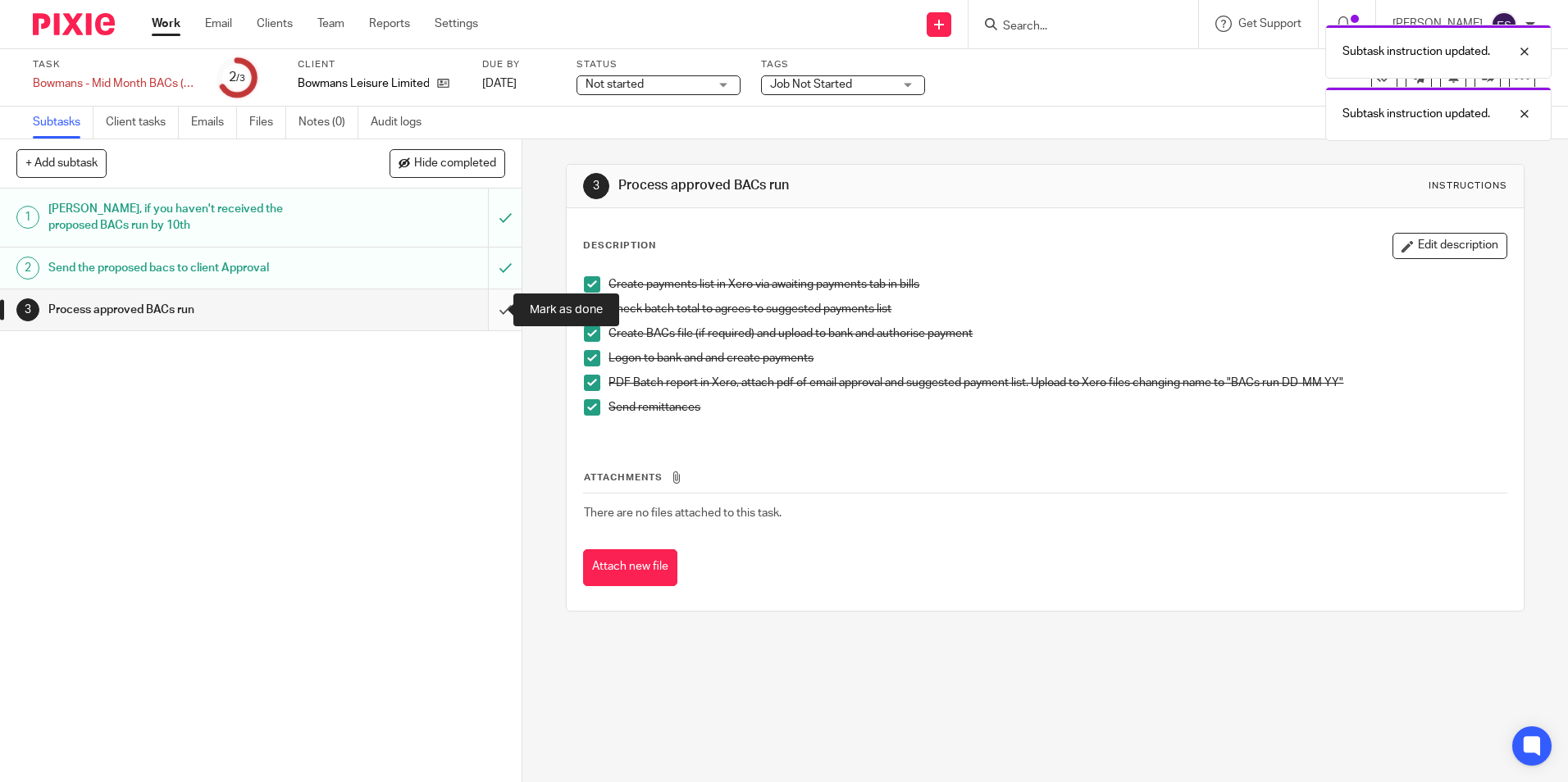
click at [492, 311] on input "submit" at bounding box center [260, 309] width 522 height 41
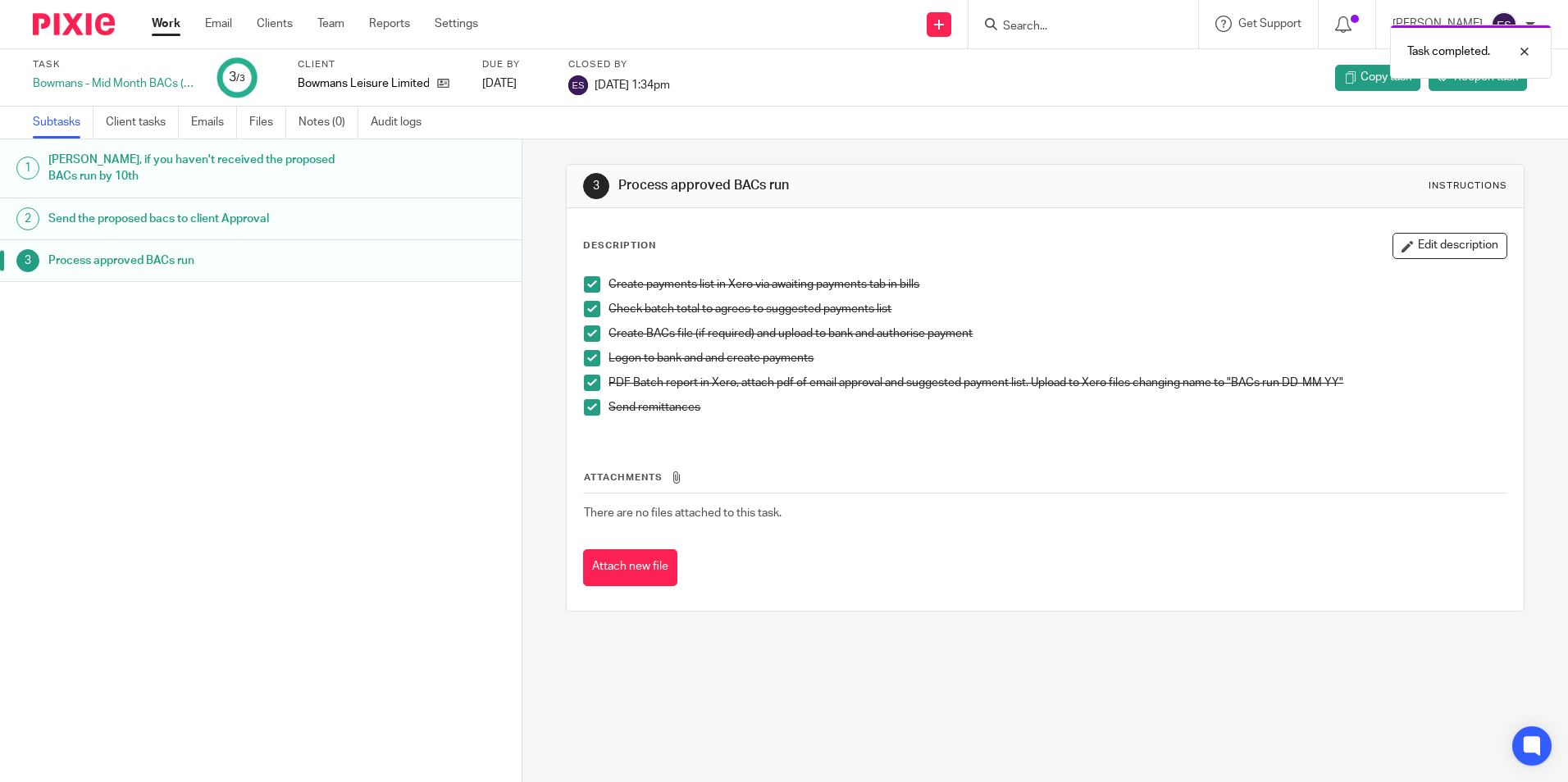
click at [175, 24] on link "Work" at bounding box center [166, 24] width 28 height 16
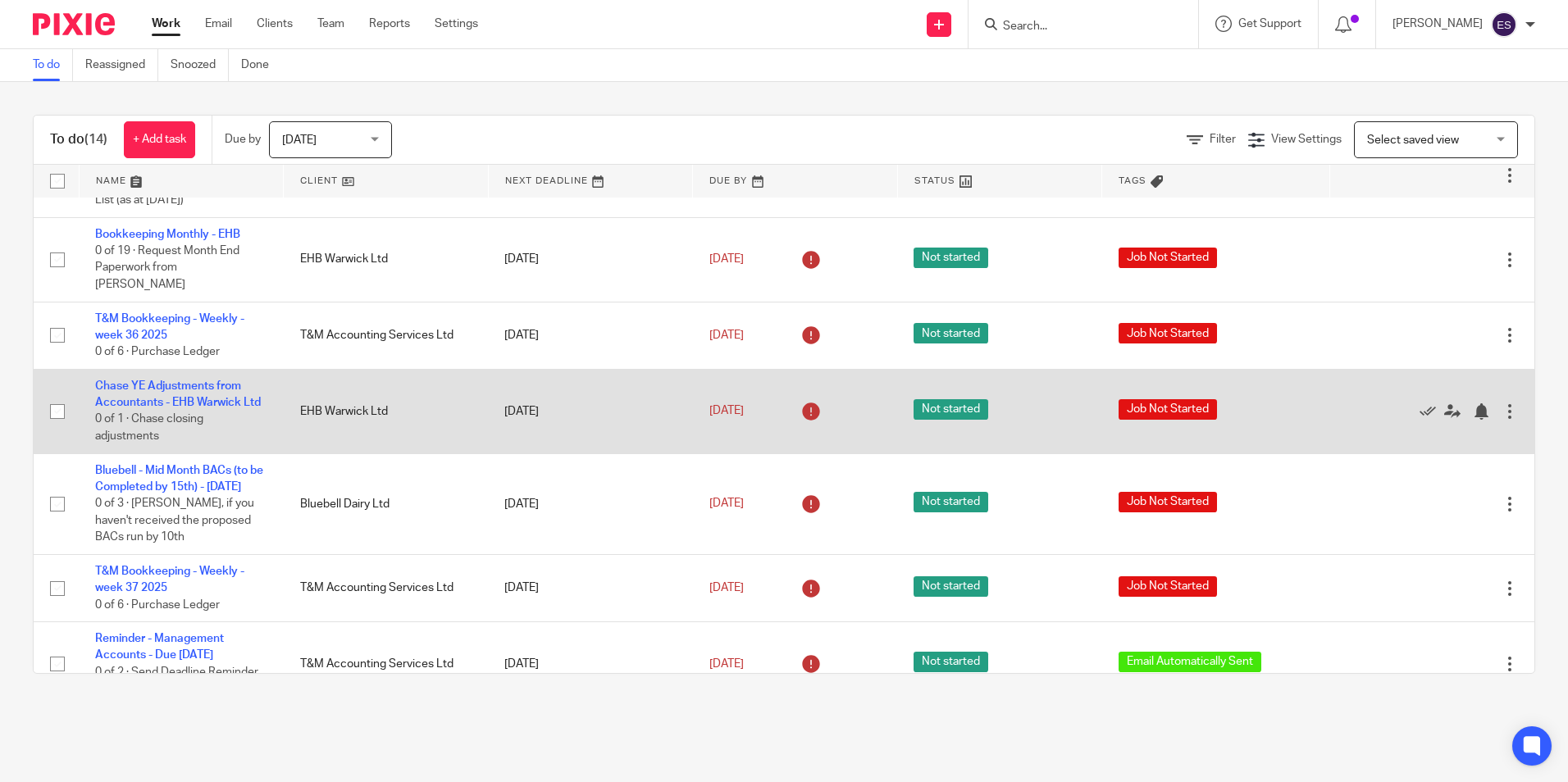
scroll to position [771, 0]
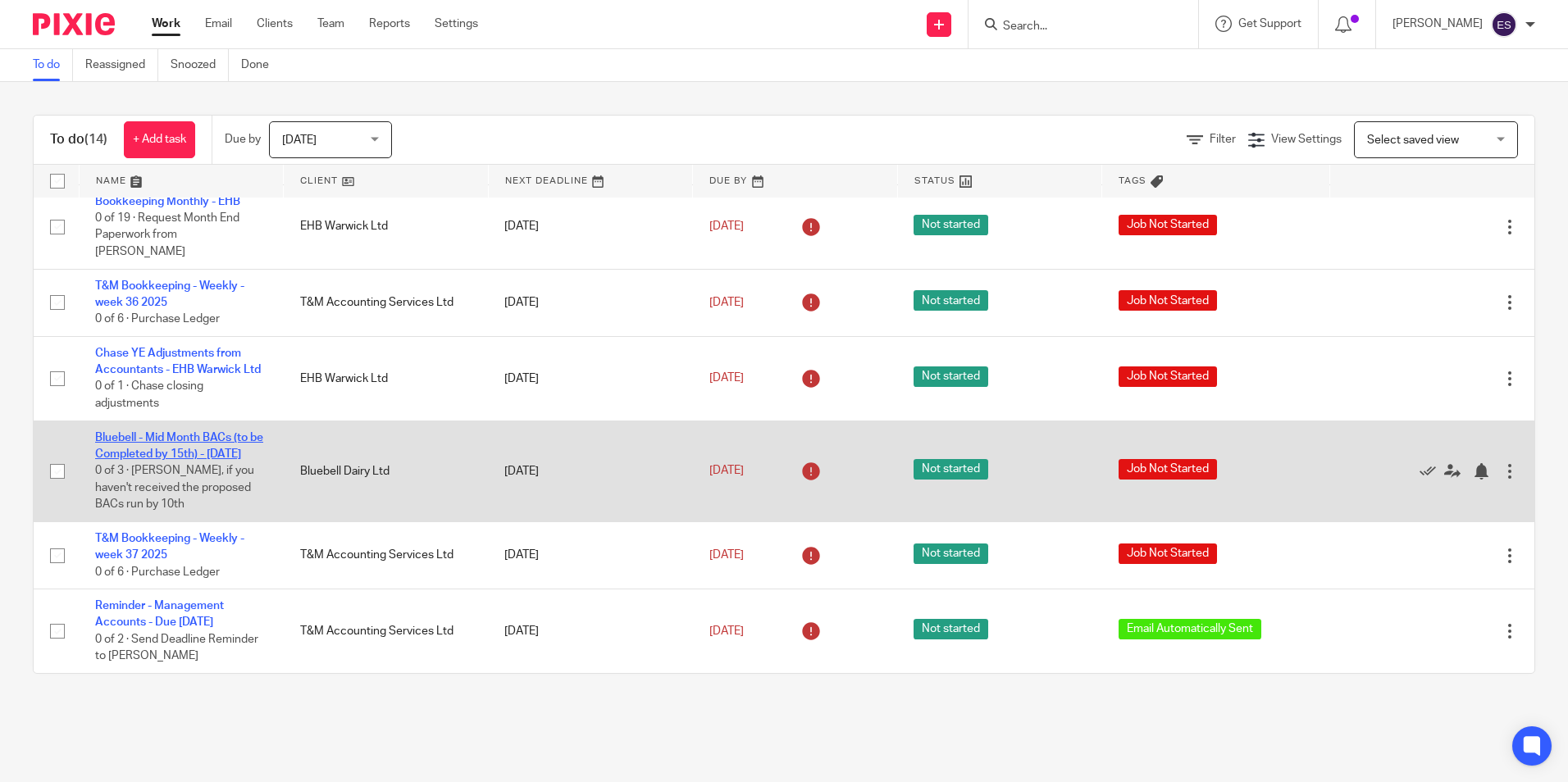
click at [160, 433] on link "Bluebell - Mid Month BACs (to be Completed by 15th) - [DATE]" at bounding box center [179, 446] width 168 height 28
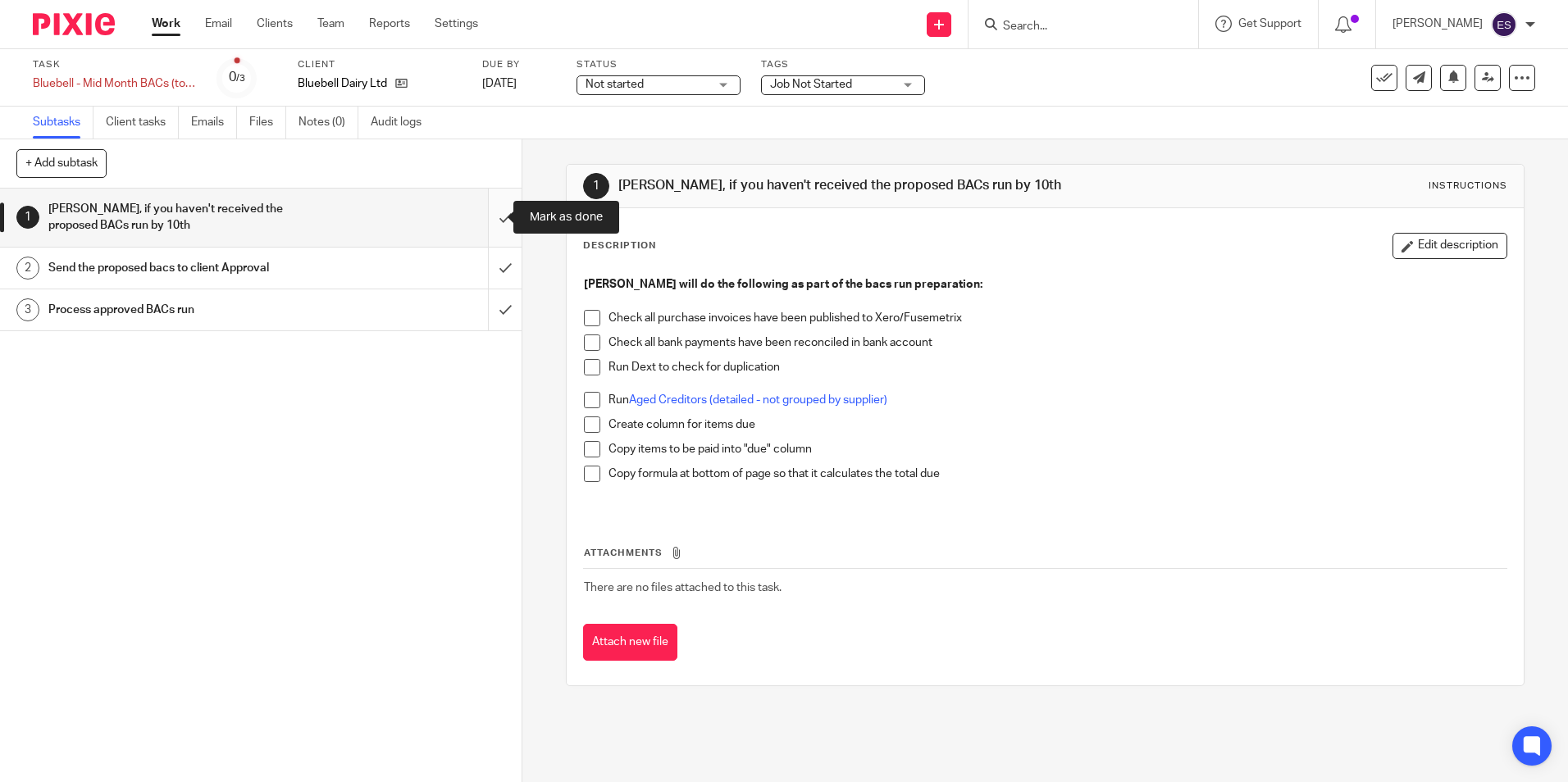
click at [479, 211] on input "submit" at bounding box center [260, 218] width 522 height 58
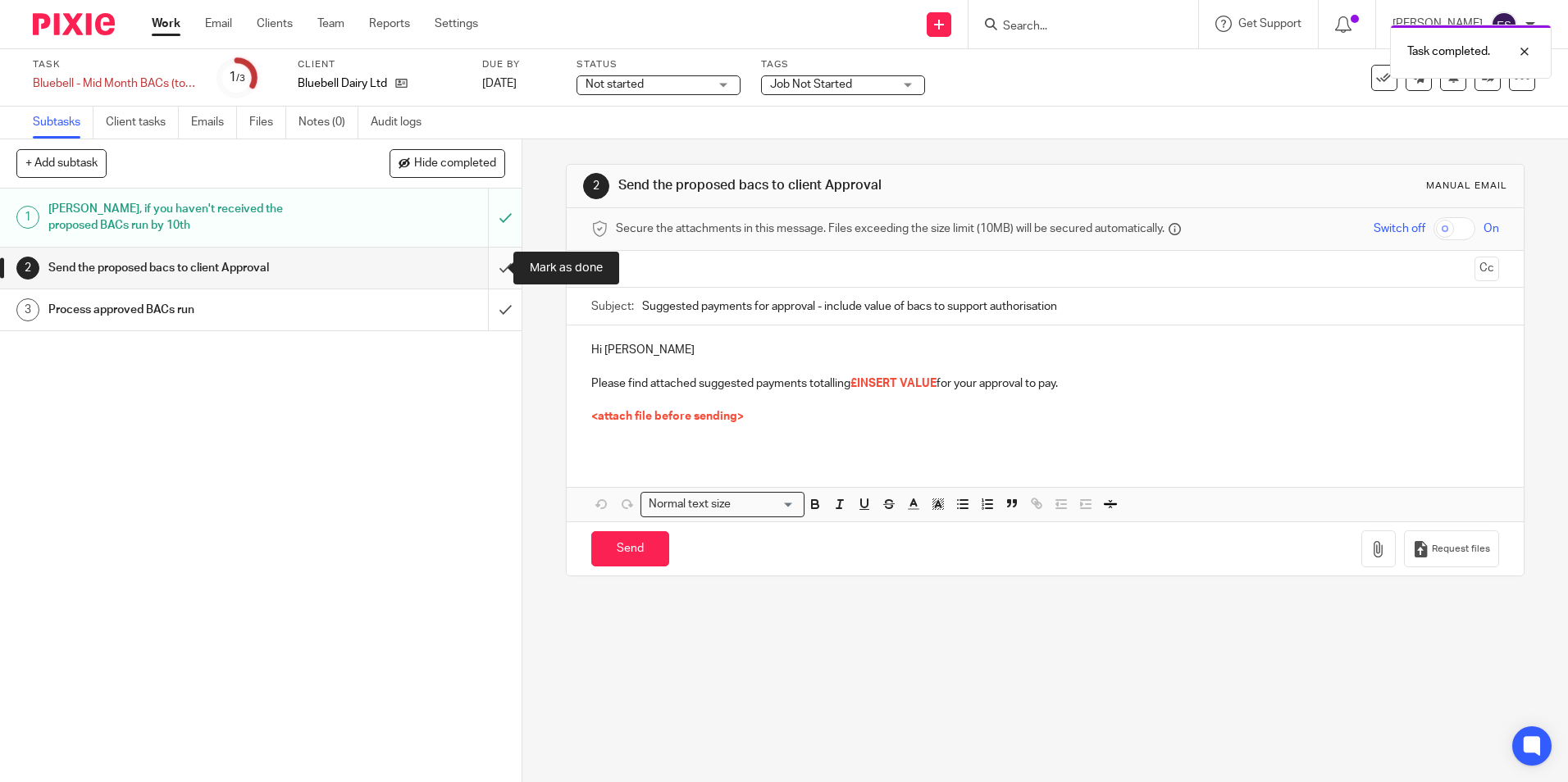
click at [486, 266] on input "submit" at bounding box center [260, 268] width 522 height 41
